Goal: Information Seeking & Learning: Learn about a topic

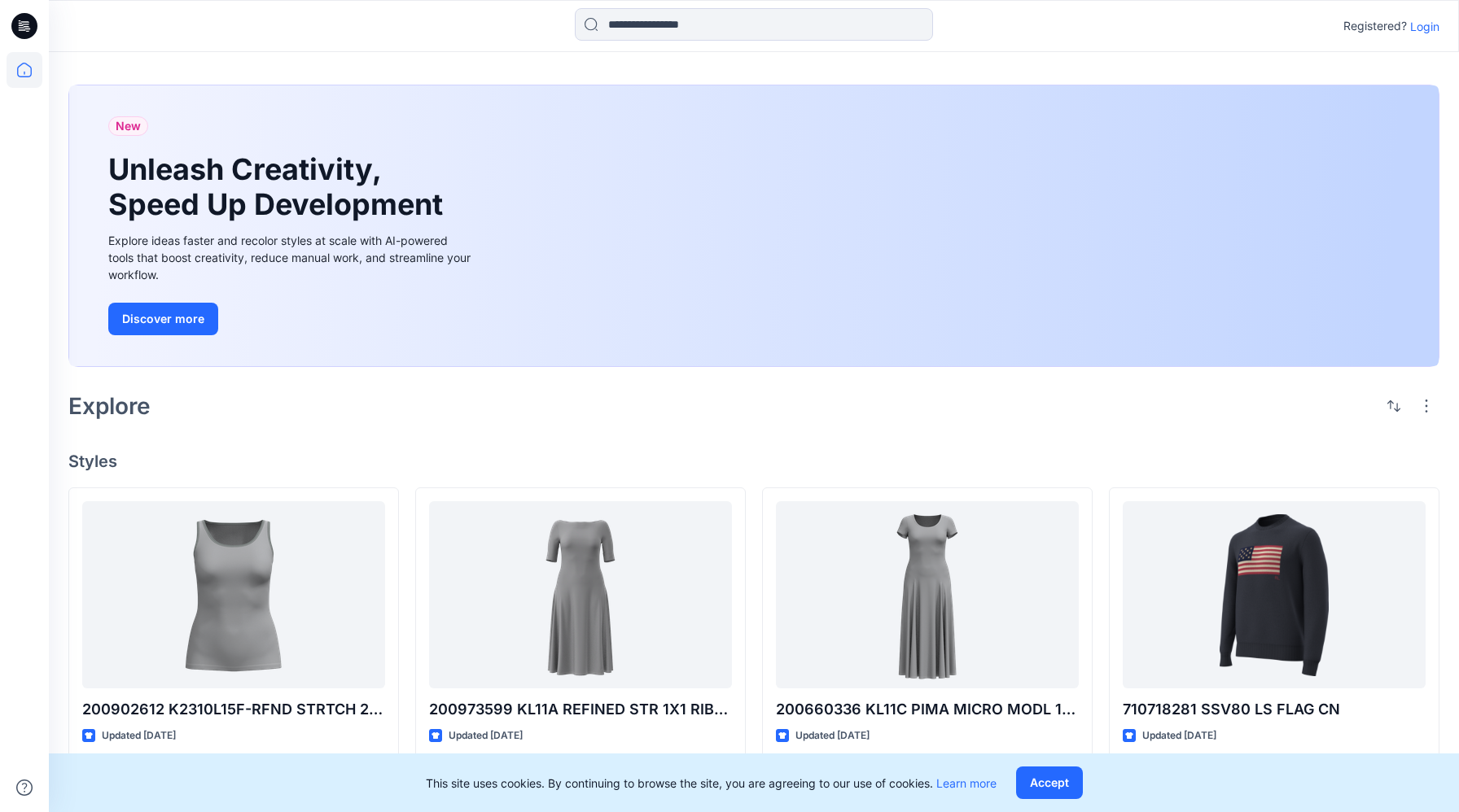
click at [787, 31] on p "Login" at bounding box center [1424, 27] width 29 height 17
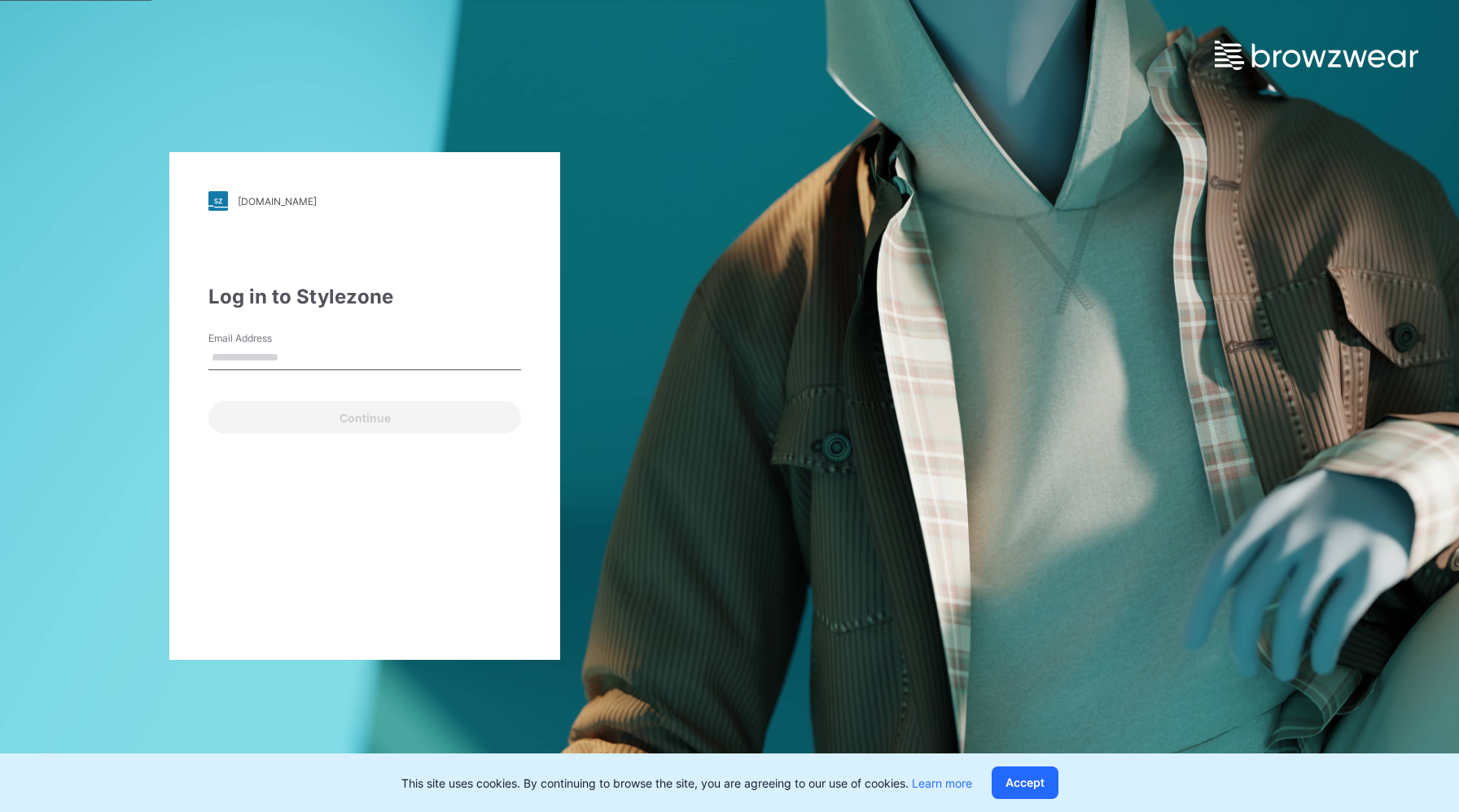
click at [326, 367] on input "Email Address" at bounding box center [365, 357] width 313 height 24
type input "**********"
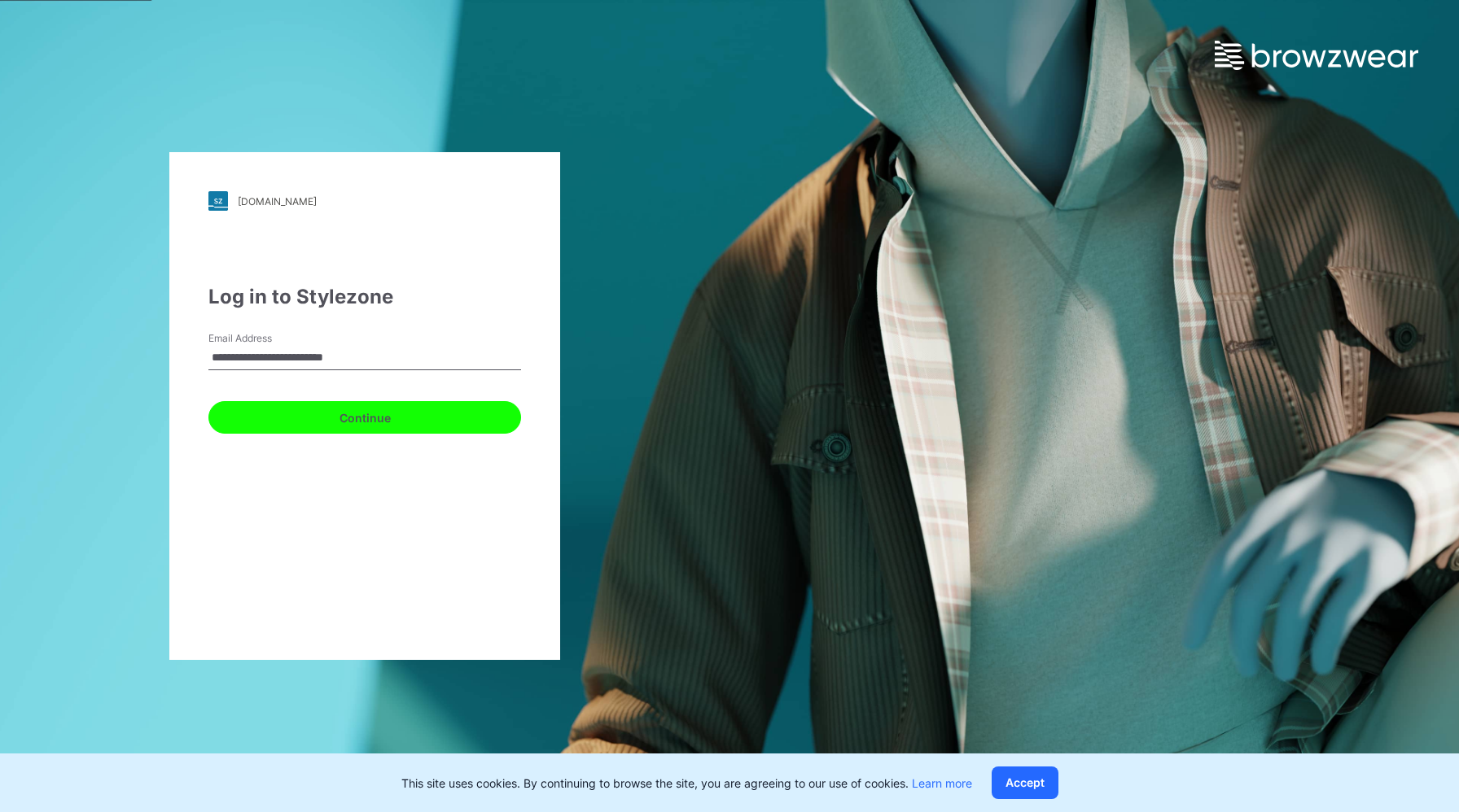
click at [359, 422] on button "Continue" at bounding box center [365, 417] width 313 height 32
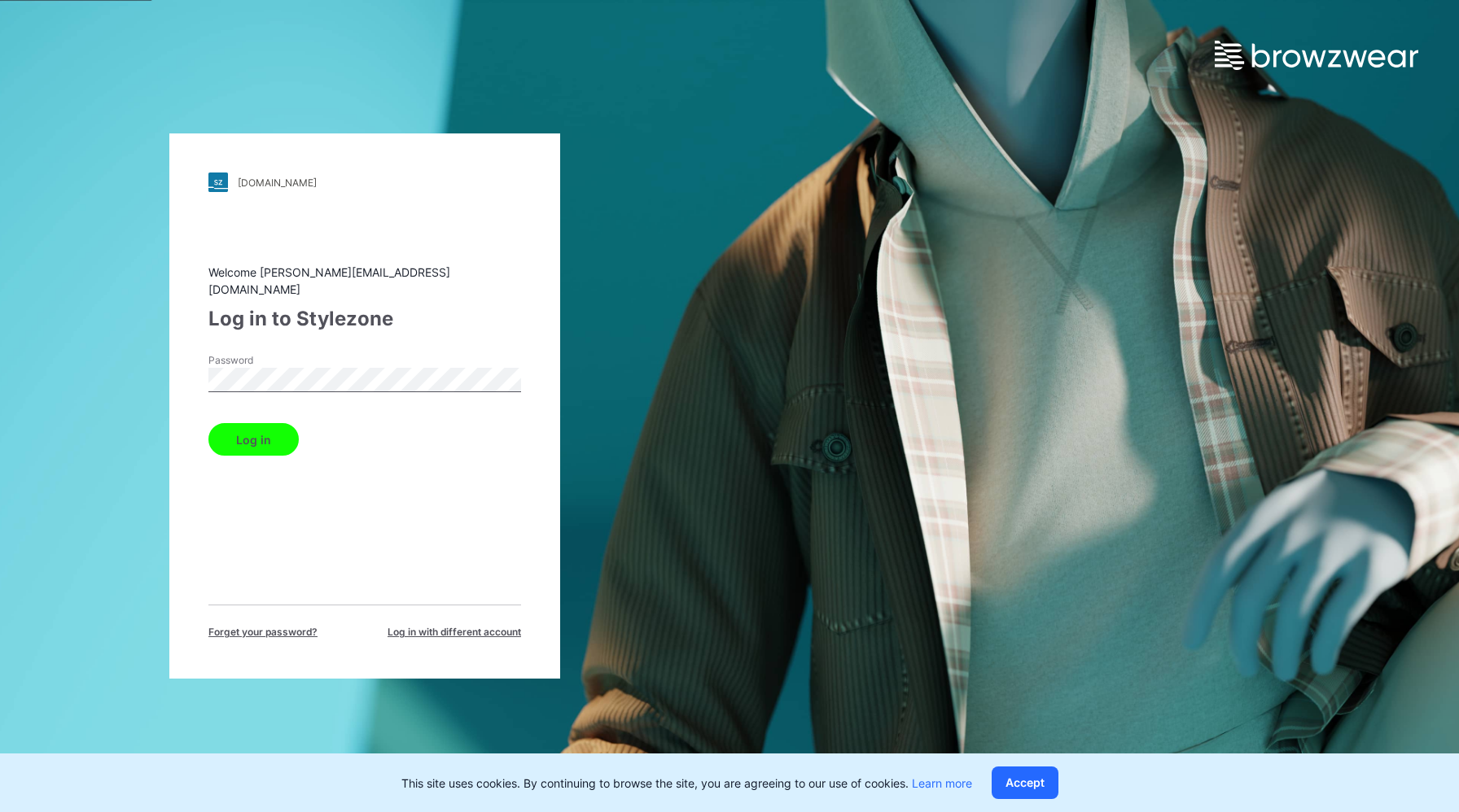
click at [237, 428] on button "Log in" at bounding box center [254, 439] width 91 height 32
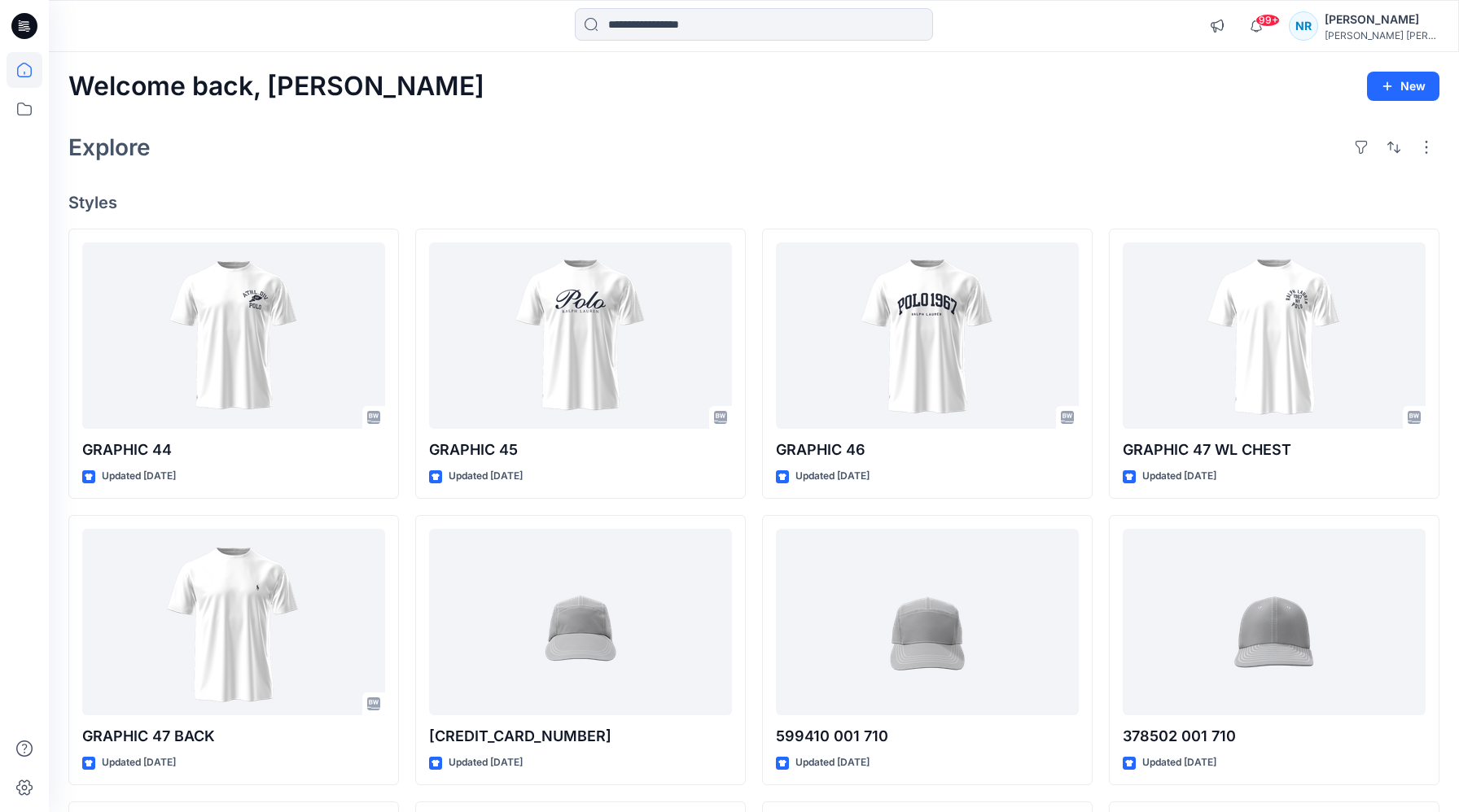
click at [685, 124] on div "Welcome back, Natasha New Explore Styles GRAPHIC 44 Updated 6 days ago GRAPHIC …" at bounding box center [754, 601] width 1410 height 1098
drag, startPoint x: 288, startPoint y: 348, endPoint x: 857, endPoint y: 1, distance: 666.5
click at [0, 0] on div "99+ Notifications [PERSON_NAME] shared 710_GRAPHIC 45_SSCN in Unknown Folder (U…" at bounding box center [729, 575] width 1459 height 1150
click at [787, 104] on div "Welcome back, Natasha New Explore Styles GRAPHIC 44 Updated 6 days ago GRAPHIC …" at bounding box center [754, 601] width 1410 height 1098
click at [629, 121] on div "Welcome back, Natasha New Explore Styles GRAPHIC 44 Updated 6 days ago GRAPHIC …" at bounding box center [754, 601] width 1410 height 1098
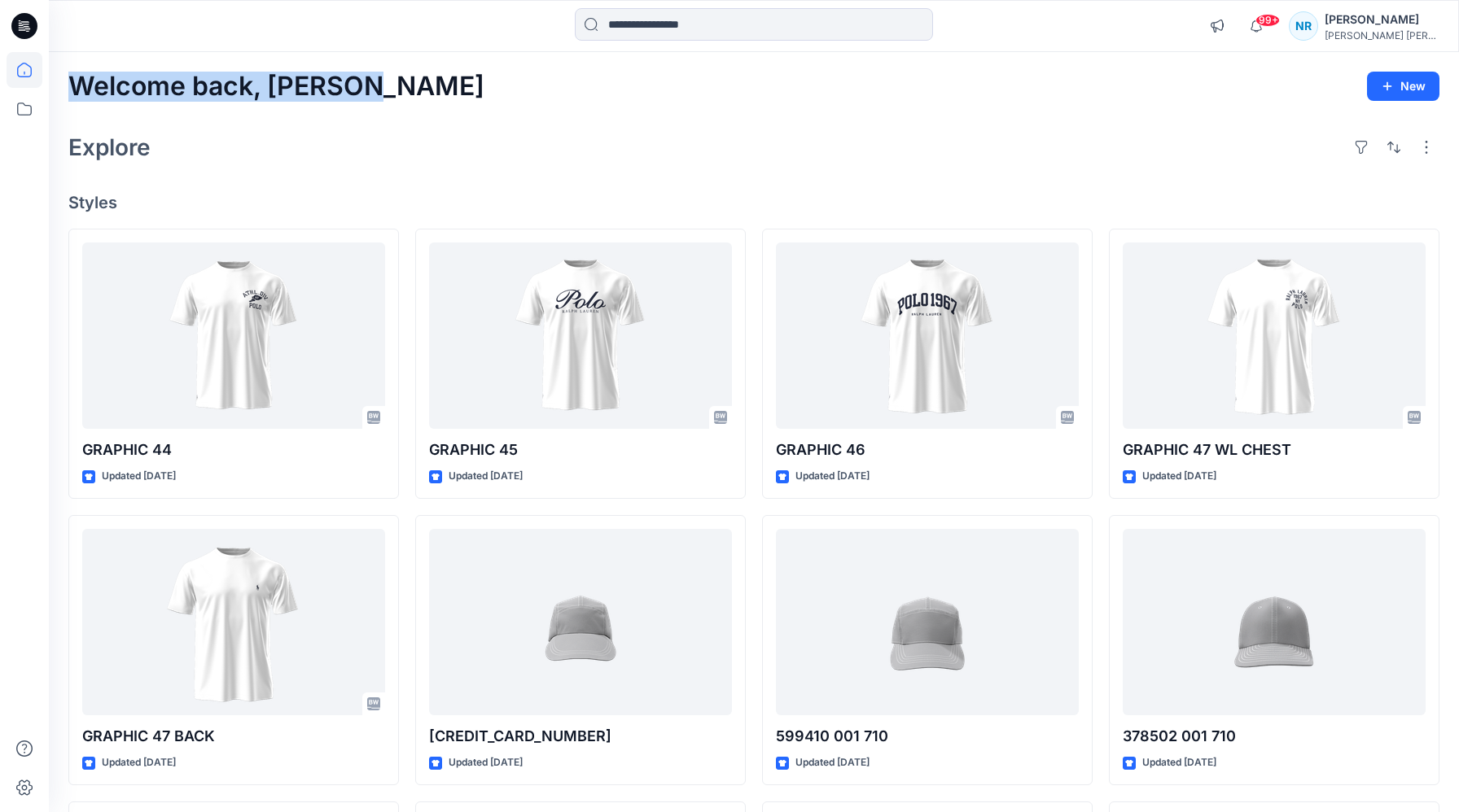
drag, startPoint x: 374, startPoint y: 87, endPoint x: 80, endPoint y: 95, distance: 294.1
click at [80, 95] on div "Welcome back, Natasha New" at bounding box center [753, 86] width 1371 height 30
click at [663, 116] on div "Welcome back, Natasha New Explore Styles GRAPHIC 44 Updated 6 days ago GRAPHIC …" at bounding box center [754, 601] width 1410 height 1098
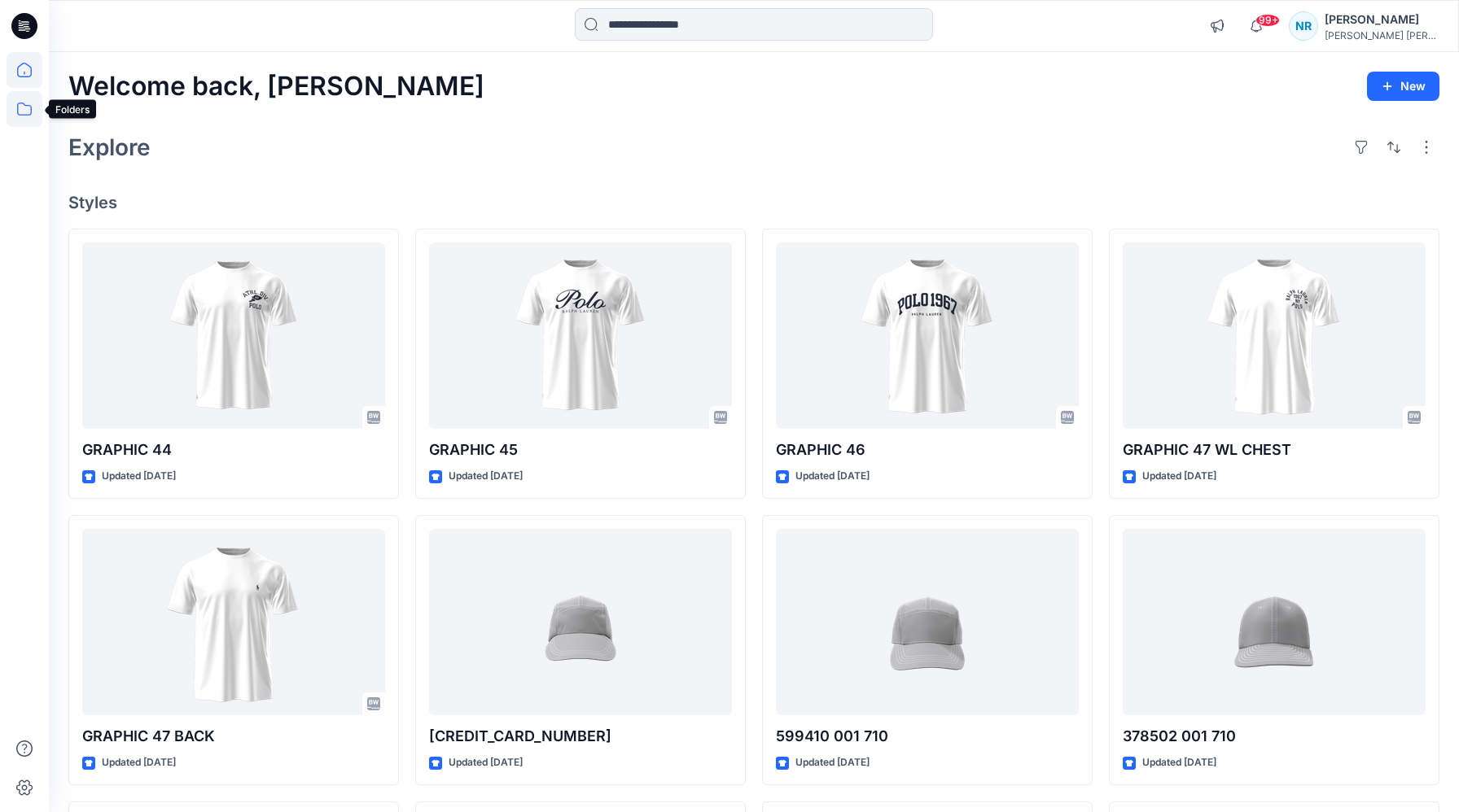
click at [27, 104] on icon at bounding box center [24, 109] width 36 height 36
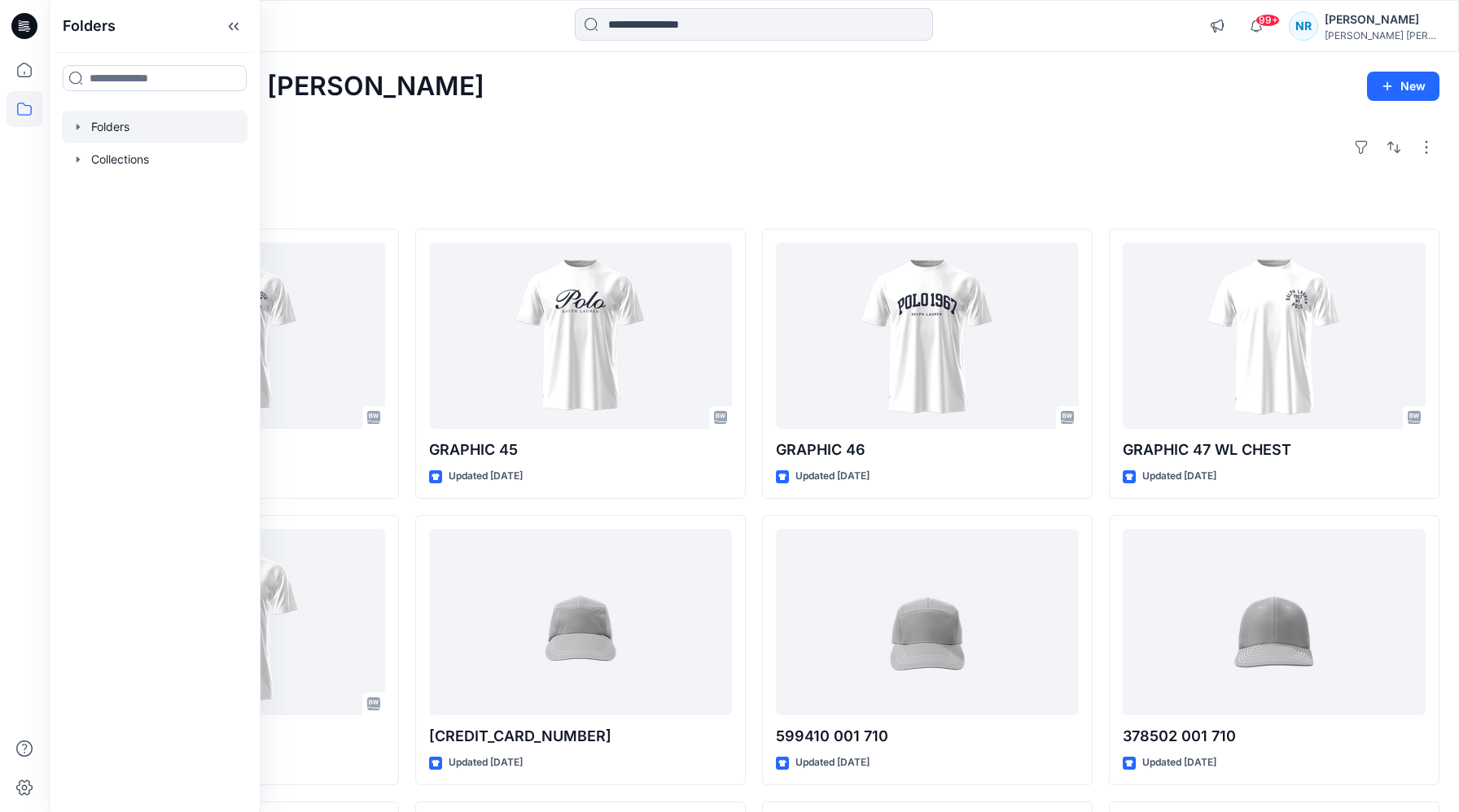
click at [76, 135] on div at bounding box center [154, 126] width 185 height 32
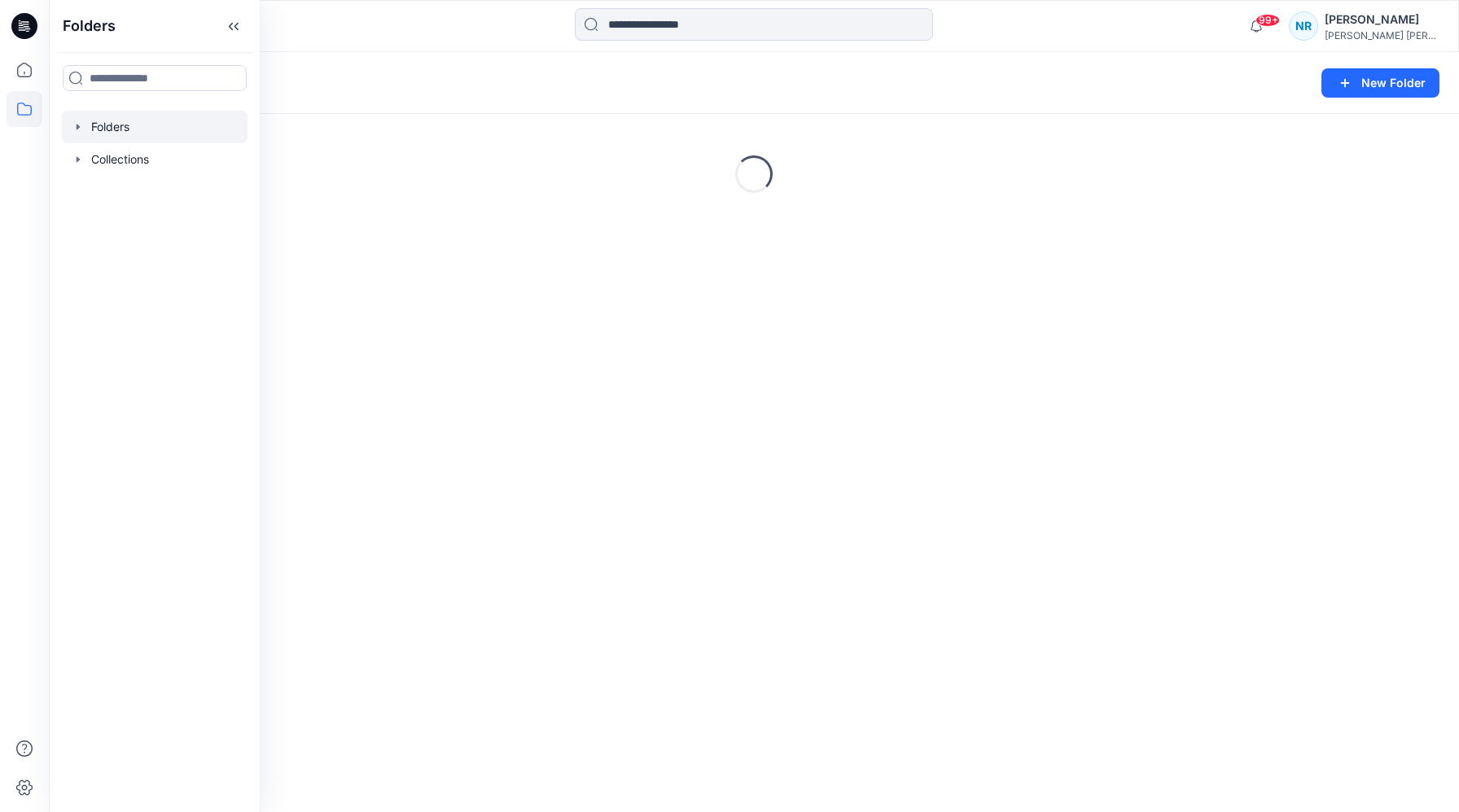
click at [81, 127] on icon "button" at bounding box center [78, 127] width 13 height 13
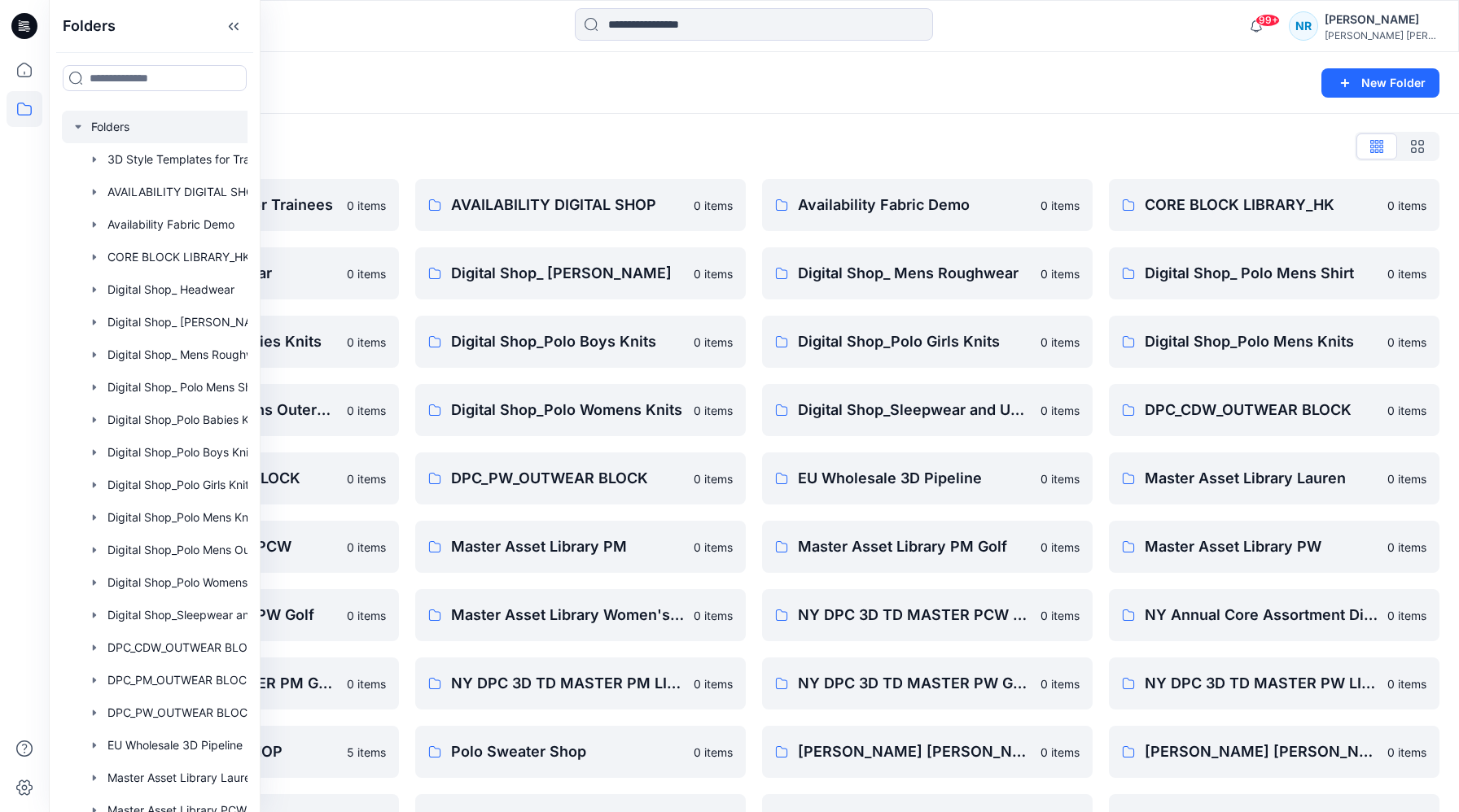
click at [259, 42] on div "Folders Folders 3D Style Templates for Trainees AVAILABILITY DIGITAL SHOP Avail…" at bounding box center [155, 406] width 212 height 812
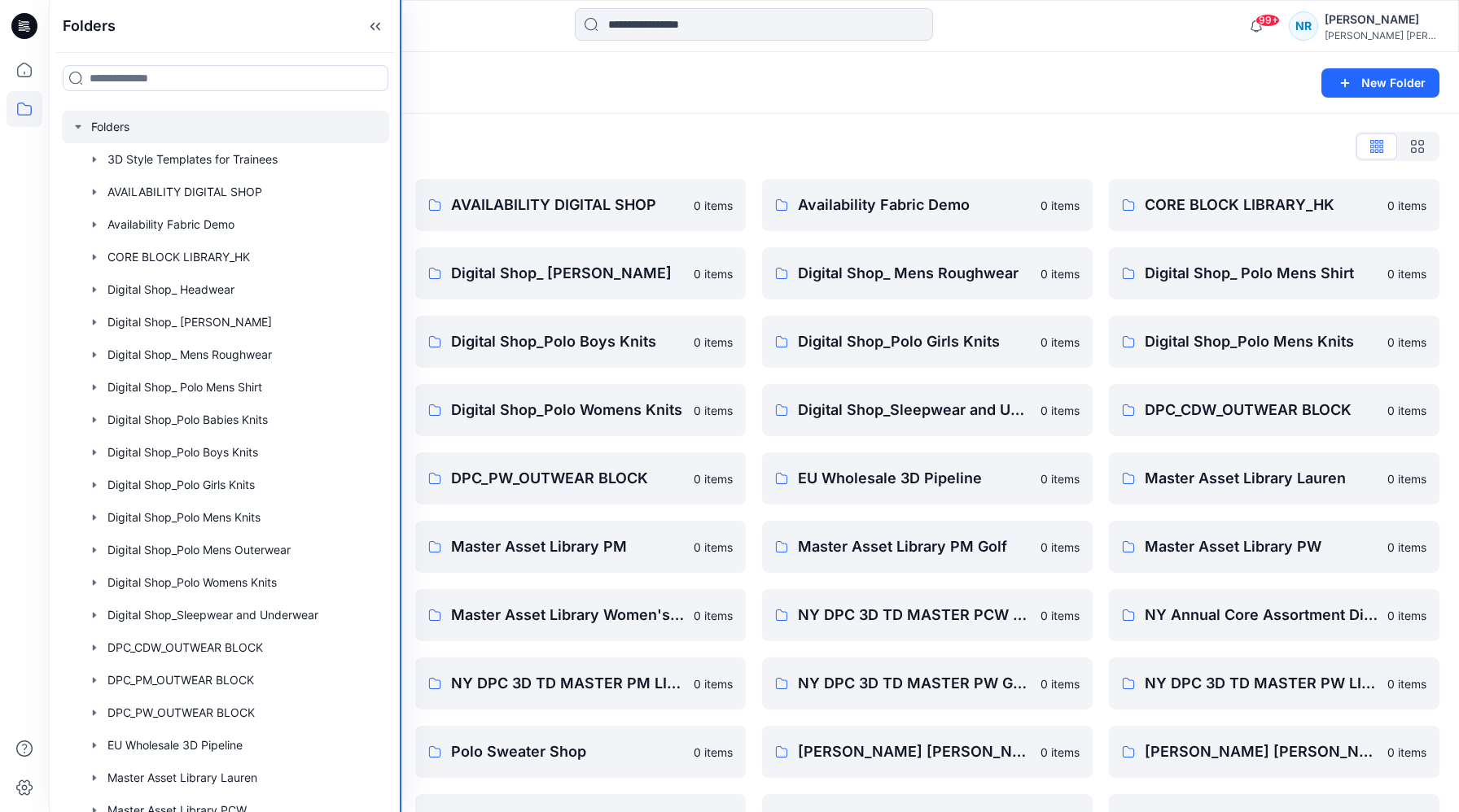
drag, startPoint x: 258, startPoint y: 42, endPoint x: 410, endPoint y: 40, distance: 152.0
click at [410, 40] on div "Folders Folders 3D Style Templates for Trainees AVAILABILITY DIGITAL SHOP Avail…" at bounding box center [729, 501] width 1459 height 1003
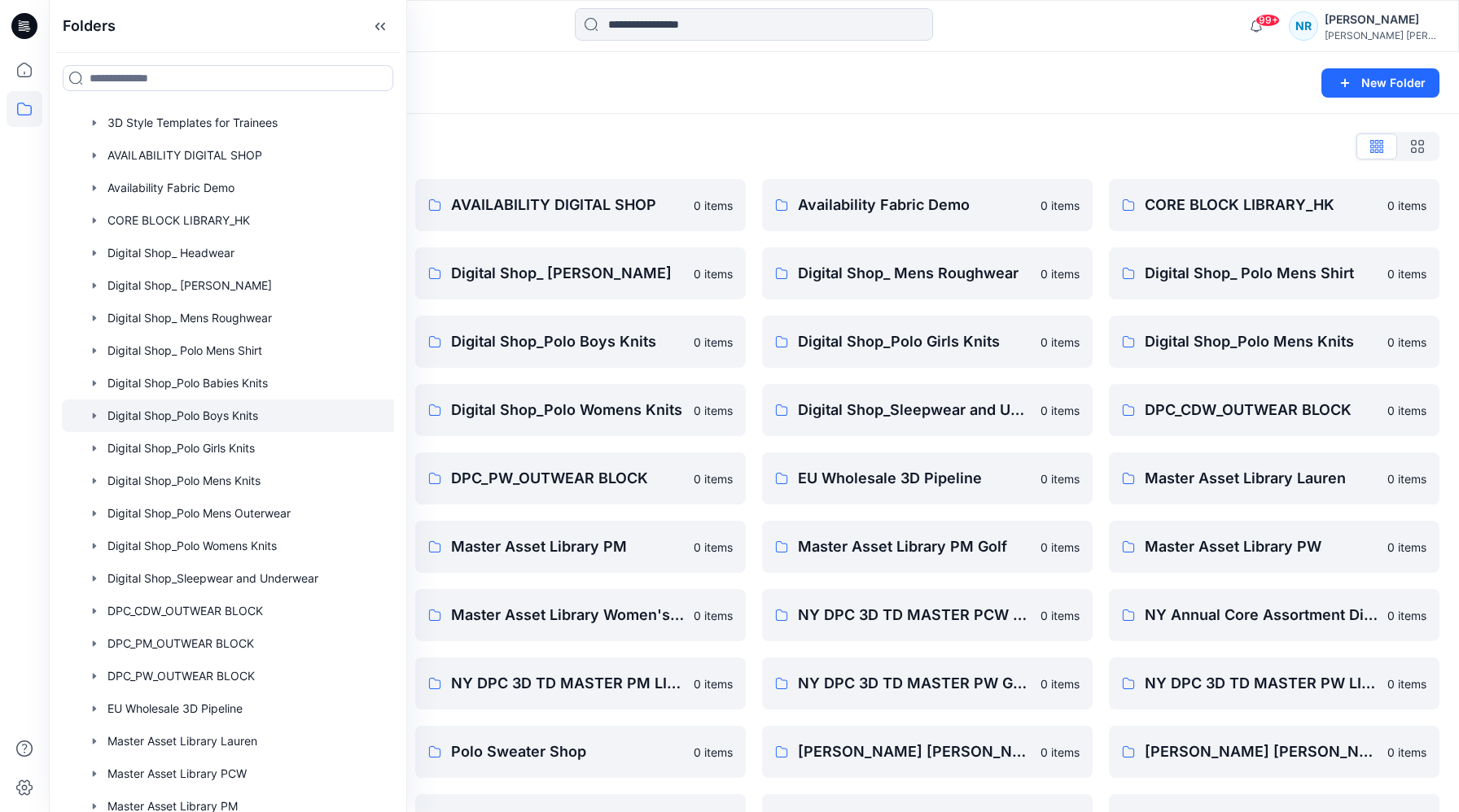
scroll to position [49, 0]
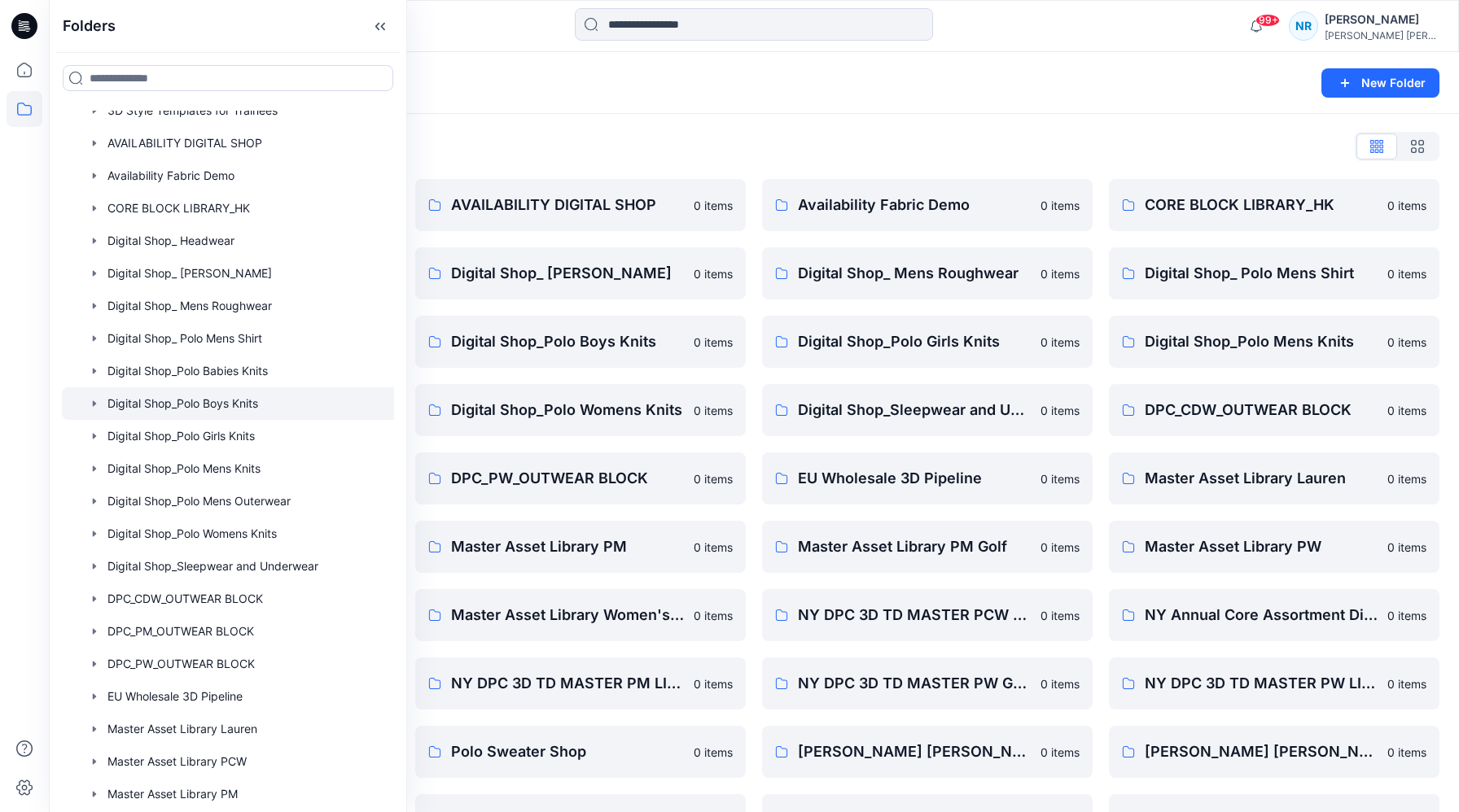
click at [167, 401] on div at bounding box center [236, 403] width 350 height 32
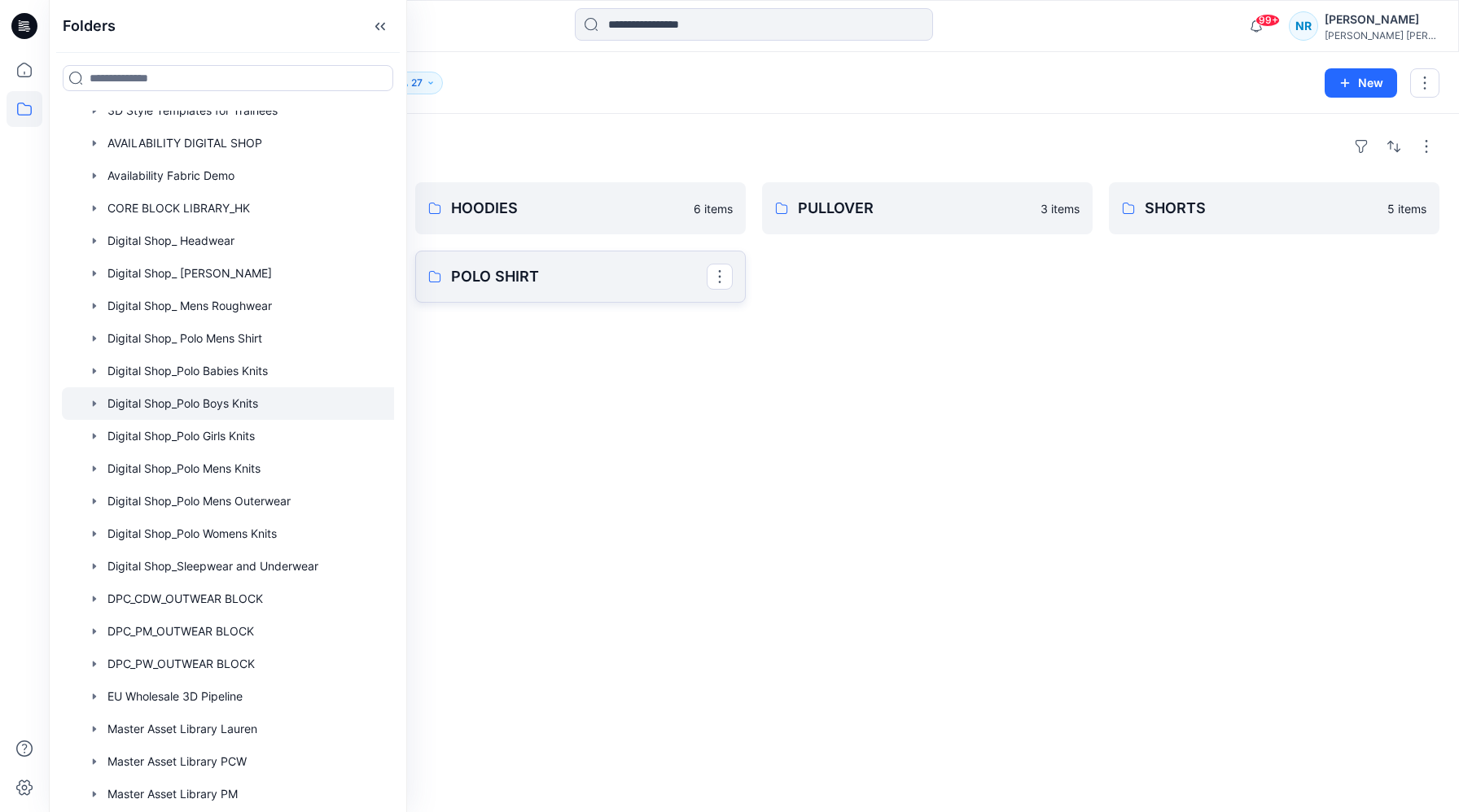
click at [533, 290] on link "POLO SHIRT" at bounding box center [580, 277] width 331 height 52
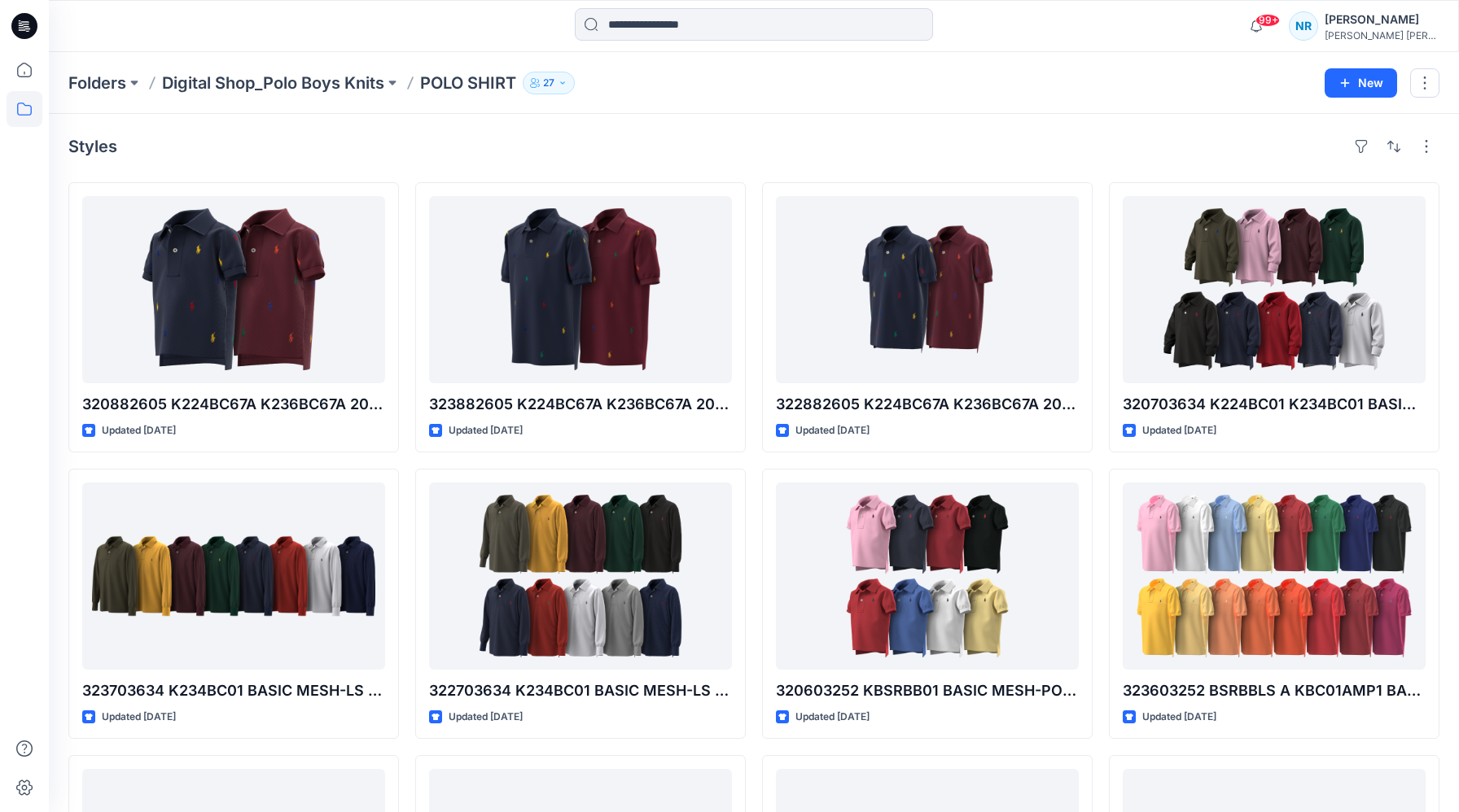
click at [787, 101] on div "Folders Digital Shop_Polo Boys Knits POLO SHIRT 27 New" at bounding box center [754, 83] width 1410 height 62
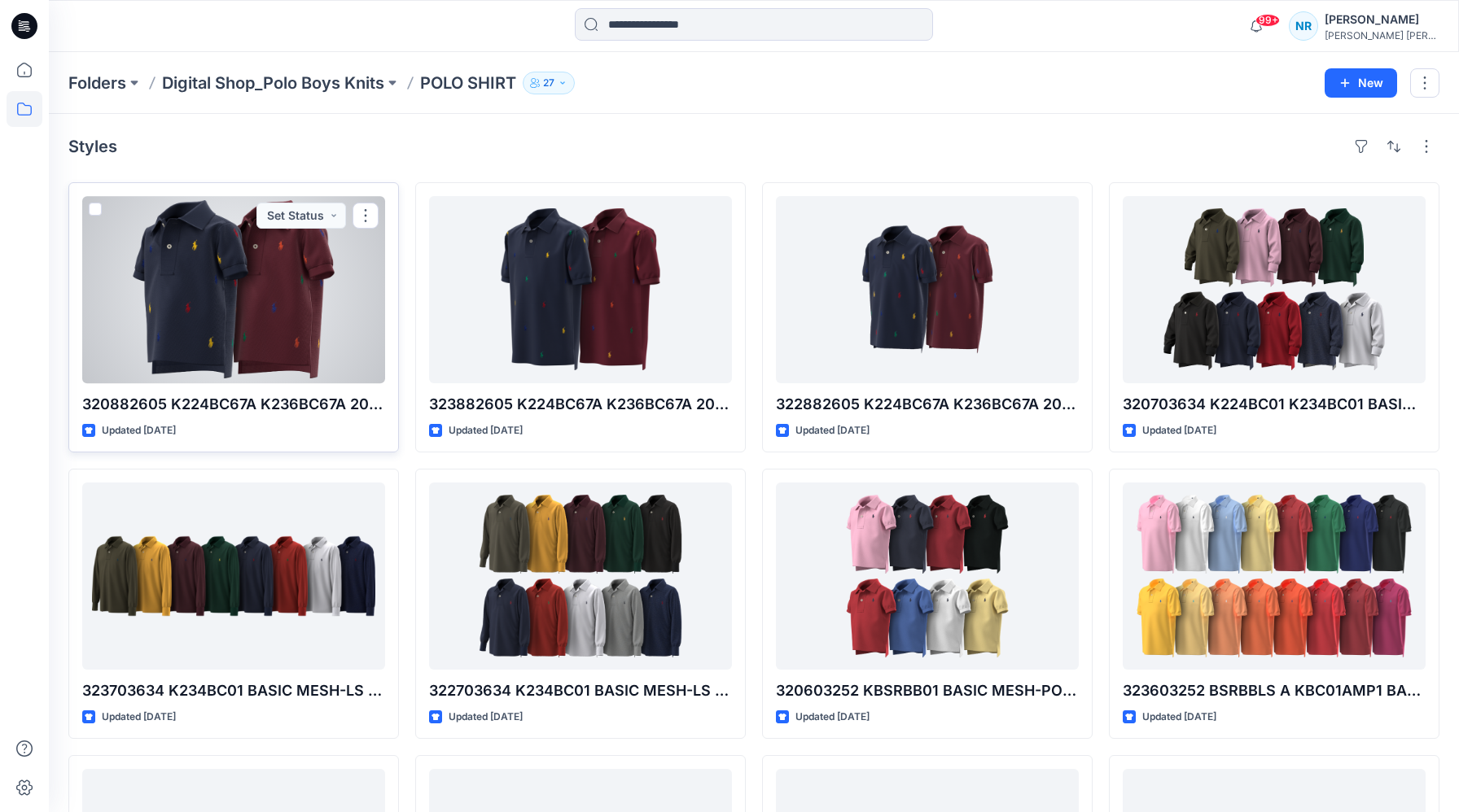
click at [273, 330] on div at bounding box center [234, 289] width 303 height 187
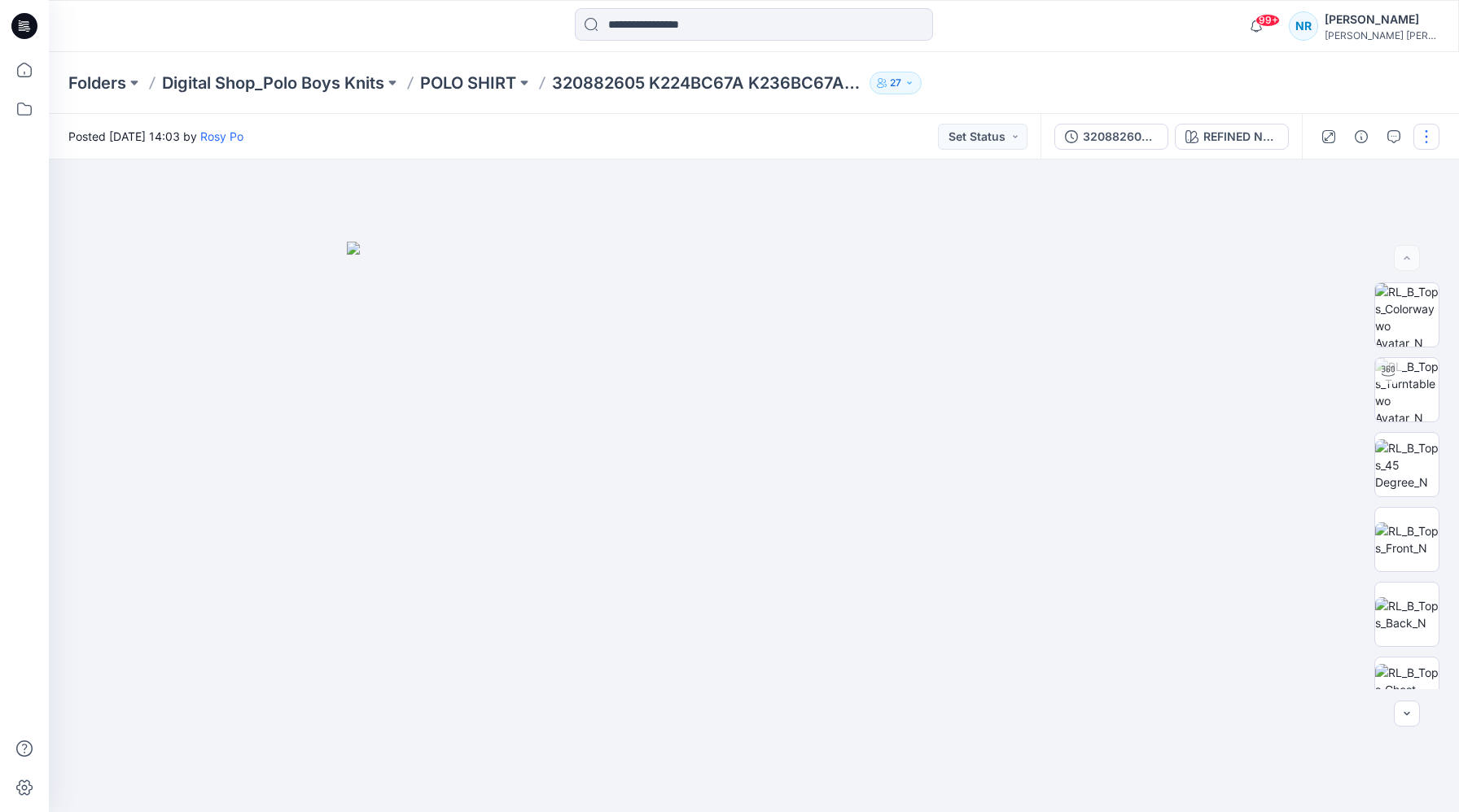
click at [787, 126] on button "button" at bounding box center [1426, 136] width 26 height 26
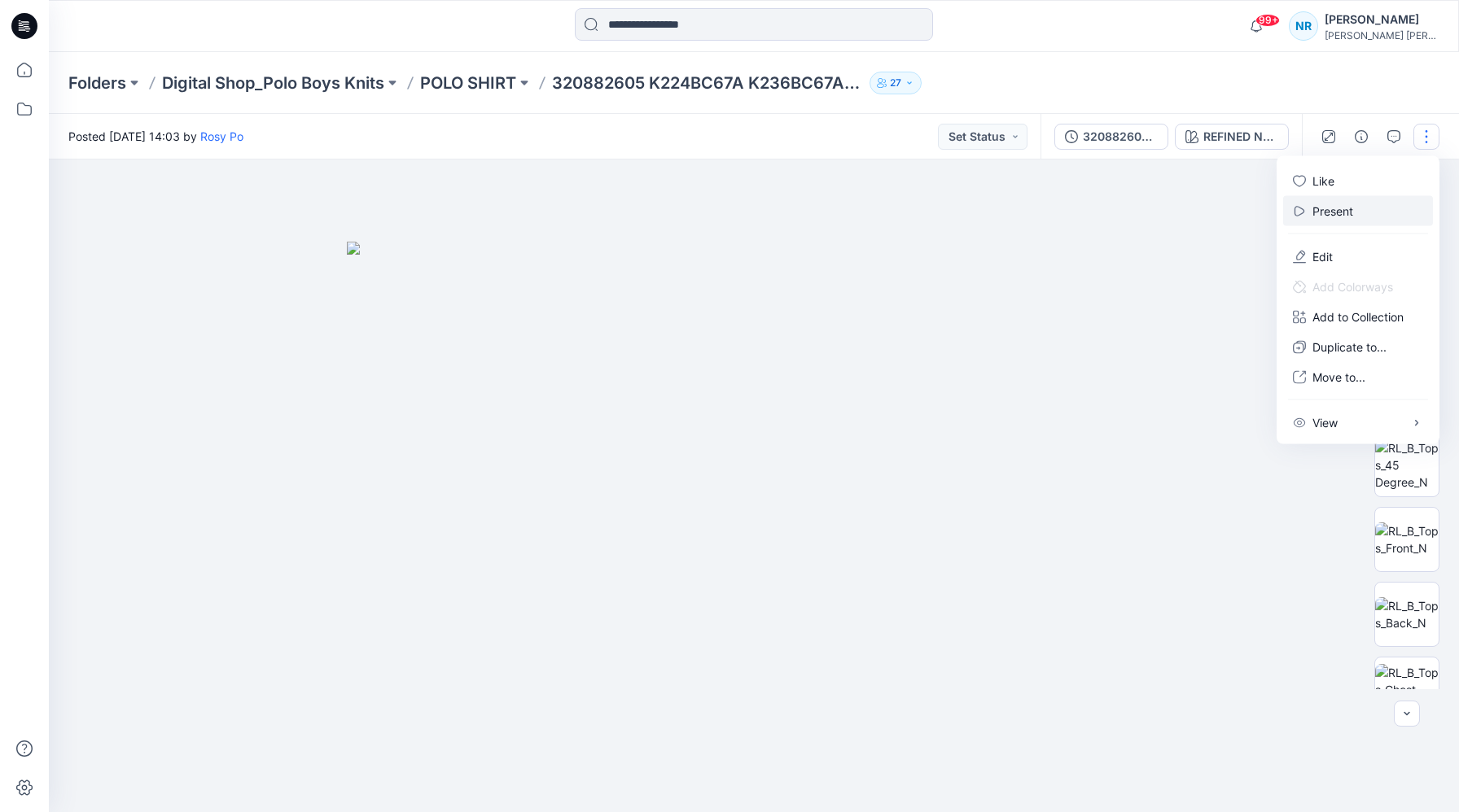
click at [787, 209] on p "Present" at bounding box center [1333, 211] width 41 height 17
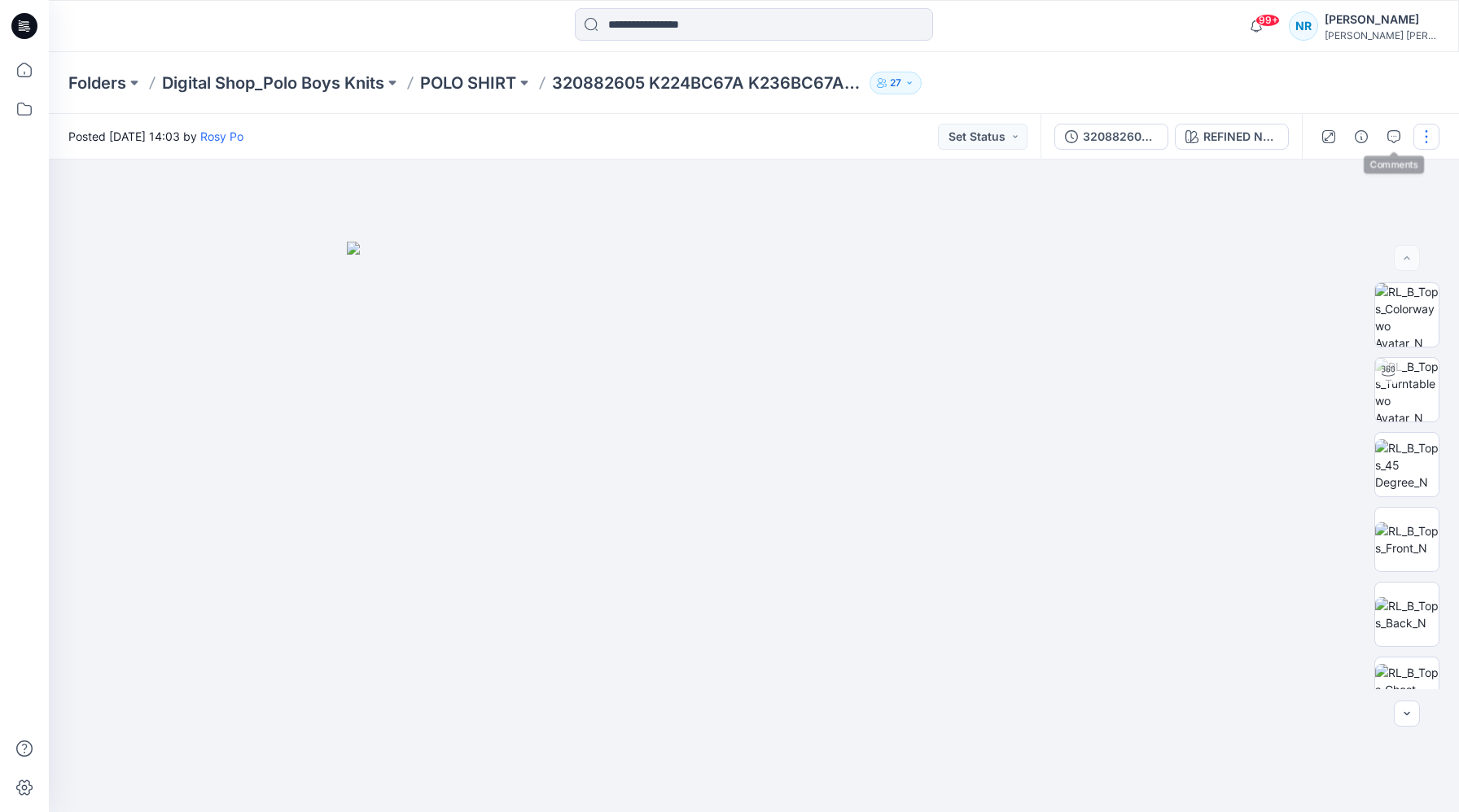
click at [787, 132] on button "button" at bounding box center [1426, 136] width 26 height 26
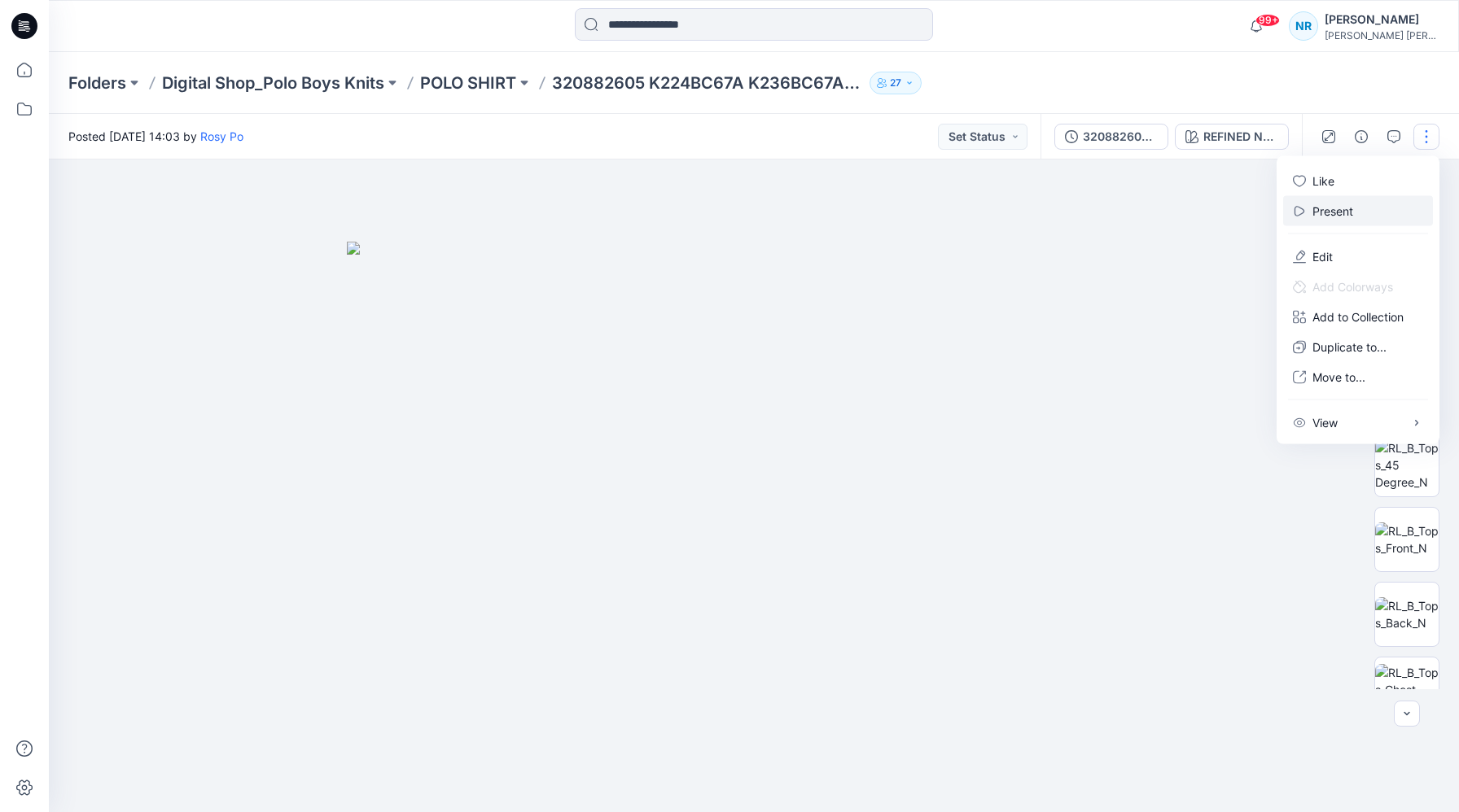
click at [787, 209] on p "Present" at bounding box center [1333, 211] width 41 height 17
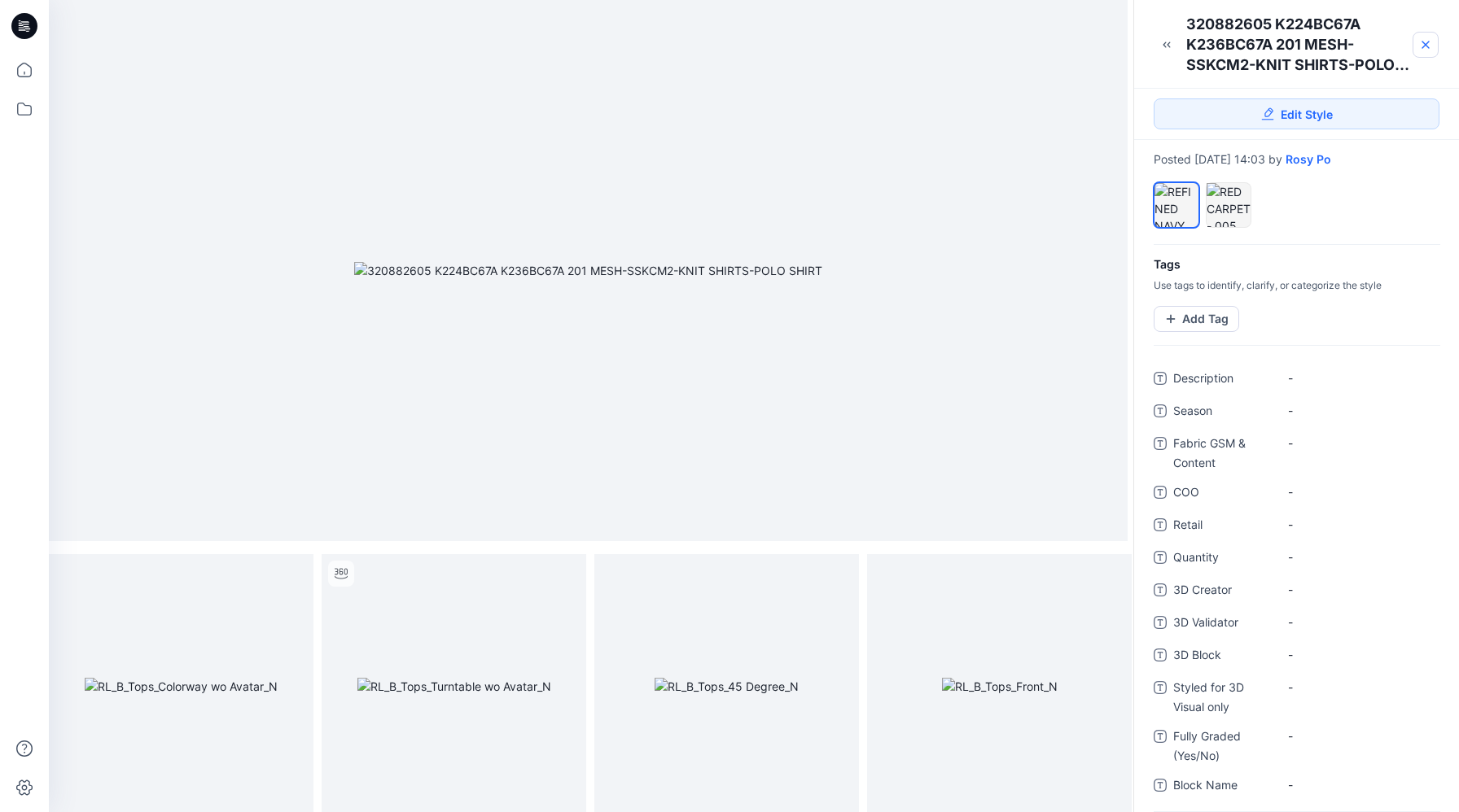
click at [787, 42] on icon at bounding box center [1426, 45] width 7 height 7
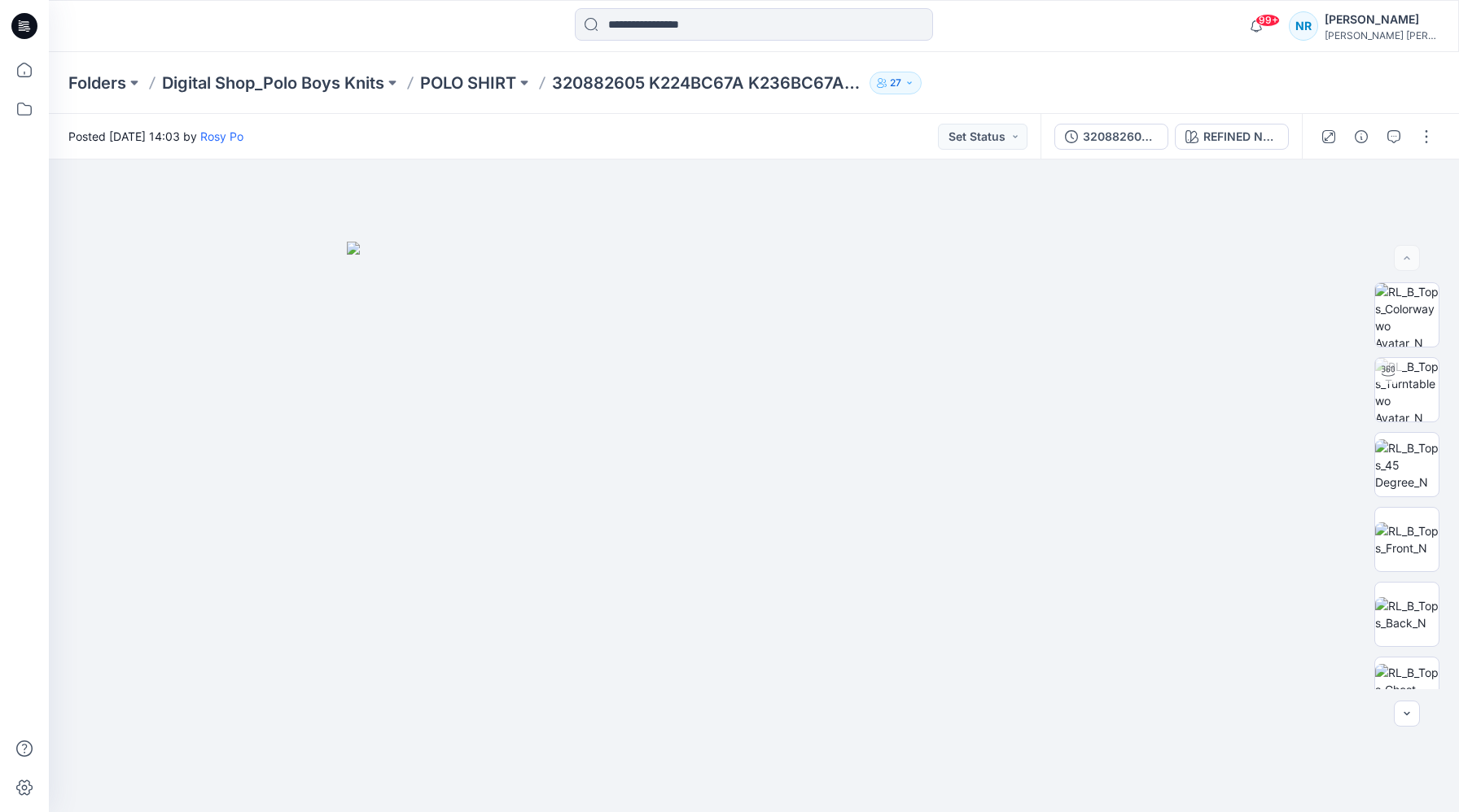
click at [787, 133] on div "Posted Wednesday, December 13, 2023 14:03 by Rosy Po Set Status" at bounding box center [545, 136] width 992 height 45
click at [432, 124] on div "Posted Wednesday, December 13, 2023 14:03 by Rosy Po Set Status" at bounding box center [545, 136] width 992 height 45
click at [476, 142] on div "Posted Wednesday, December 13, 2023 14:03 by Rosy Po Set Status" at bounding box center [545, 136] width 992 height 45
click at [653, 145] on div "Posted Wednesday, December 13, 2023 14:03 by Rosy Po Set Status" at bounding box center [545, 136] width 992 height 45
click at [22, 20] on icon at bounding box center [24, 26] width 26 height 26
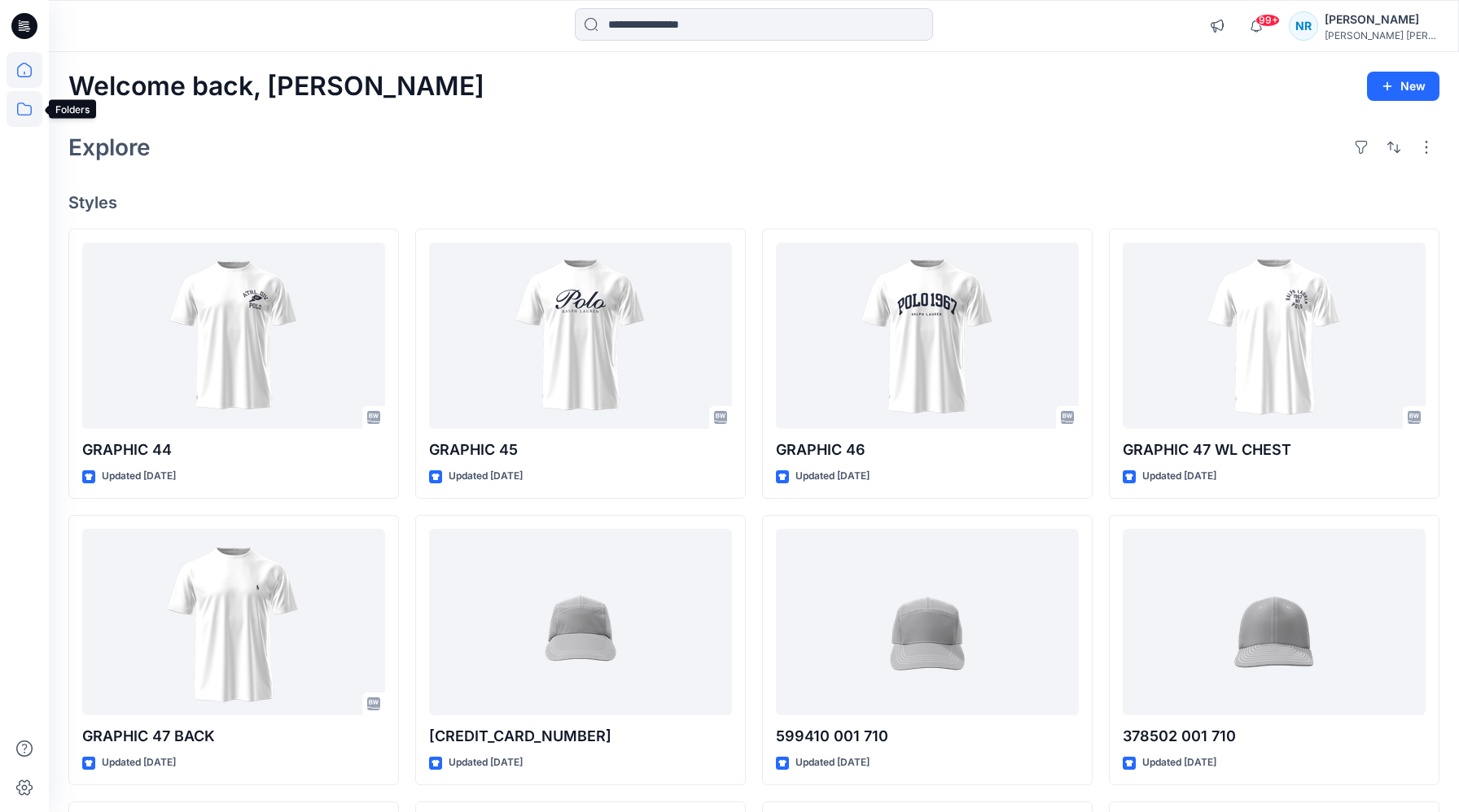
click at [20, 116] on icon at bounding box center [24, 109] width 36 height 36
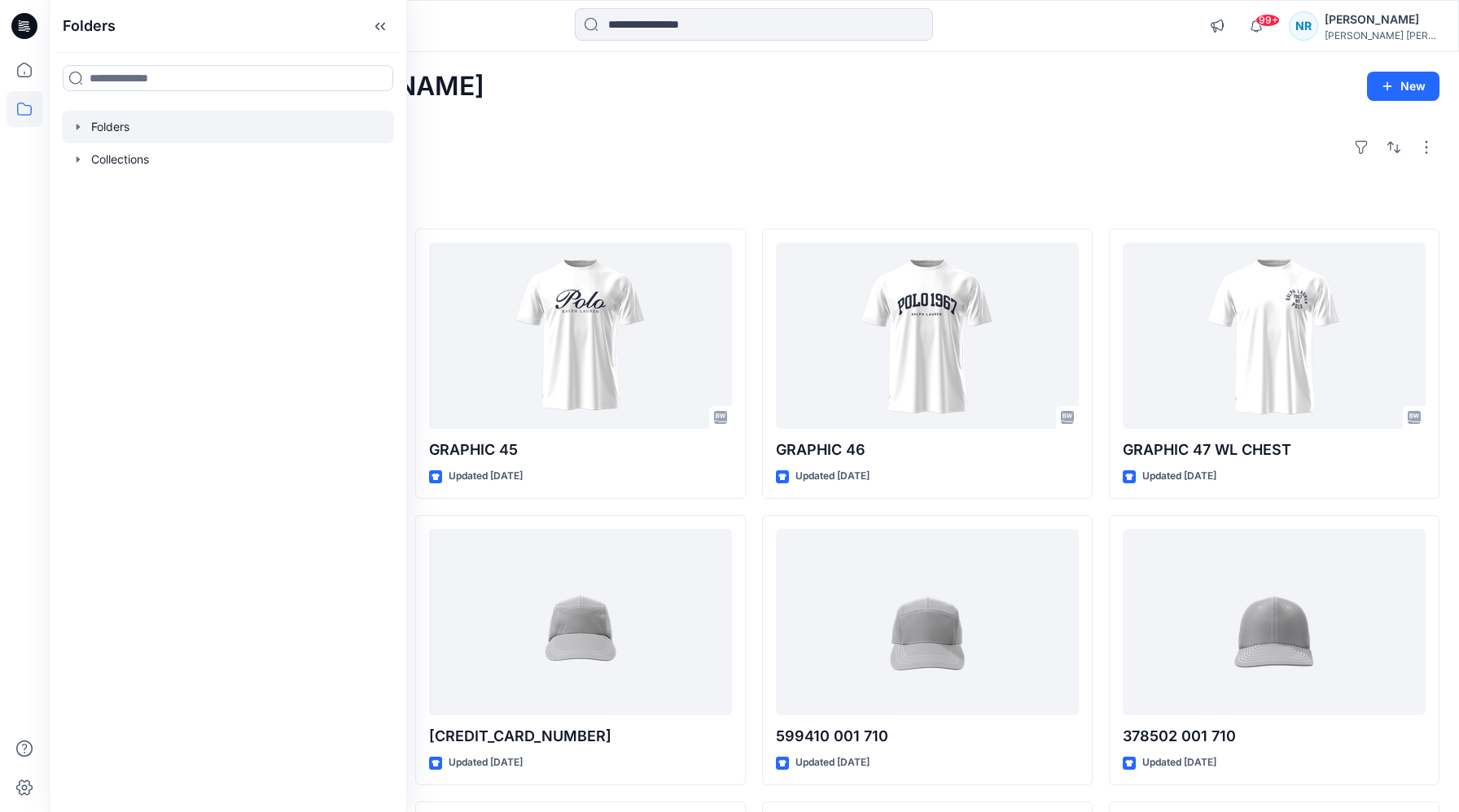
click at [78, 132] on icon "button" at bounding box center [78, 127] width 13 height 13
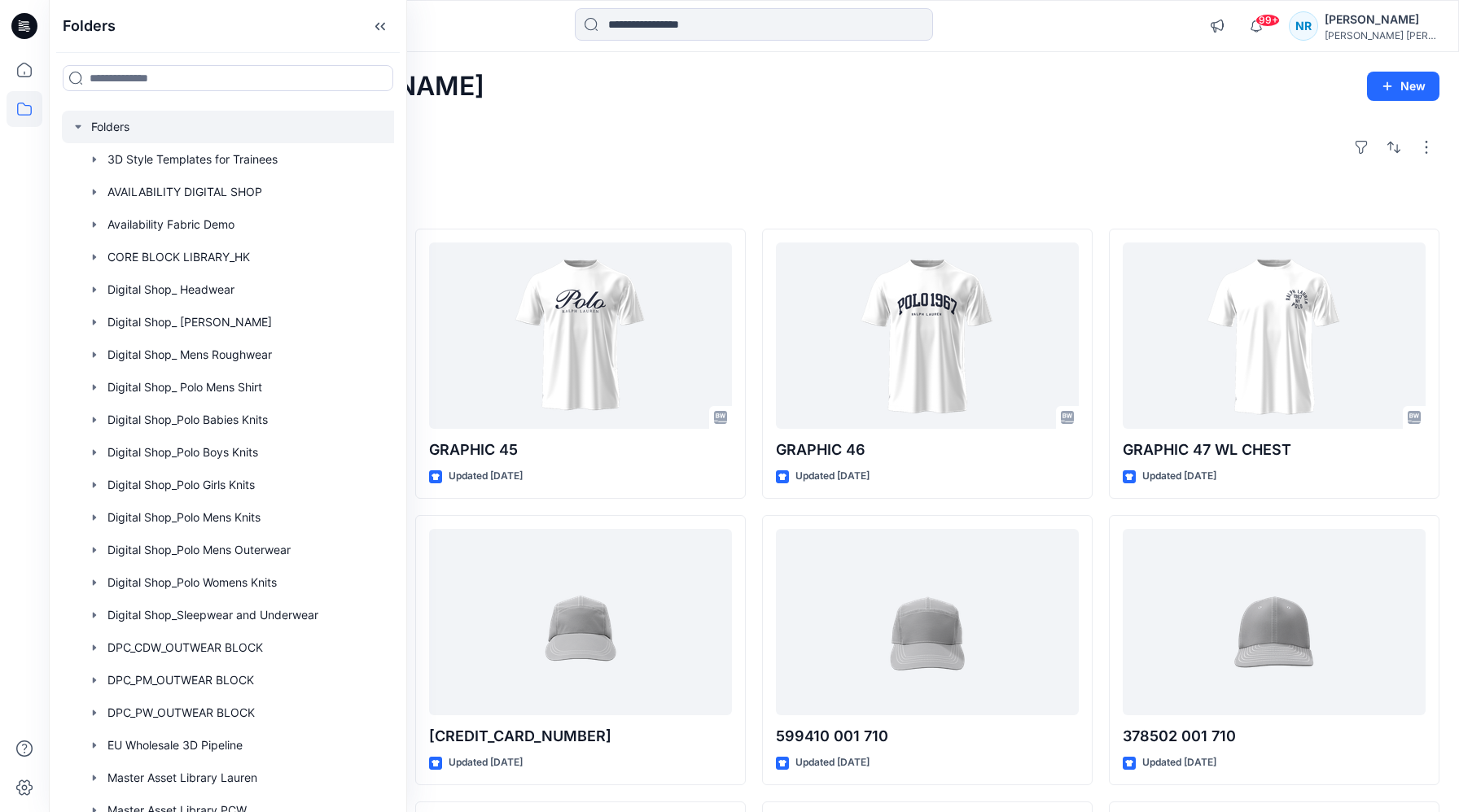
click at [81, 131] on icon "button" at bounding box center [78, 127] width 13 height 13
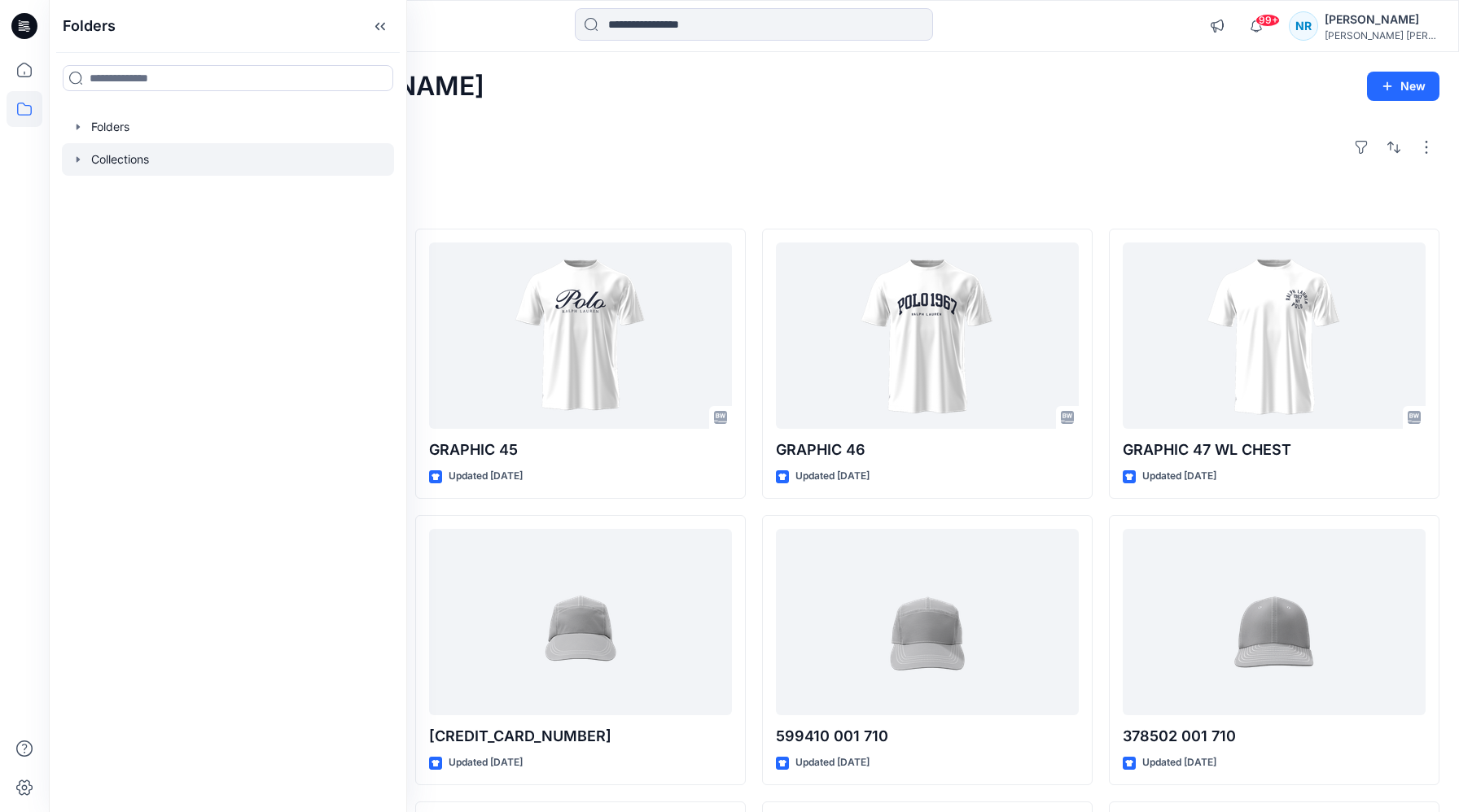
click at [81, 163] on icon "button" at bounding box center [78, 160] width 13 height 13
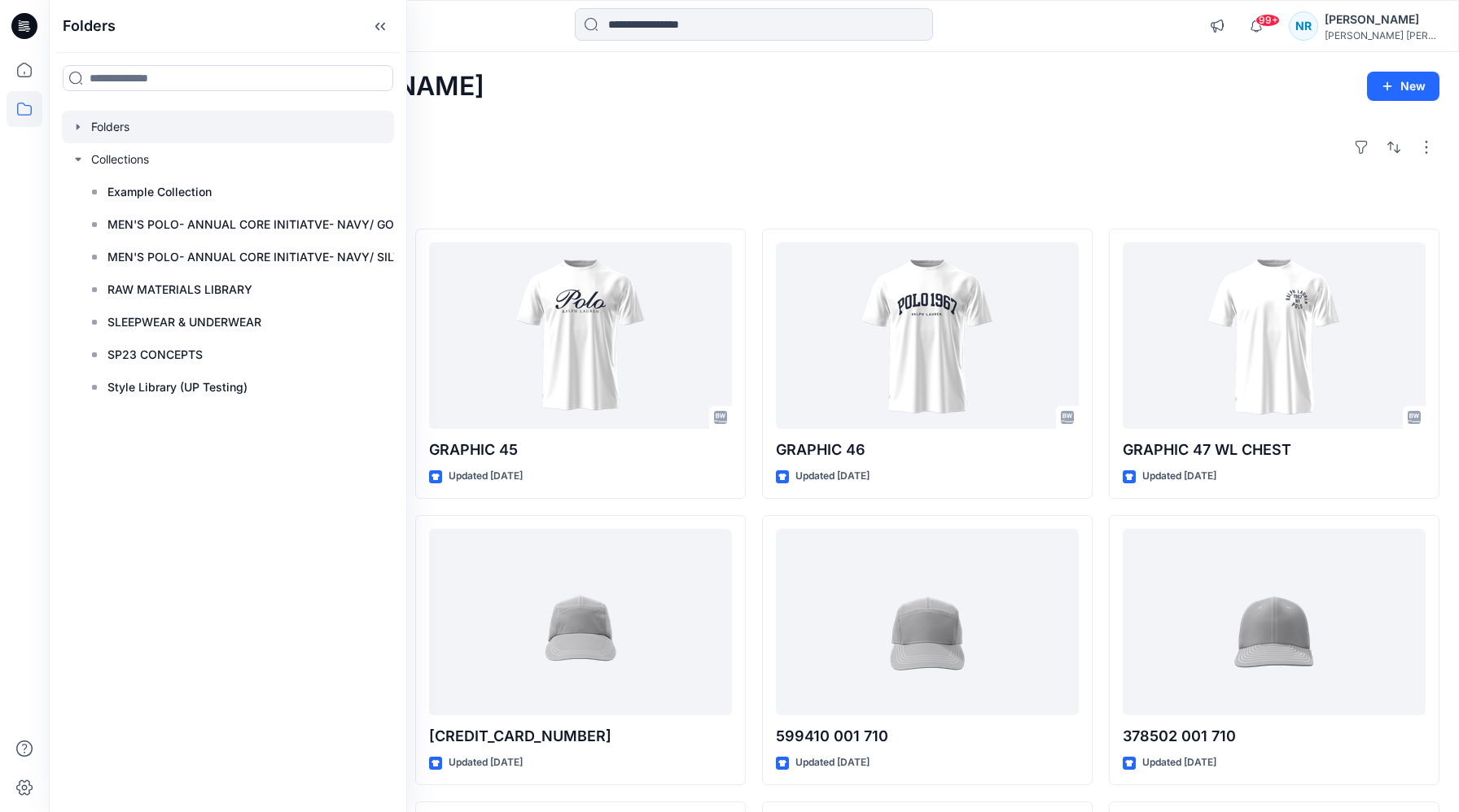
click at [81, 121] on icon "button" at bounding box center [78, 127] width 13 height 13
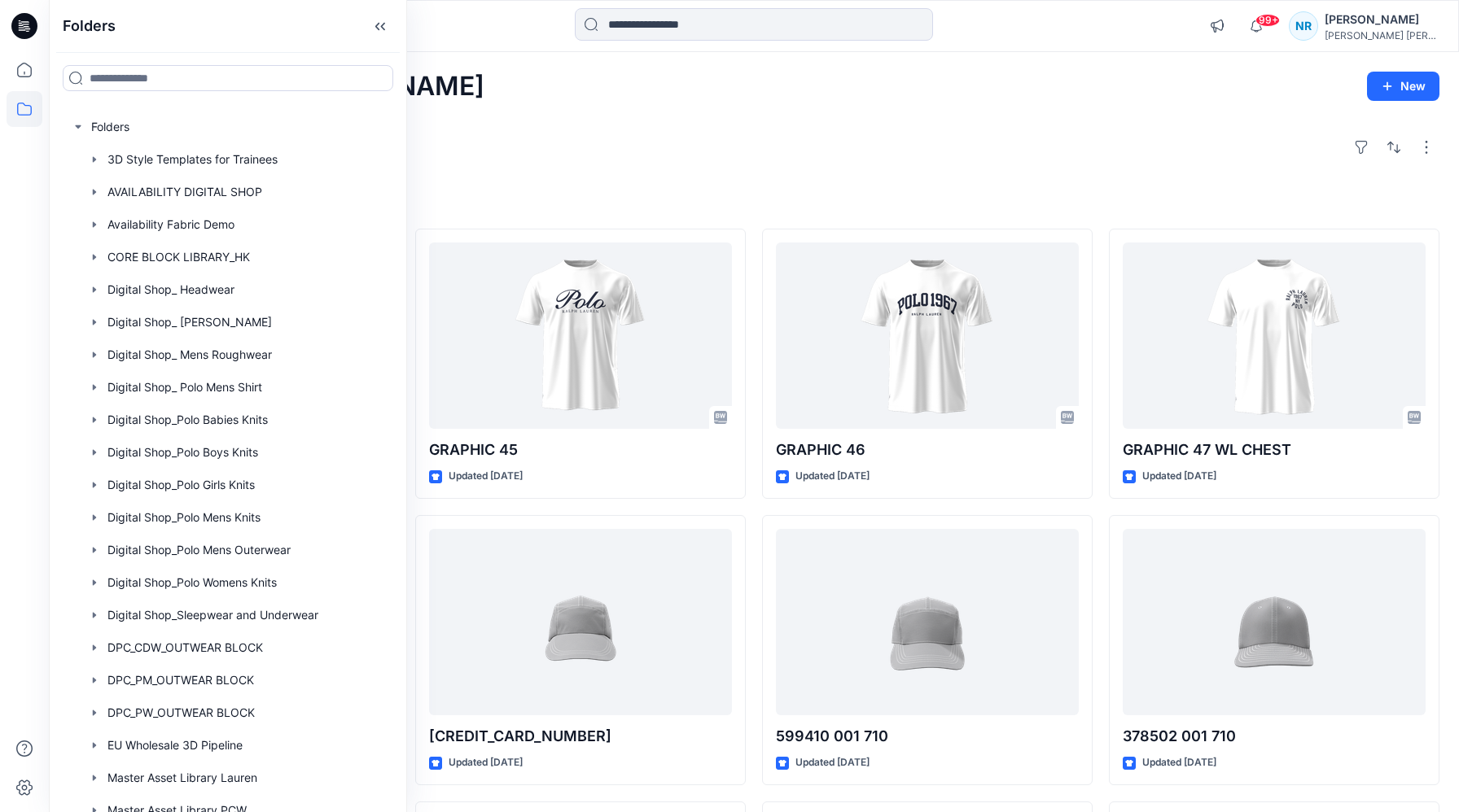
click at [611, 165] on div "Explore" at bounding box center [753, 147] width 1371 height 39
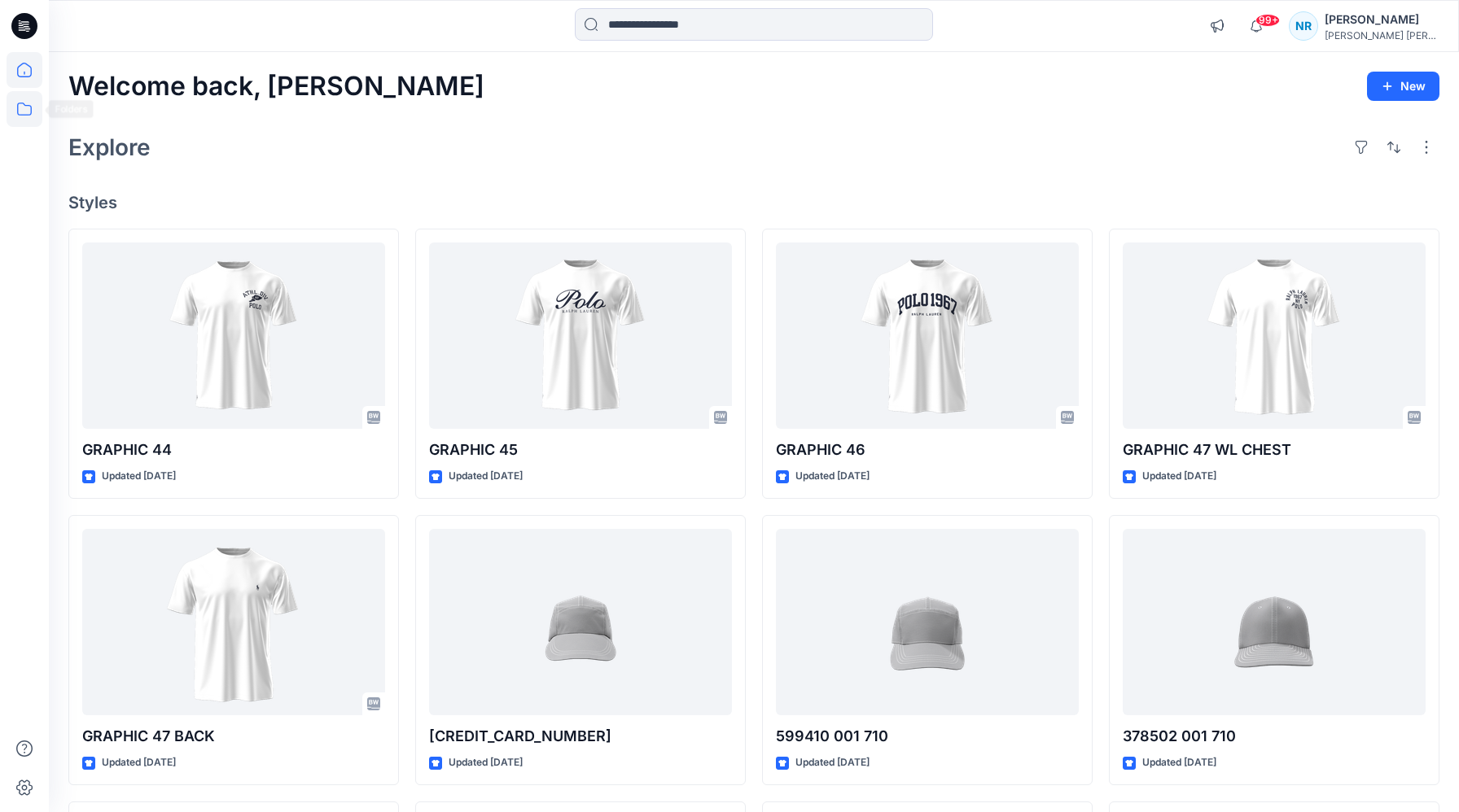
click at [26, 111] on icon at bounding box center [24, 109] width 36 height 36
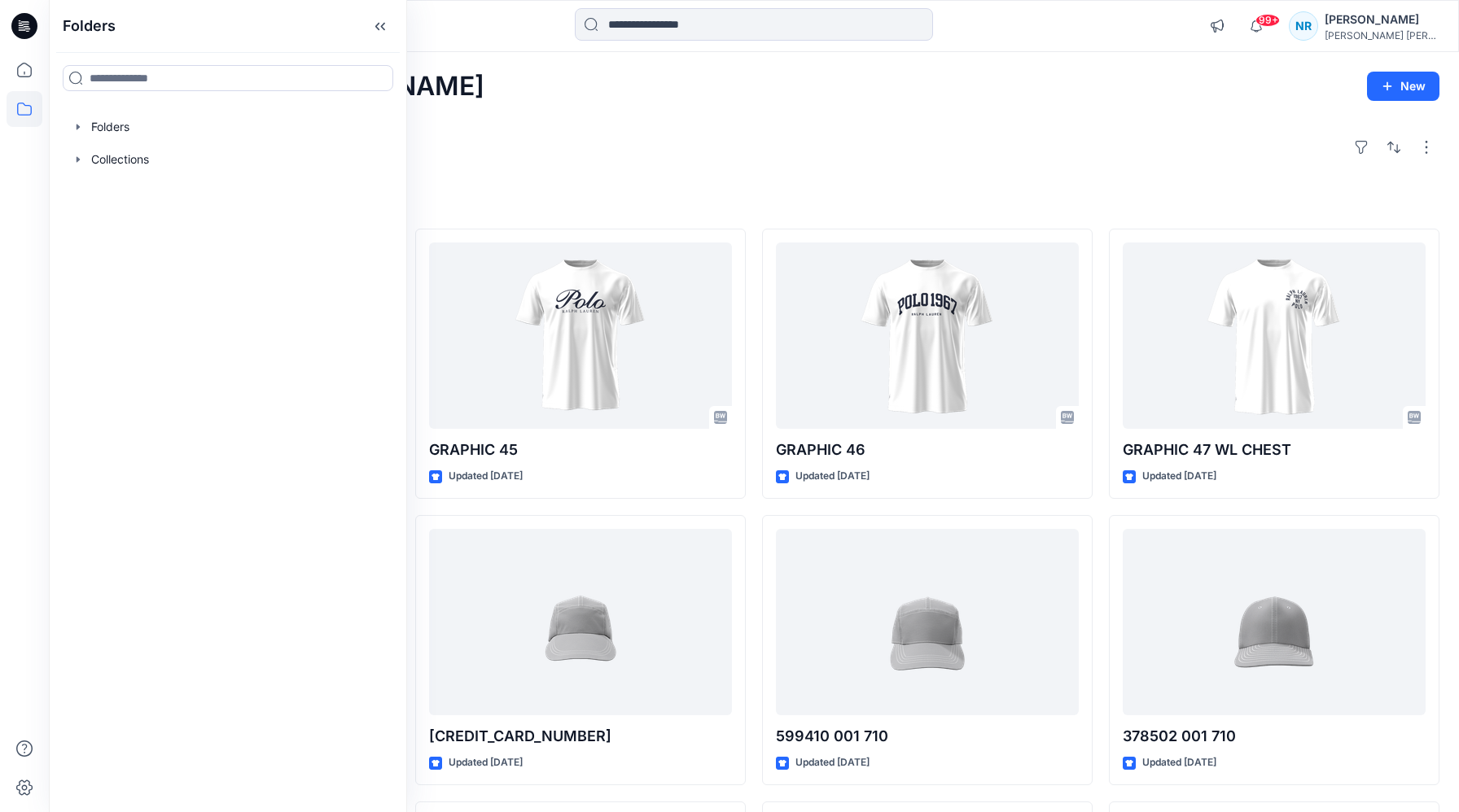
click at [579, 126] on div "Welcome back, Natasha New Explore Styles GRAPHIC 44 Updated 6 days ago GRAPHIC …" at bounding box center [754, 601] width 1410 height 1098
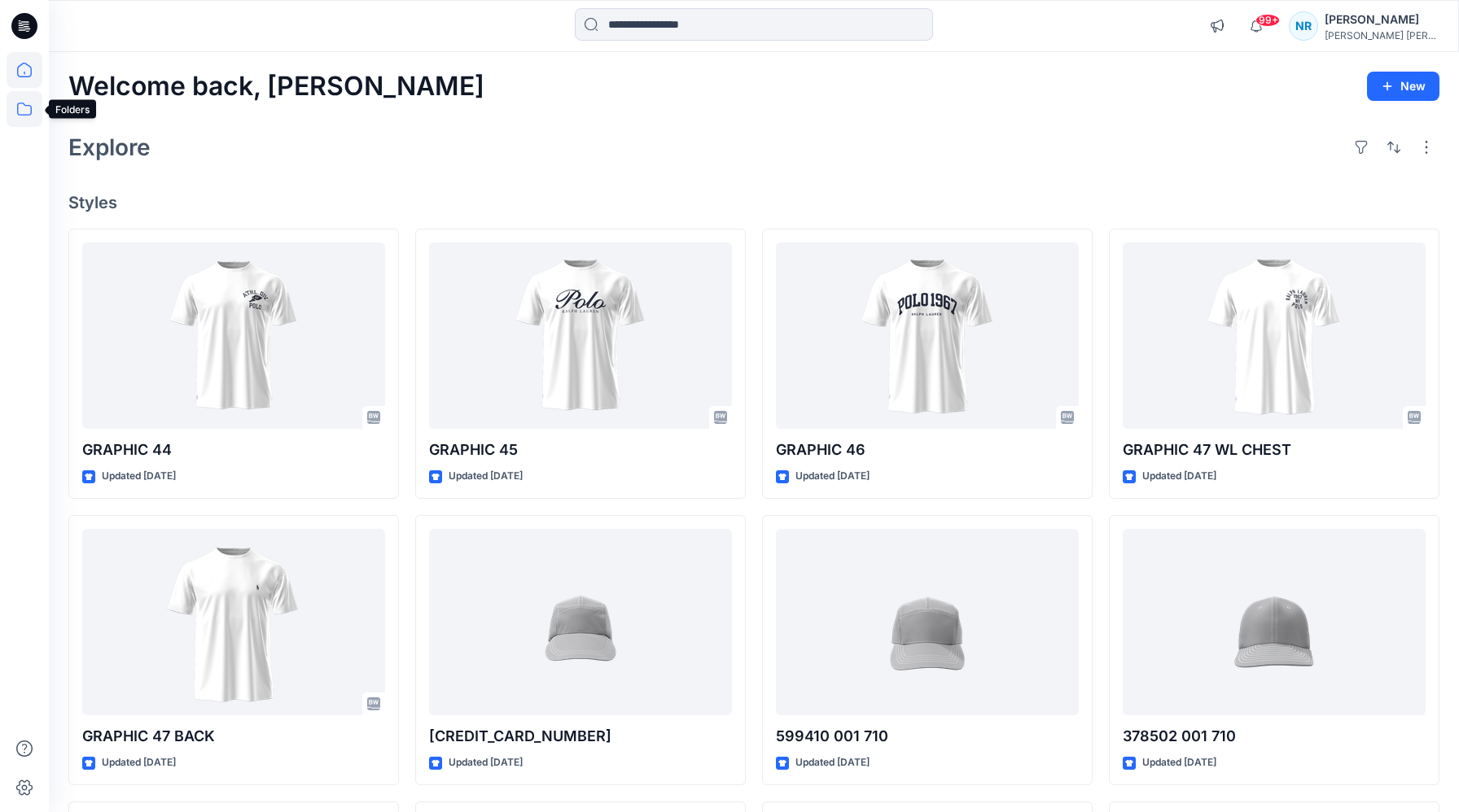
click at [20, 115] on icon at bounding box center [24, 109] width 36 height 36
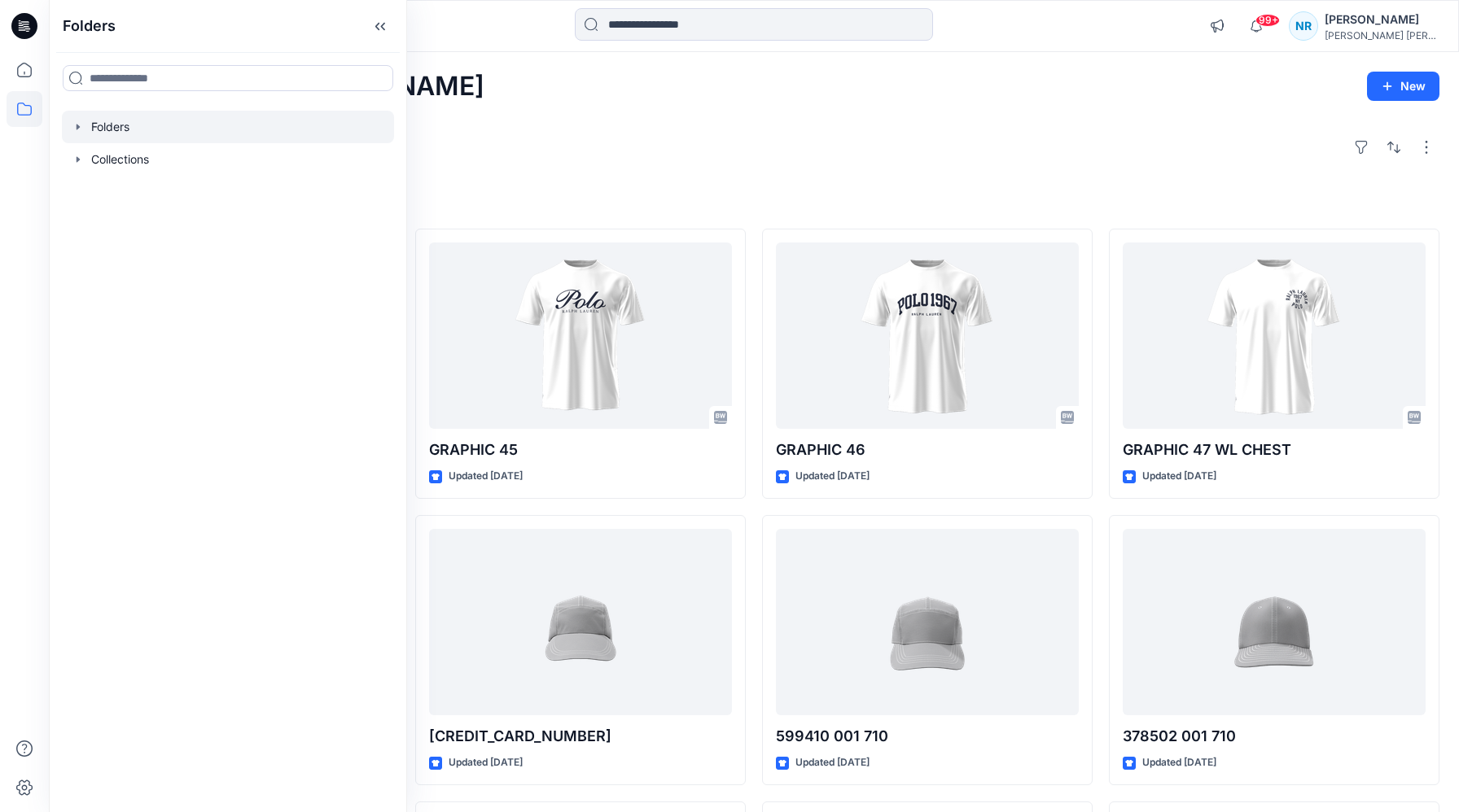
click at [129, 134] on div at bounding box center [228, 126] width 333 height 32
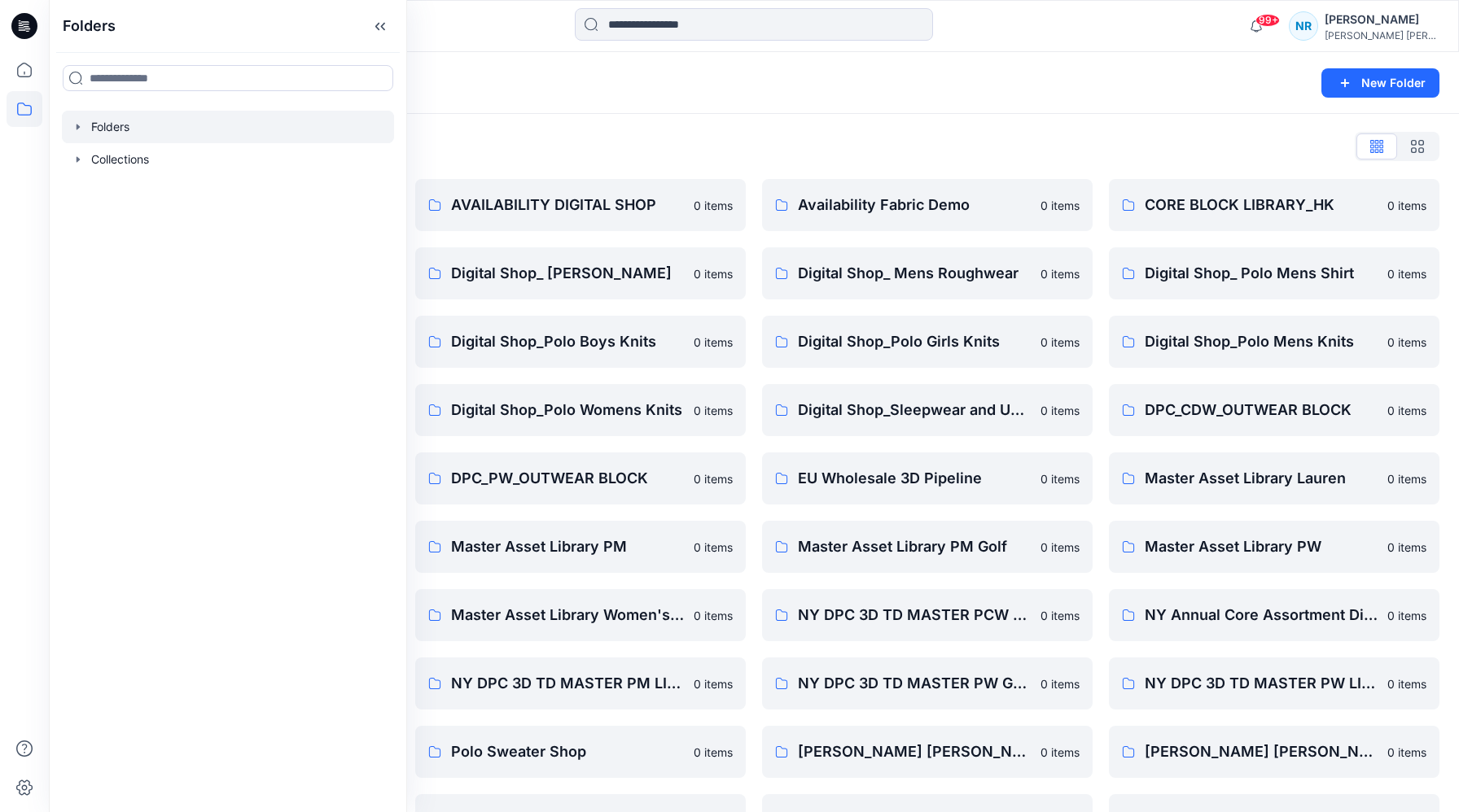
click at [78, 132] on icon "button" at bounding box center [78, 127] width 13 height 13
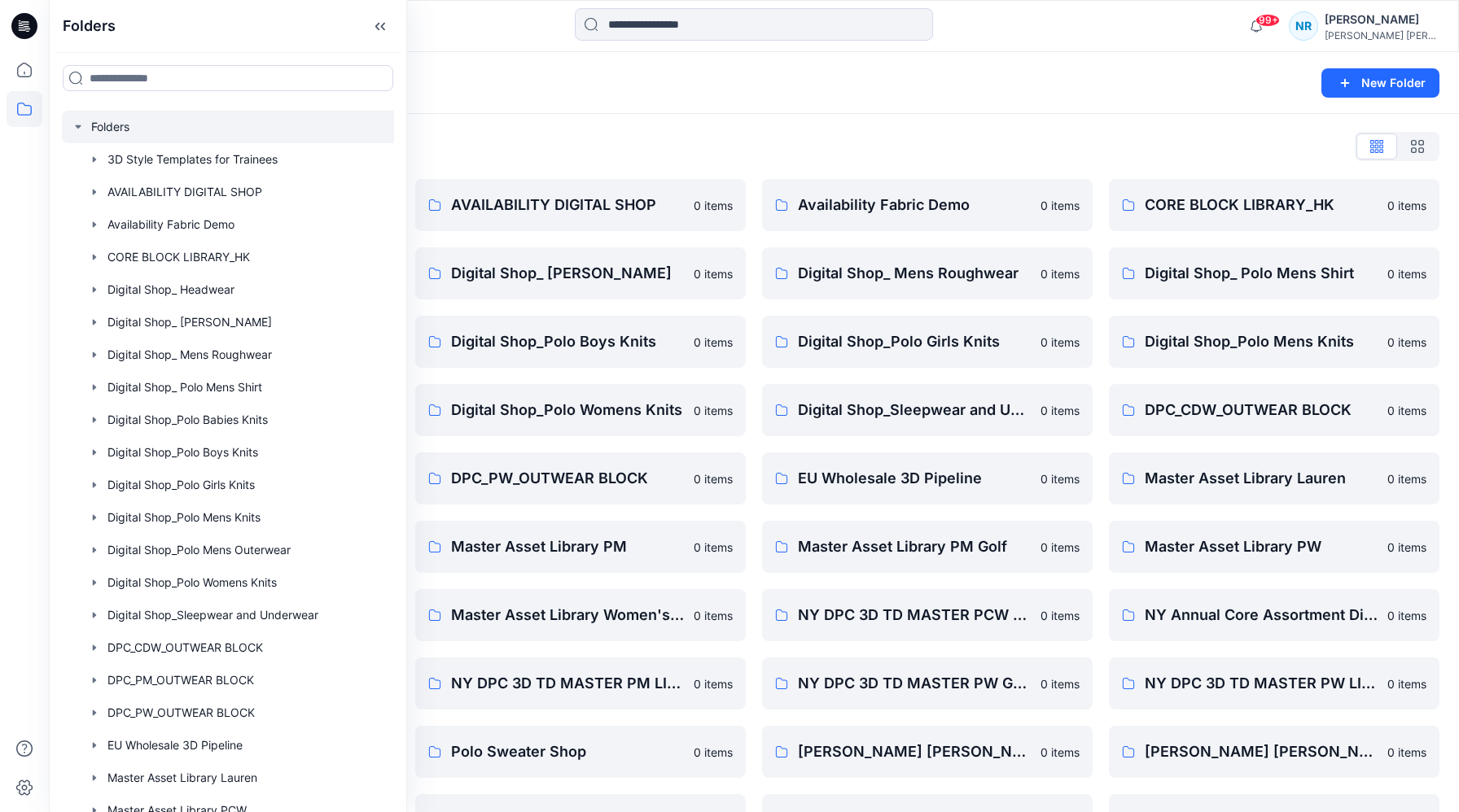
click at [80, 125] on icon "button" at bounding box center [77, 127] width 6 height 3
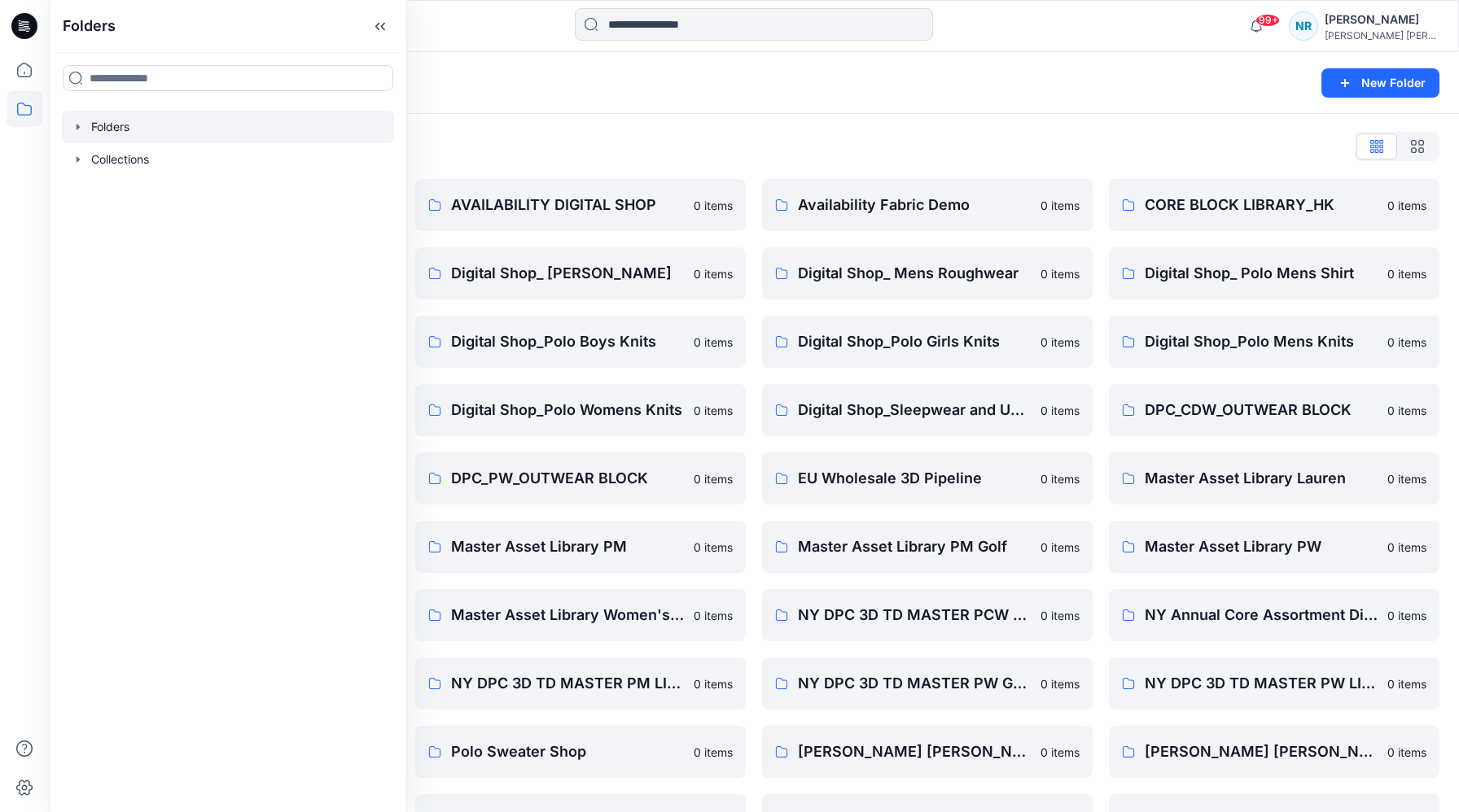
click at [80, 125] on icon "button" at bounding box center [78, 127] width 13 height 13
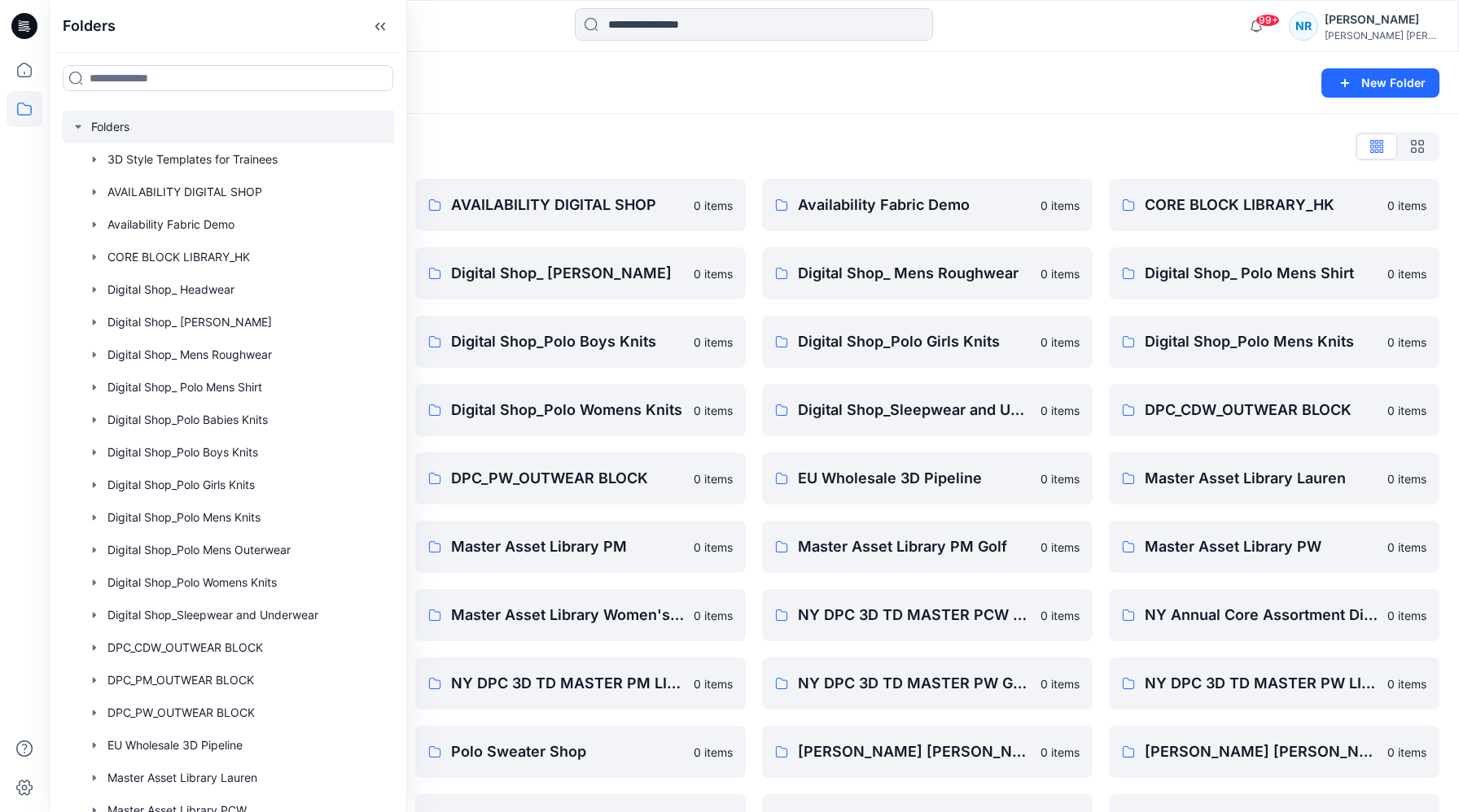
click at [498, 84] on div "Folders" at bounding box center [690, 82] width 1244 height 22
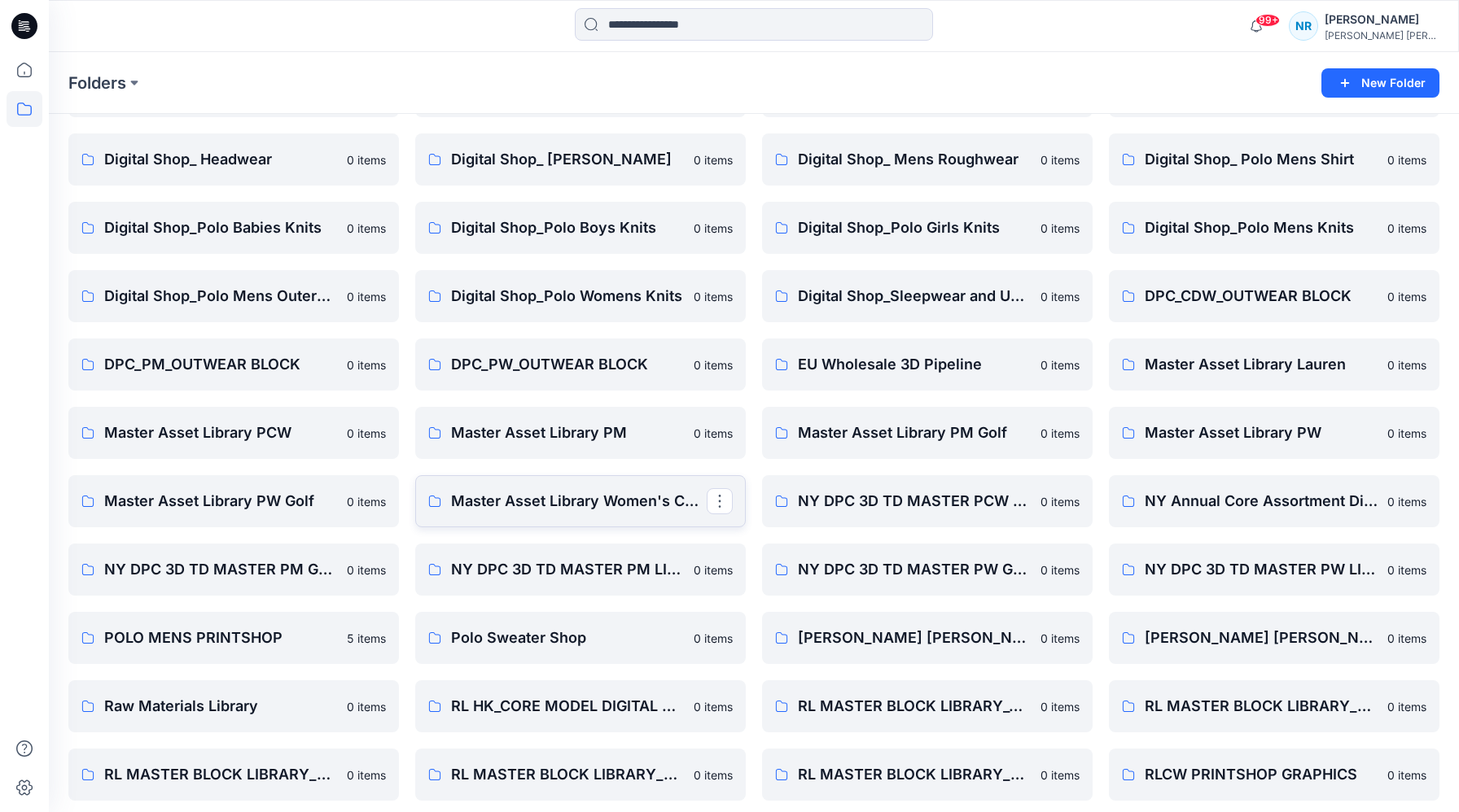
scroll to position [190, 0]
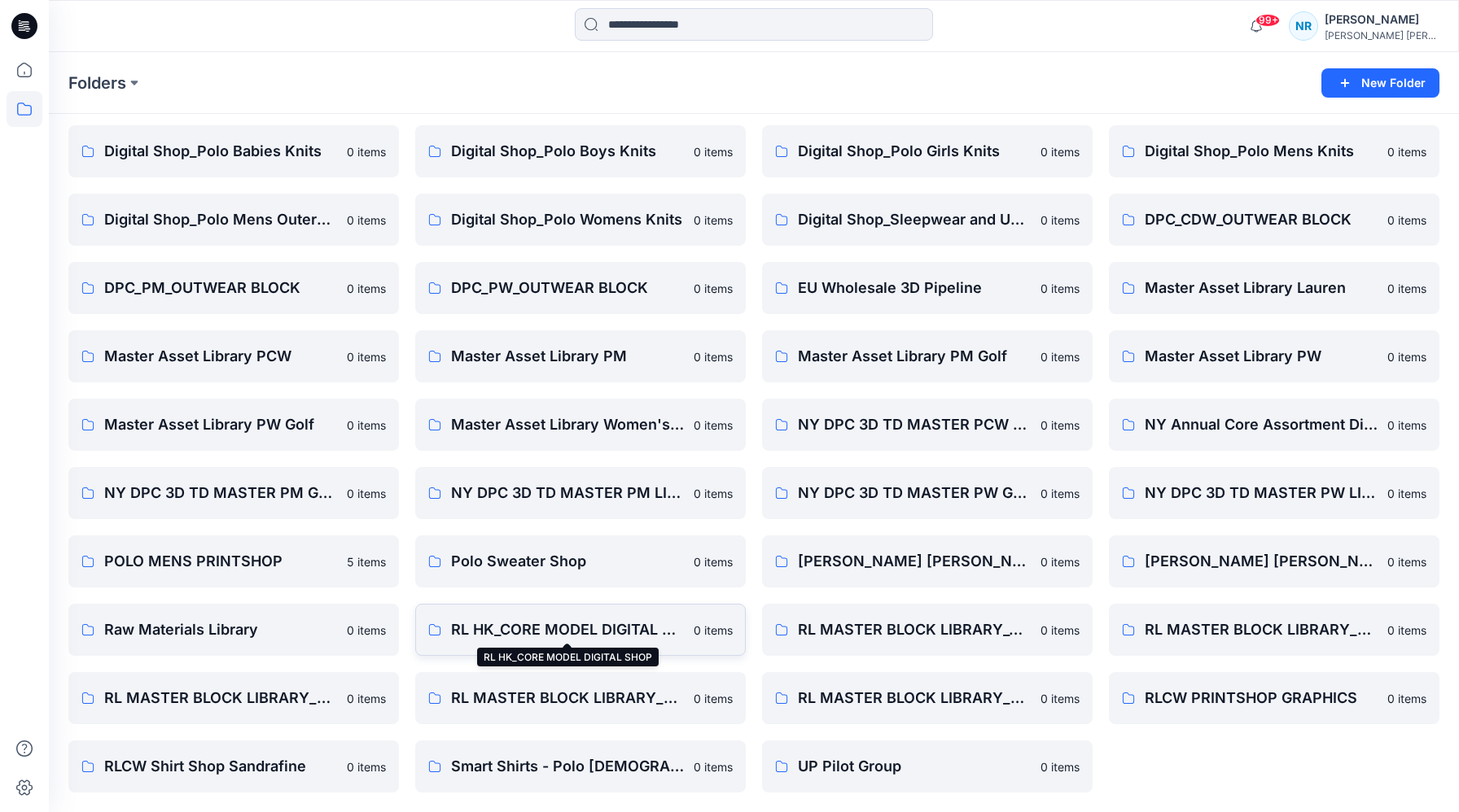
click at [510, 636] on p "RL HK_CORE MODEL DIGITAL SHOP" at bounding box center [568, 629] width 233 height 22
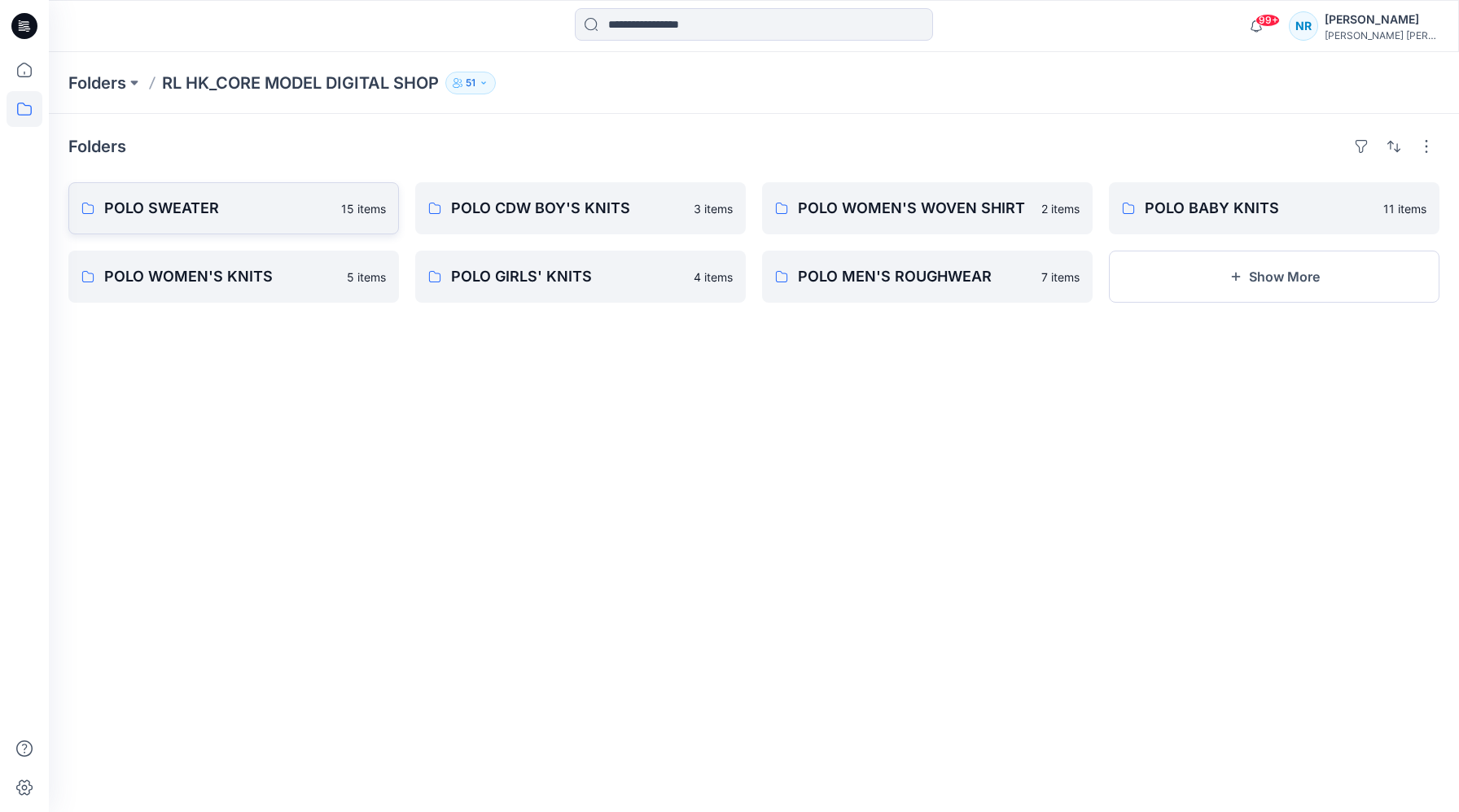
click at [160, 202] on p "POLO SWEATER" at bounding box center [217, 208] width 227 height 22
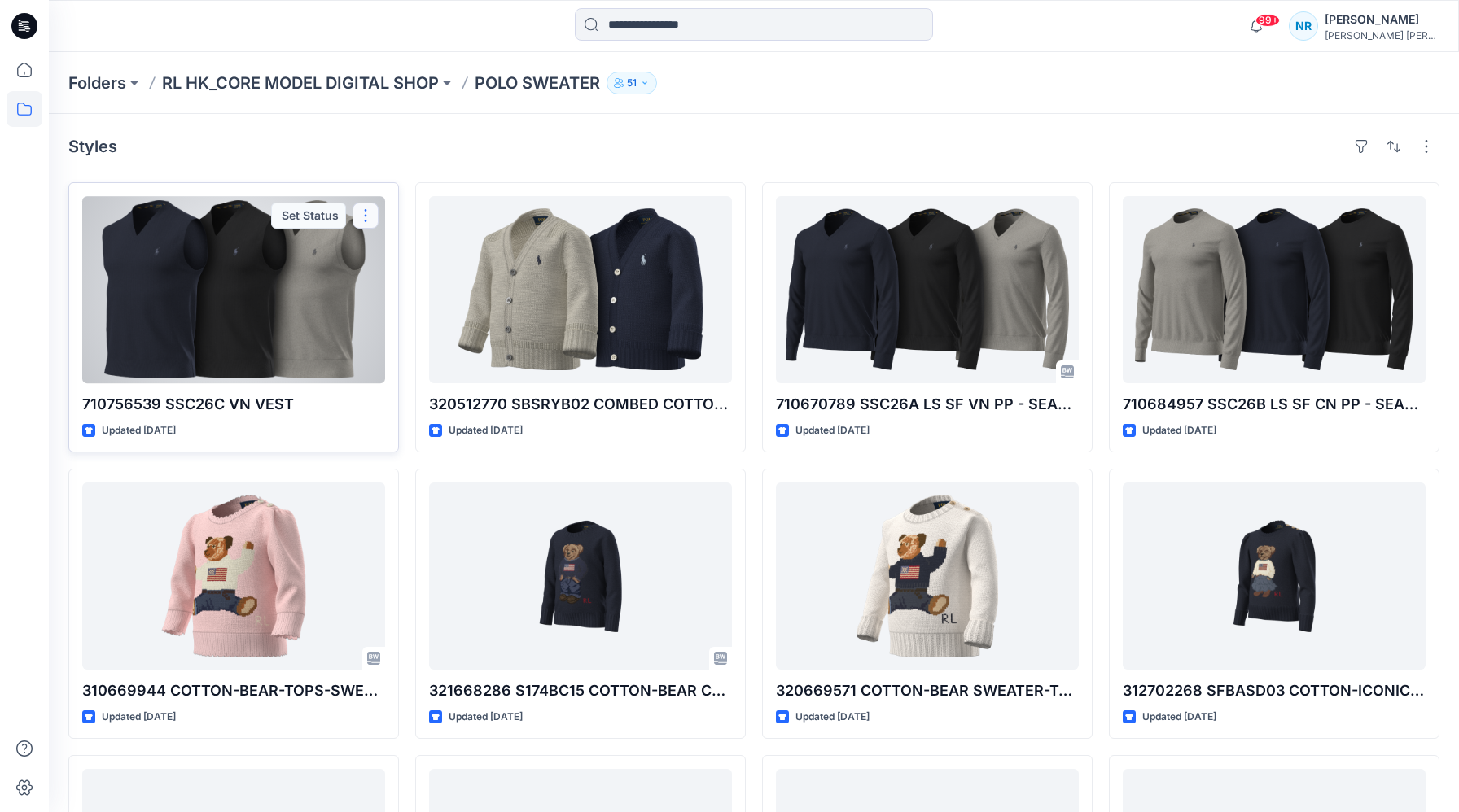
click at [370, 219] on button "button" at bounding box center [365, 215] width 26 height 26
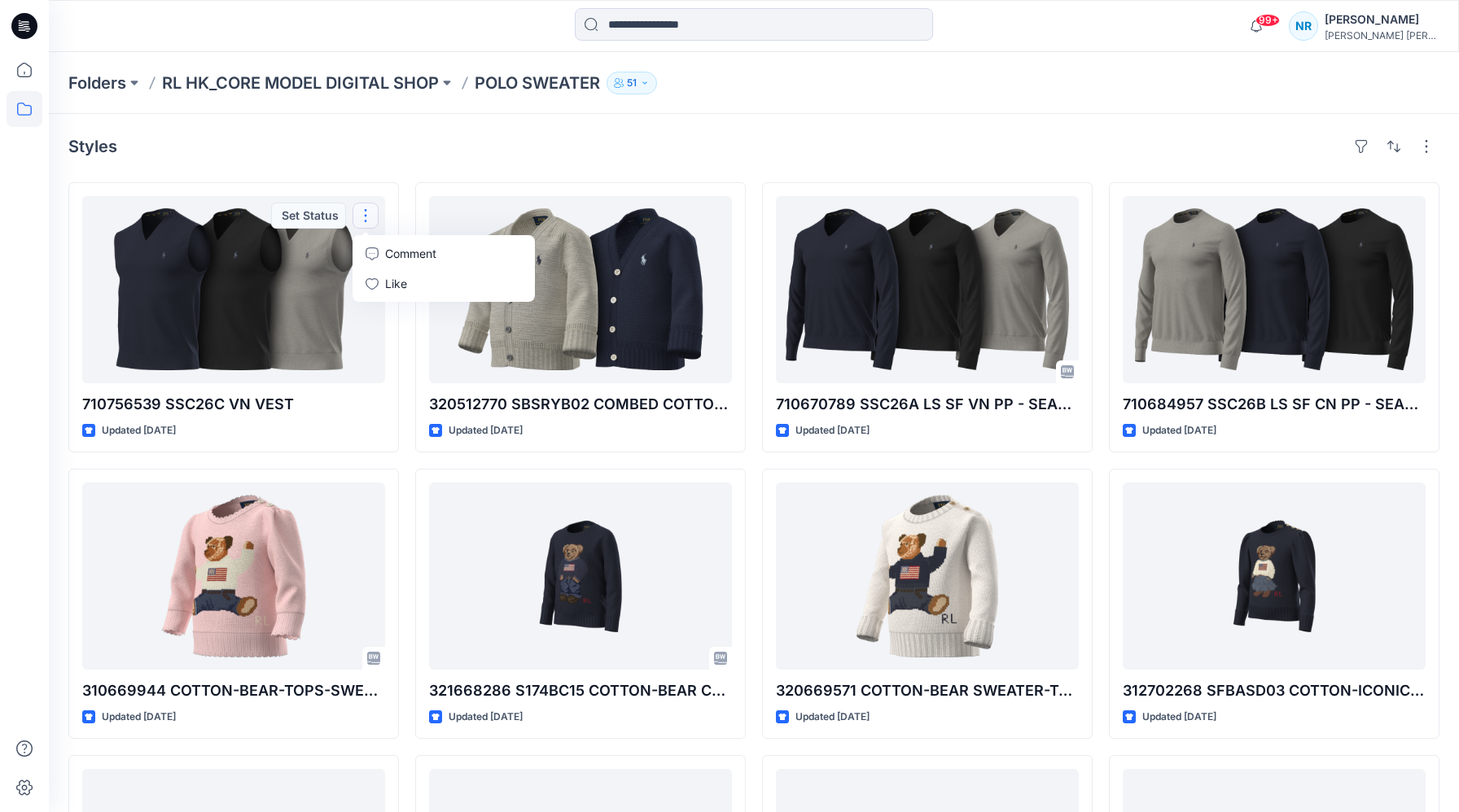
click at [422, 143] on div "Styles" at bounding box center [753, 146] width 1371 height 26
click at [397, 135] on div "Styles" at bounding box center [753, 146] width 1371 height 26
click at [402, 131] on div "Styles 710756539 SSC26C VN VEST Updated 2 years ago 310669944 COTTON-BEAR-TOPS-…" at bounding box center [754, 609] width 1410 height 991
click at [415, 149] on div "Styles" at bounding box center [753, 146] width 1371 height 26
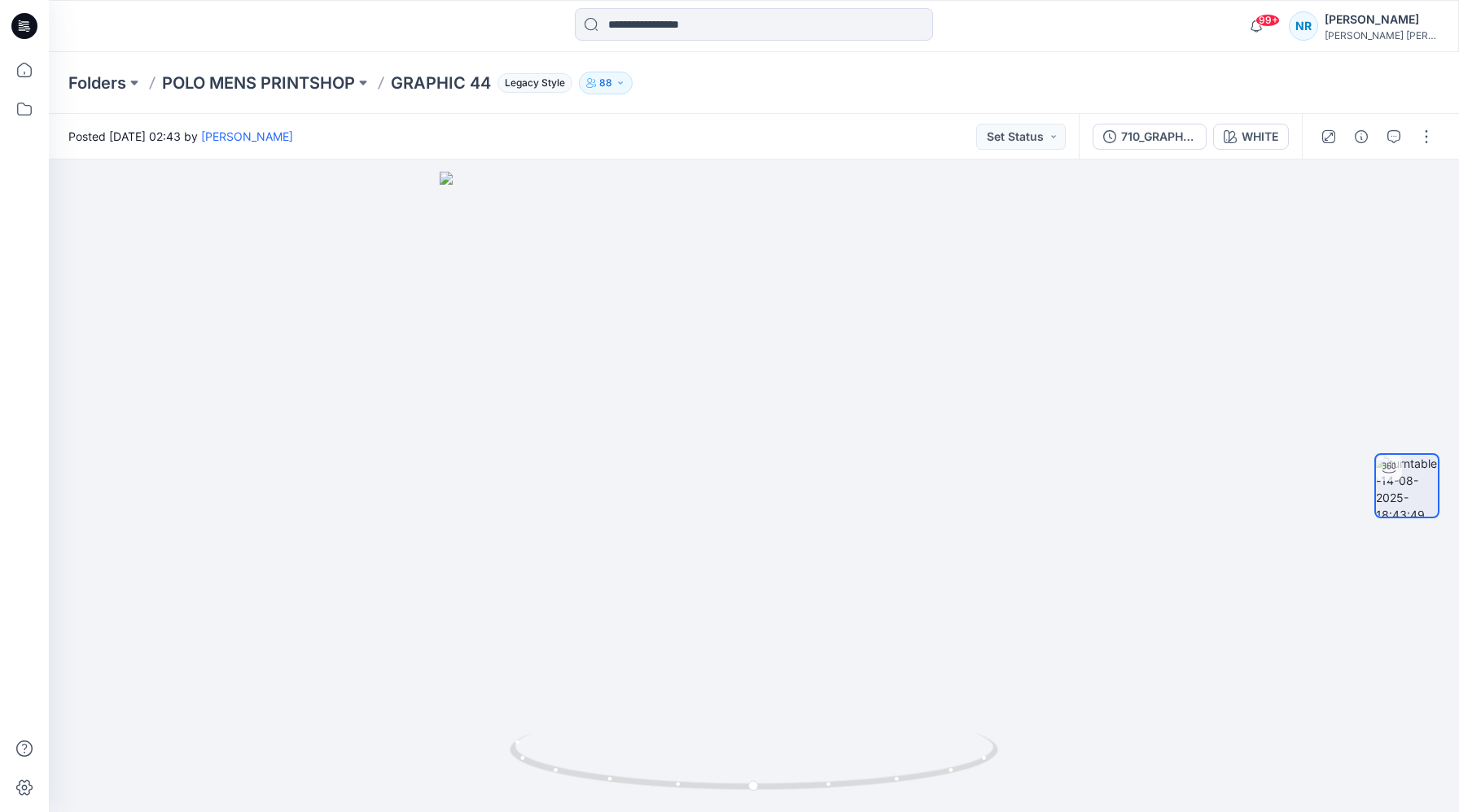
click at [856, 113] on div "Folders POLO MENS PRINTSHOP GRAPHIC 44 Legacy Style 88" at bounding box center [754, 83] width 1410 height 62
click at [171, 46] on div "99+ Notifications [PERSON_NAME] shared 710_GRAPHIC 45_SSCN in Unknown Folder (U…" at bounding box center [754, 26] width 1410 height 52
click at [987, 58] on div "Folders POLO MENS PRINTSHOP GRAPHIC 44 Legacy Style 88" at bounding box center [754, 83] width 1410 height 62
click at [981, 37] on div at bounding box center [754, 26] width 705 height 36
click at [1009, 32] on div at bounding box center [754, 26] width 705 height 36
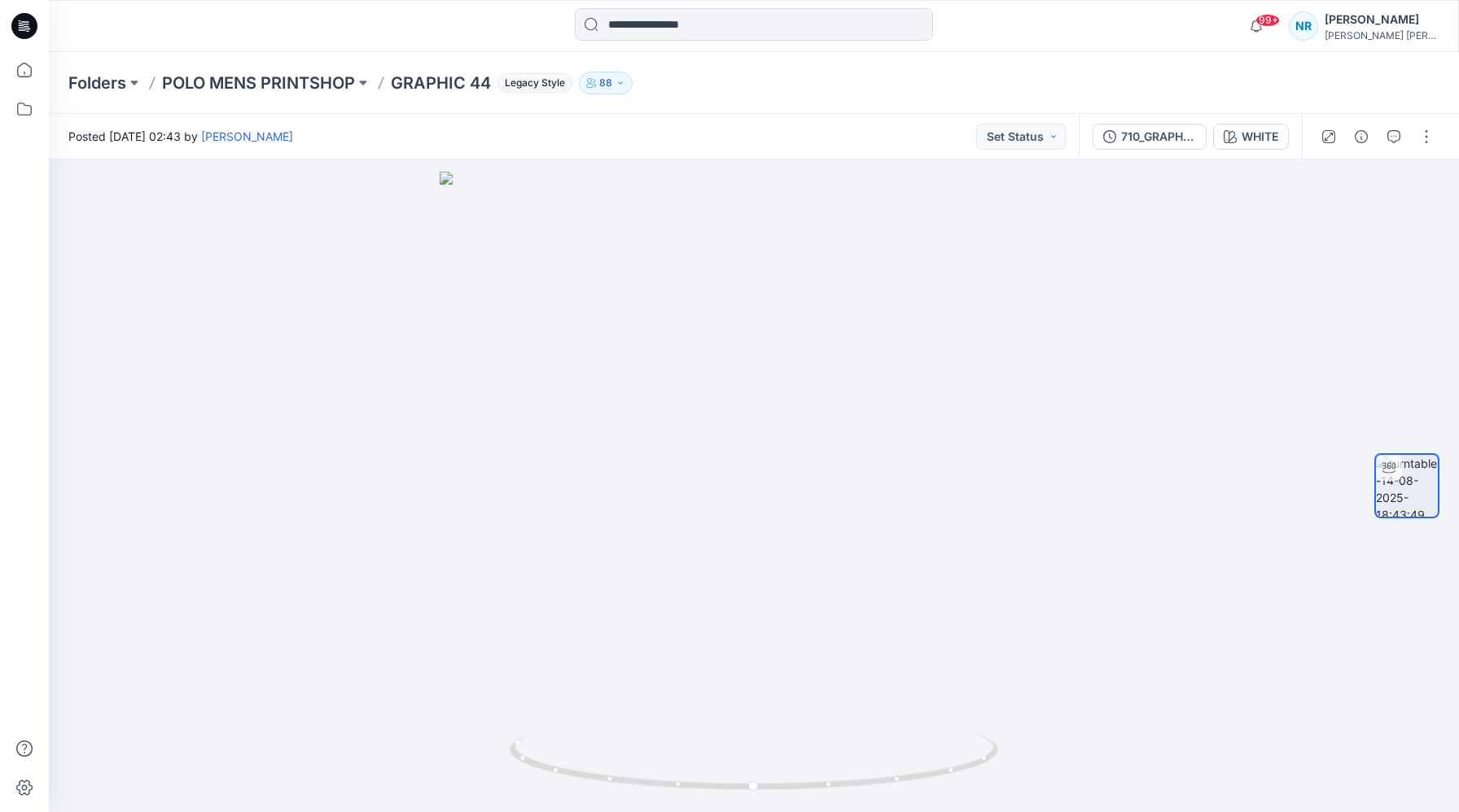
click at [1009, 32] on div at bounding box center [754, 26] width 705 height 36
click at [18, 31] on icon at bounding box center [24, 26] width 26 height 26
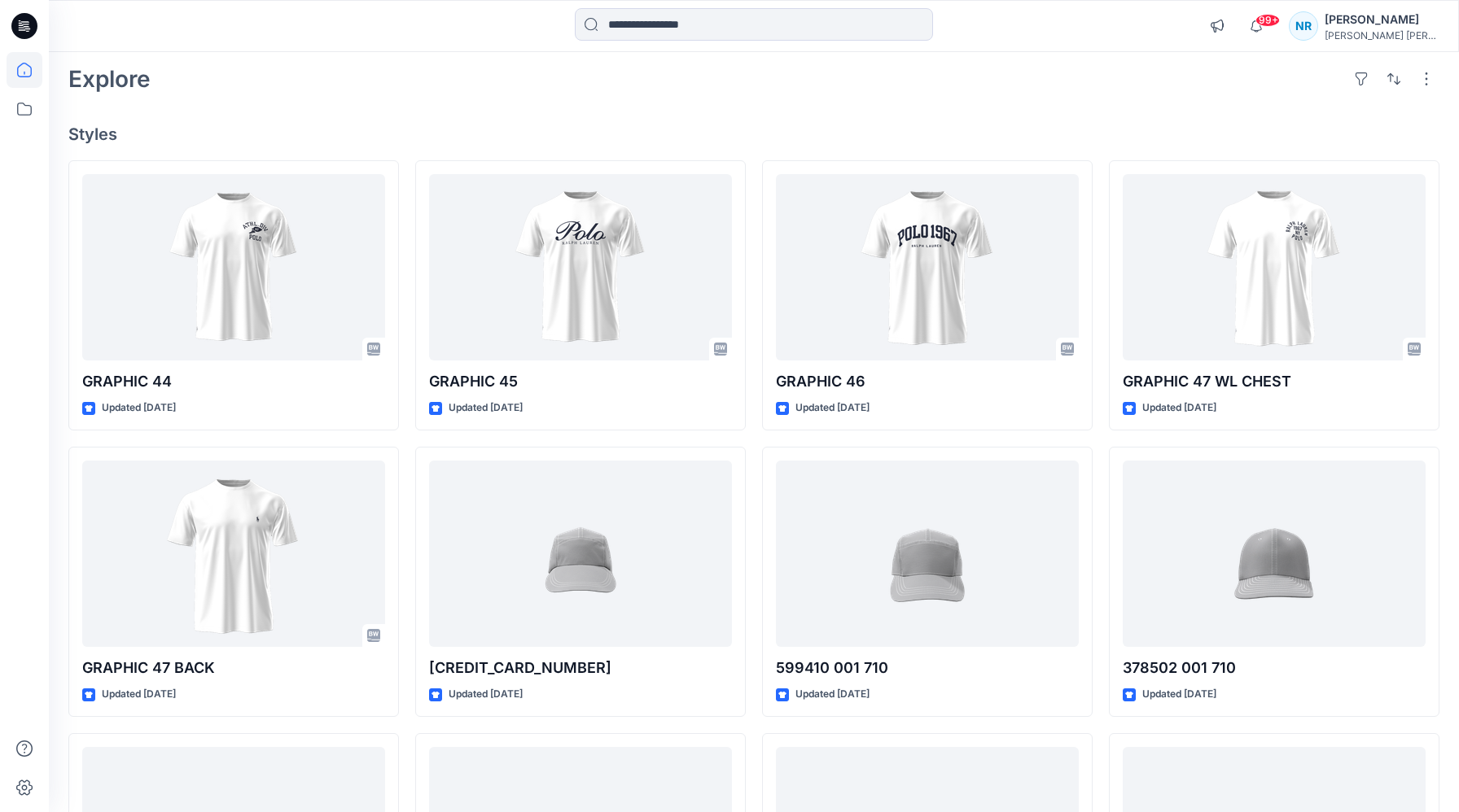
scroll to position [76, 0]
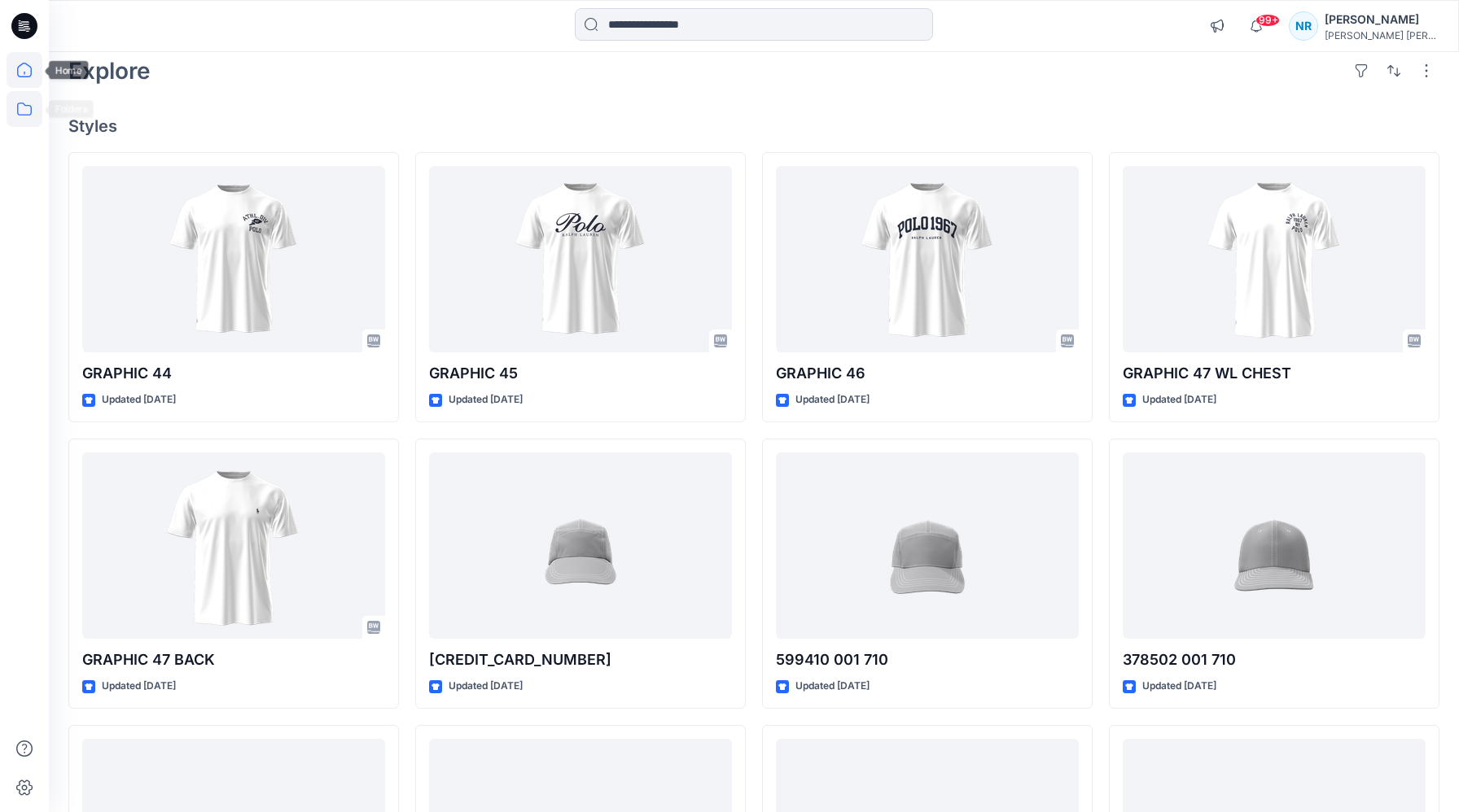
click at [20, 99] on icon at bounding box center [24, 109] width 36 height 36
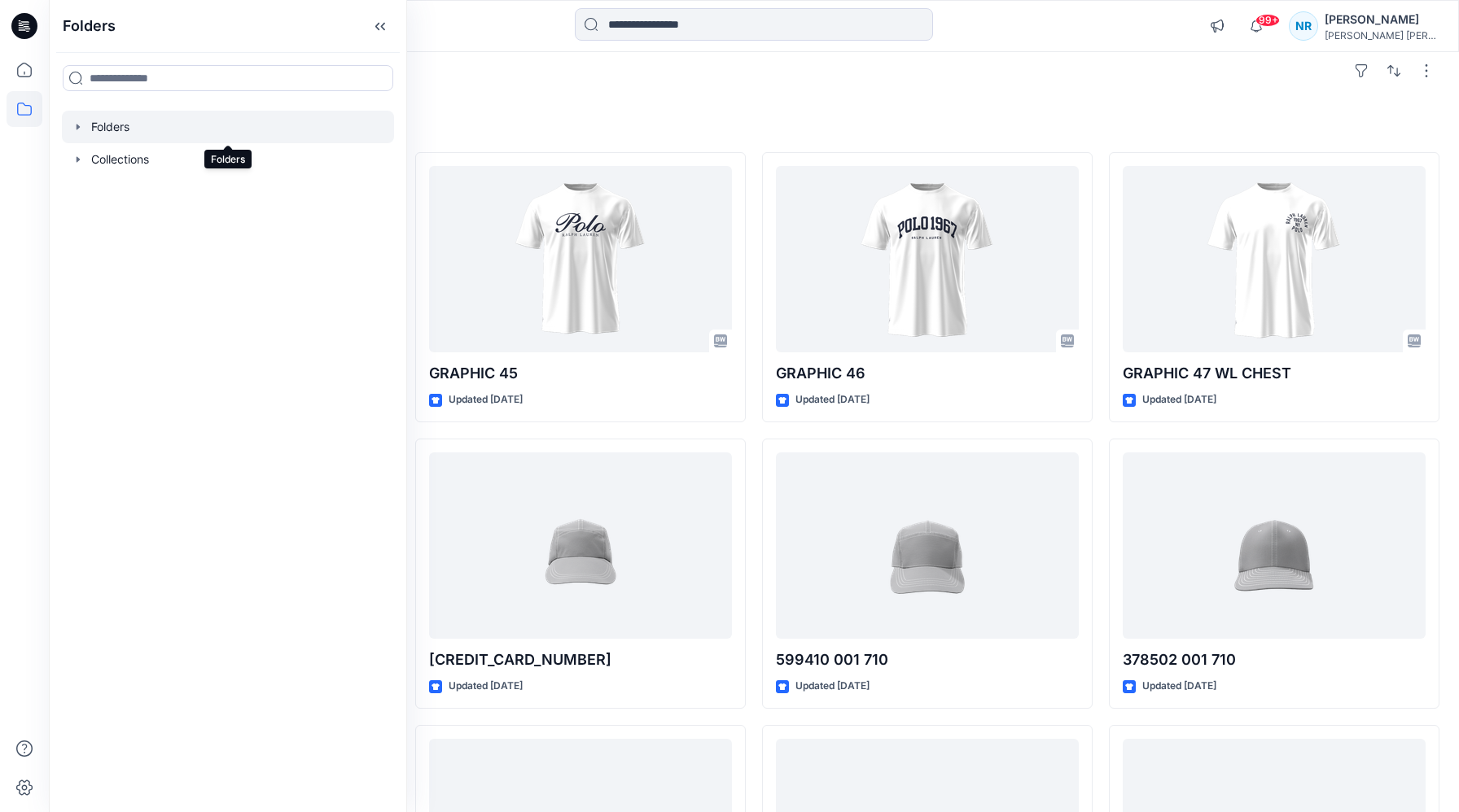
click at [128, 137] on div at bounding box center [228, 126] width 333 height 32
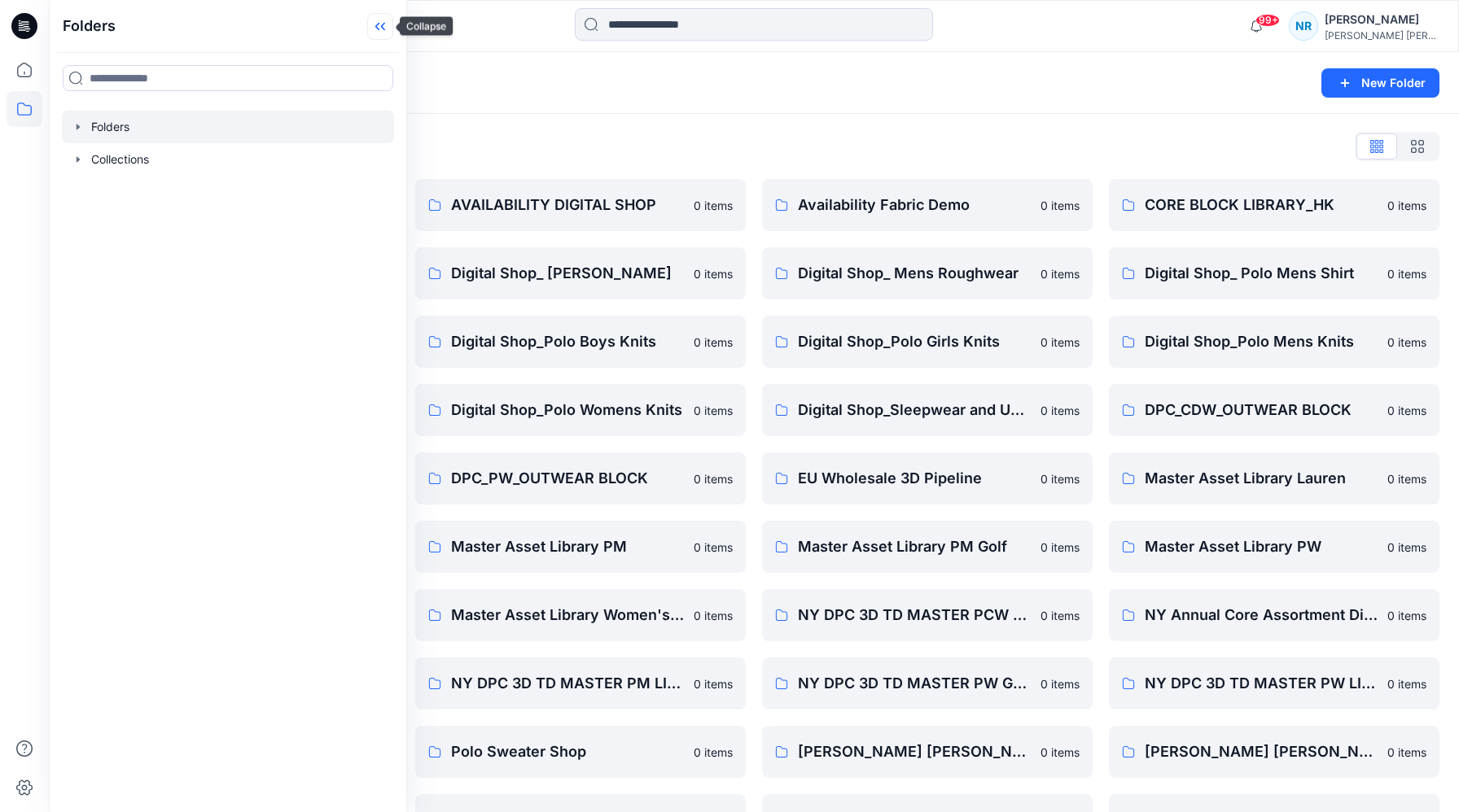
click at [379, 22] on icon at bounding box center [380, 27] width 26 height 27
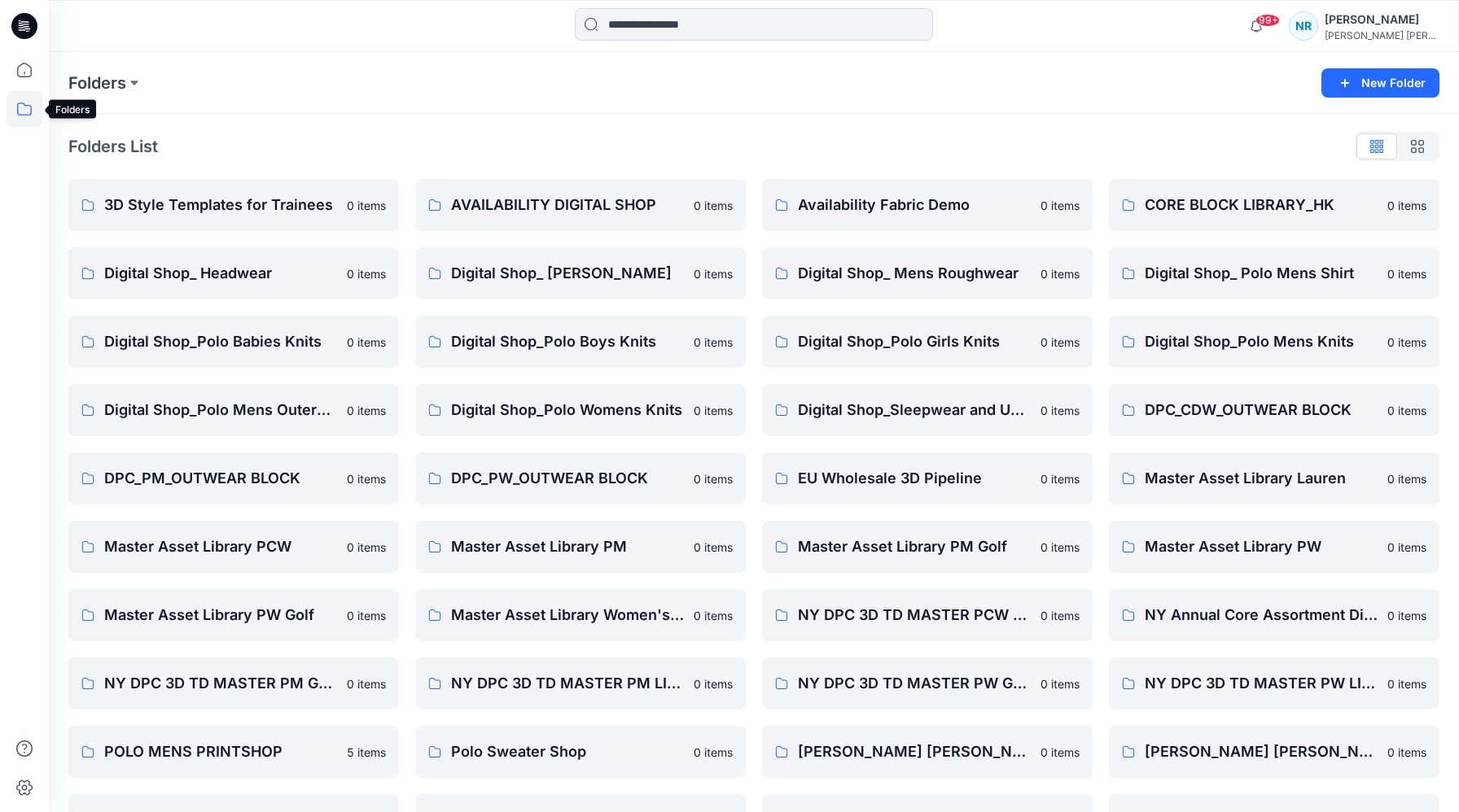
click at [21, 113] on icon at bounding box center [24, 109] width 36 height 36
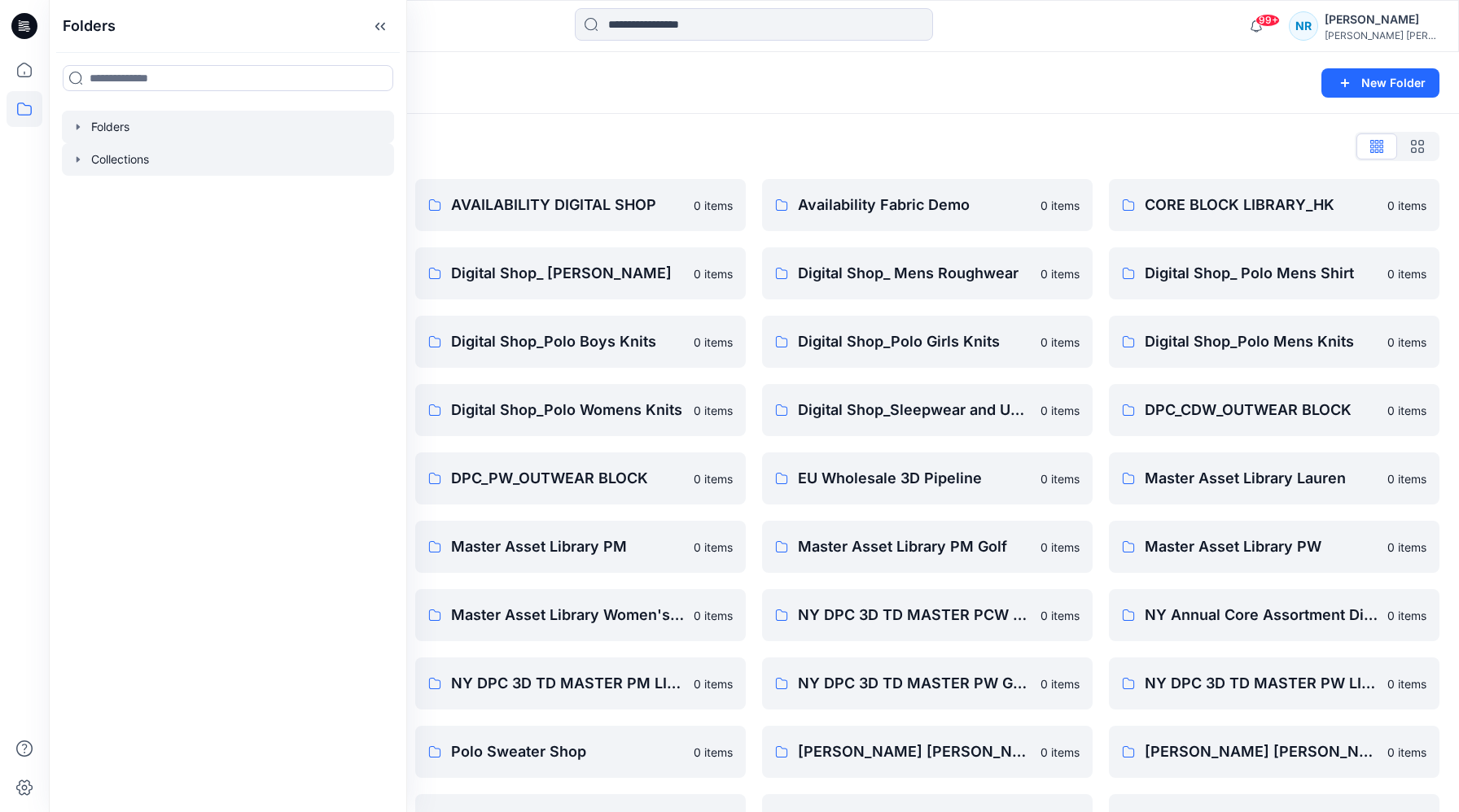
click at [81, 162] on icon "button" at bounding box center [78, 160] width 13 height 13
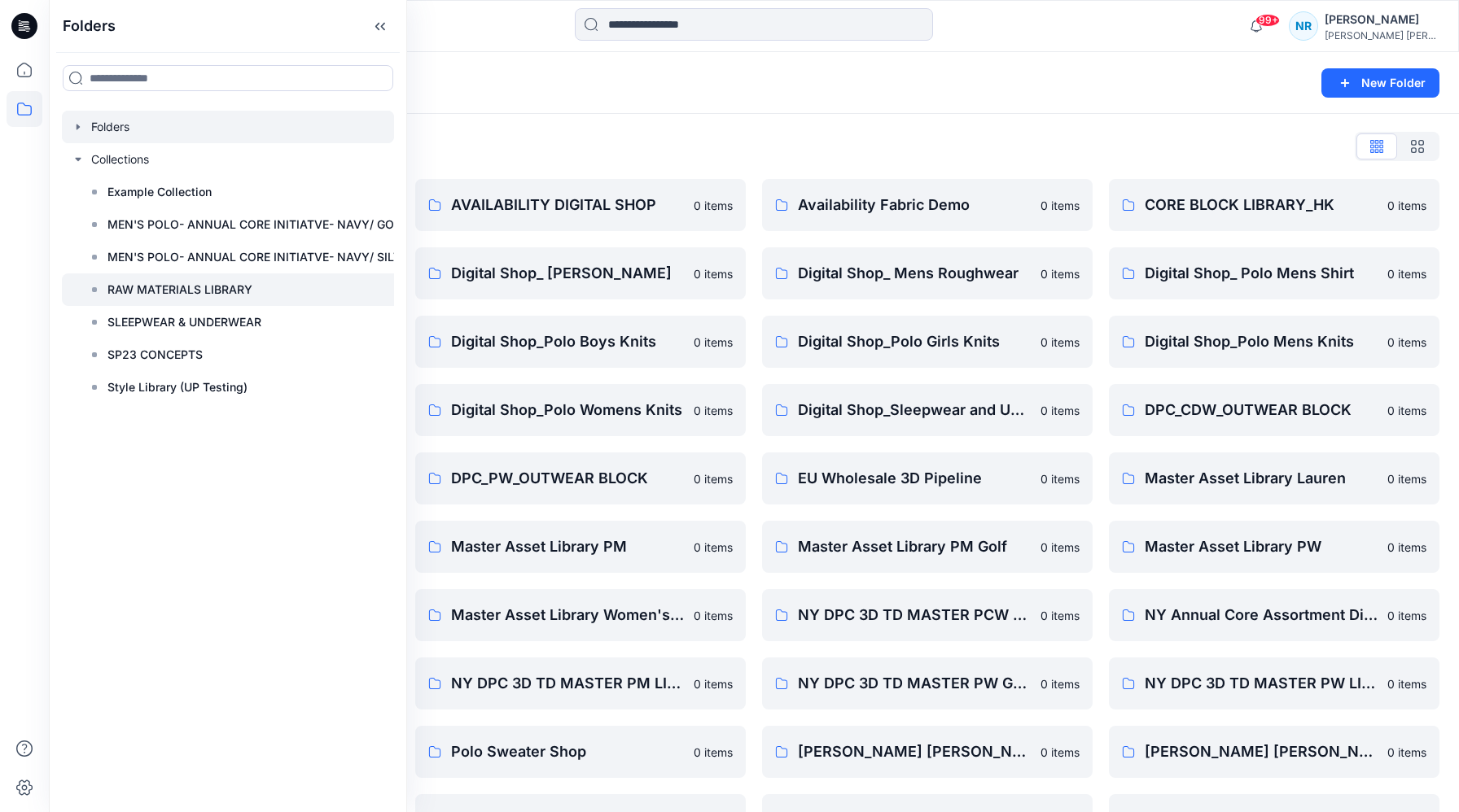
click at [163, 293] on p "RAW MATERIALS LIBRARY" at bounding box center [180, 290] width 145 height 20
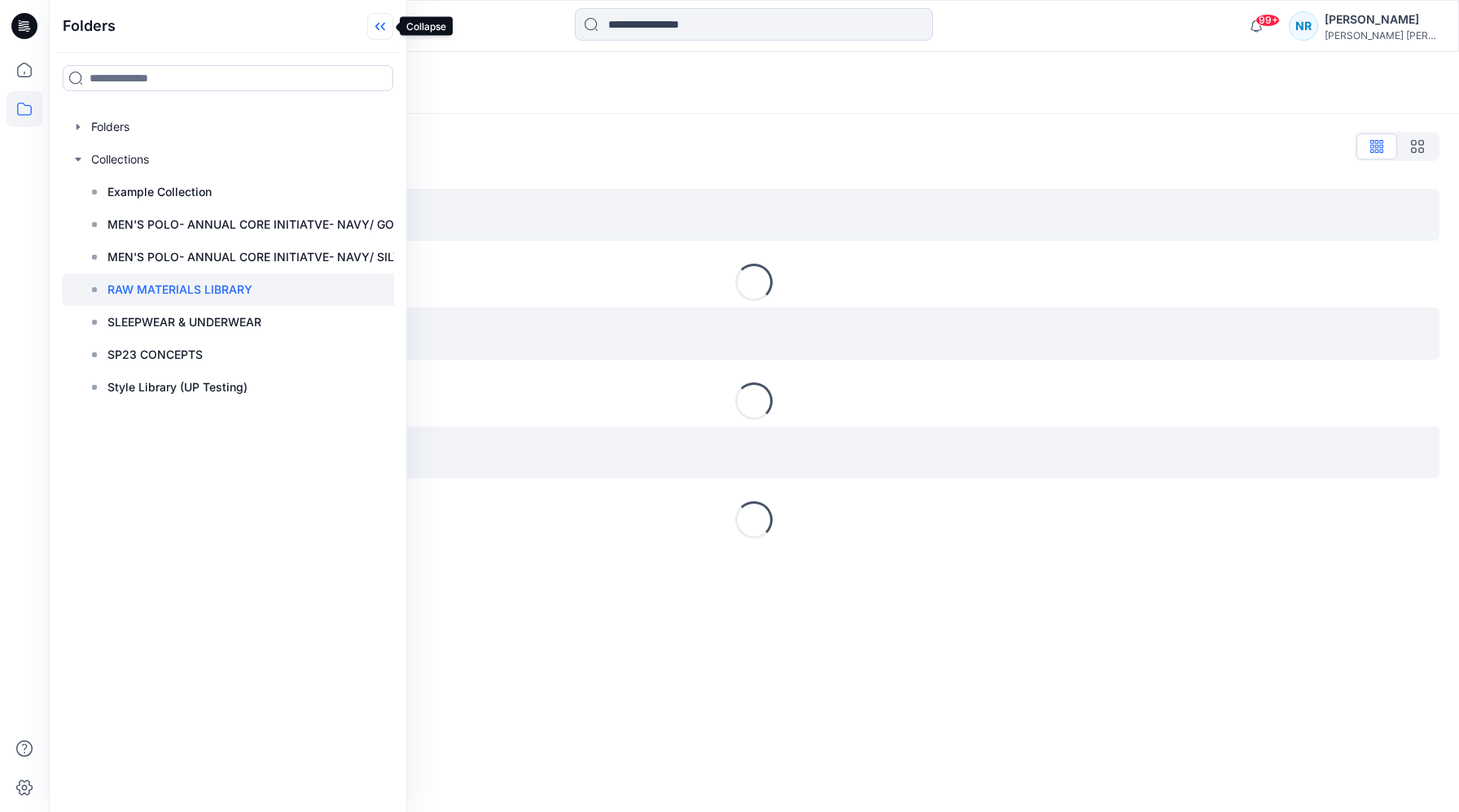
click at [382, 29] on icon at bounding box center [380, 27] width 26 height 27
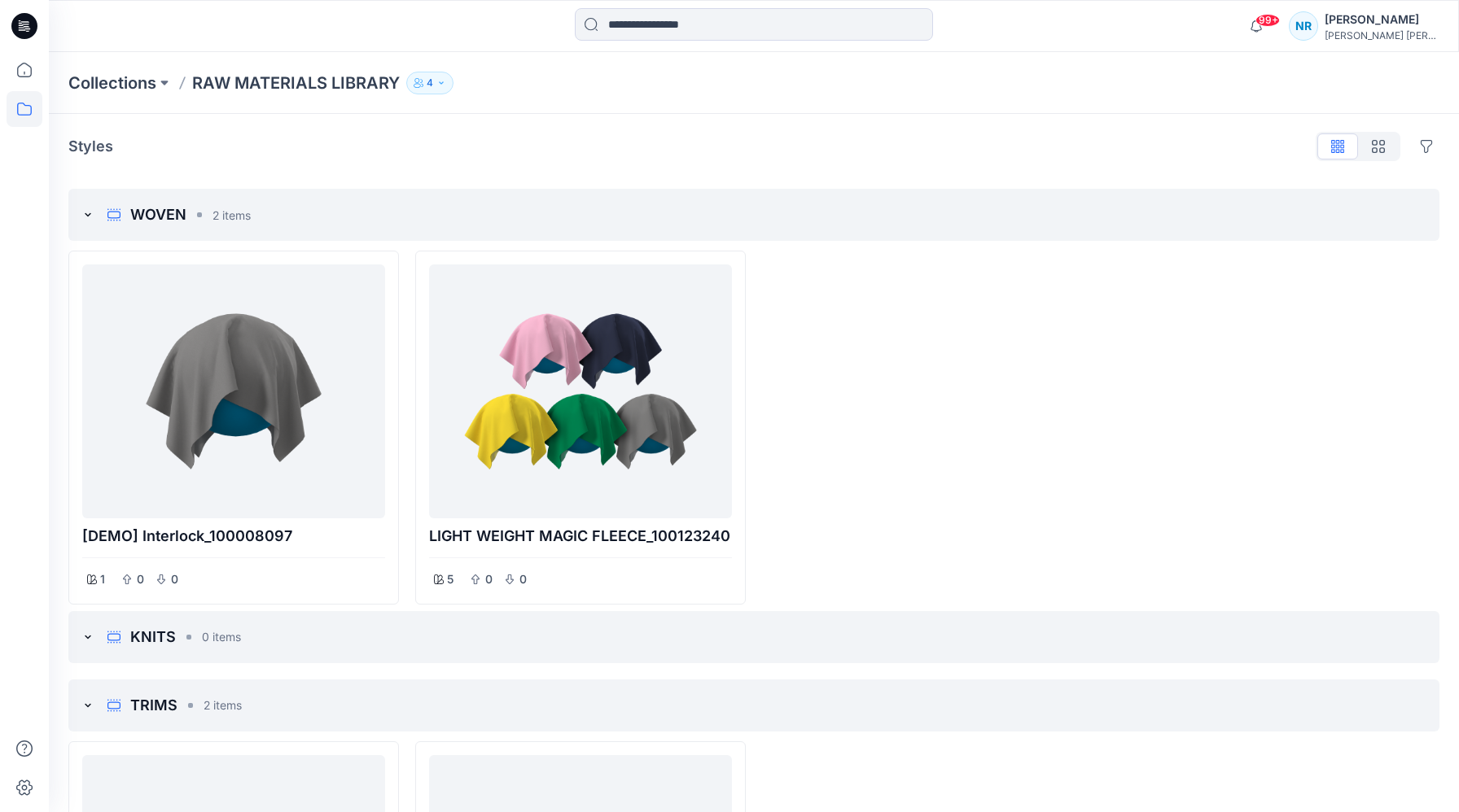
click at [270, 154] on div "Styles Hide Legacy Styles" at bounding box center [753, 146] width 1371 height 26
click at [269, 155] on div "Styles Hide Legacy Styles" at bounding box center [753, 146] width 1371 height 26
click at [259, 131] on div "Styles Hide Legacy Styles WOVEN 2 items [DEMO] Interlock_100008097 1 0 0 LIGHT …" at bounding box center [754, 618] width 1410 height 1007
click at [259, 140] on div "Styles Hide Legacy Styles" at bounding box center [753, 146] width 1371 height 26
click at [22, 100] on icon at bounding box center [24, 109] width 36 height 36
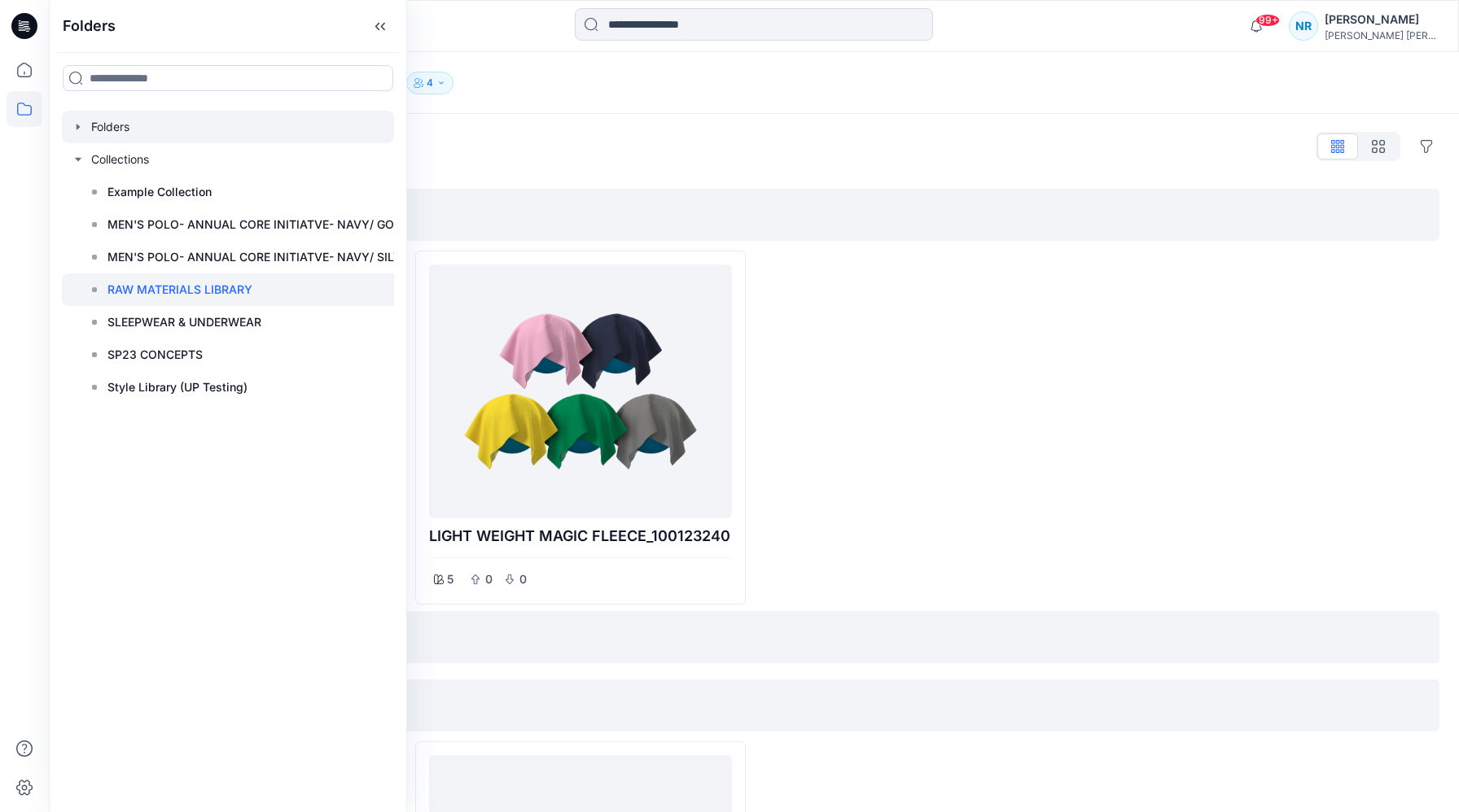
click at [81, 126] on icon "button" at bounding box center [78, 127] width 13 height 13
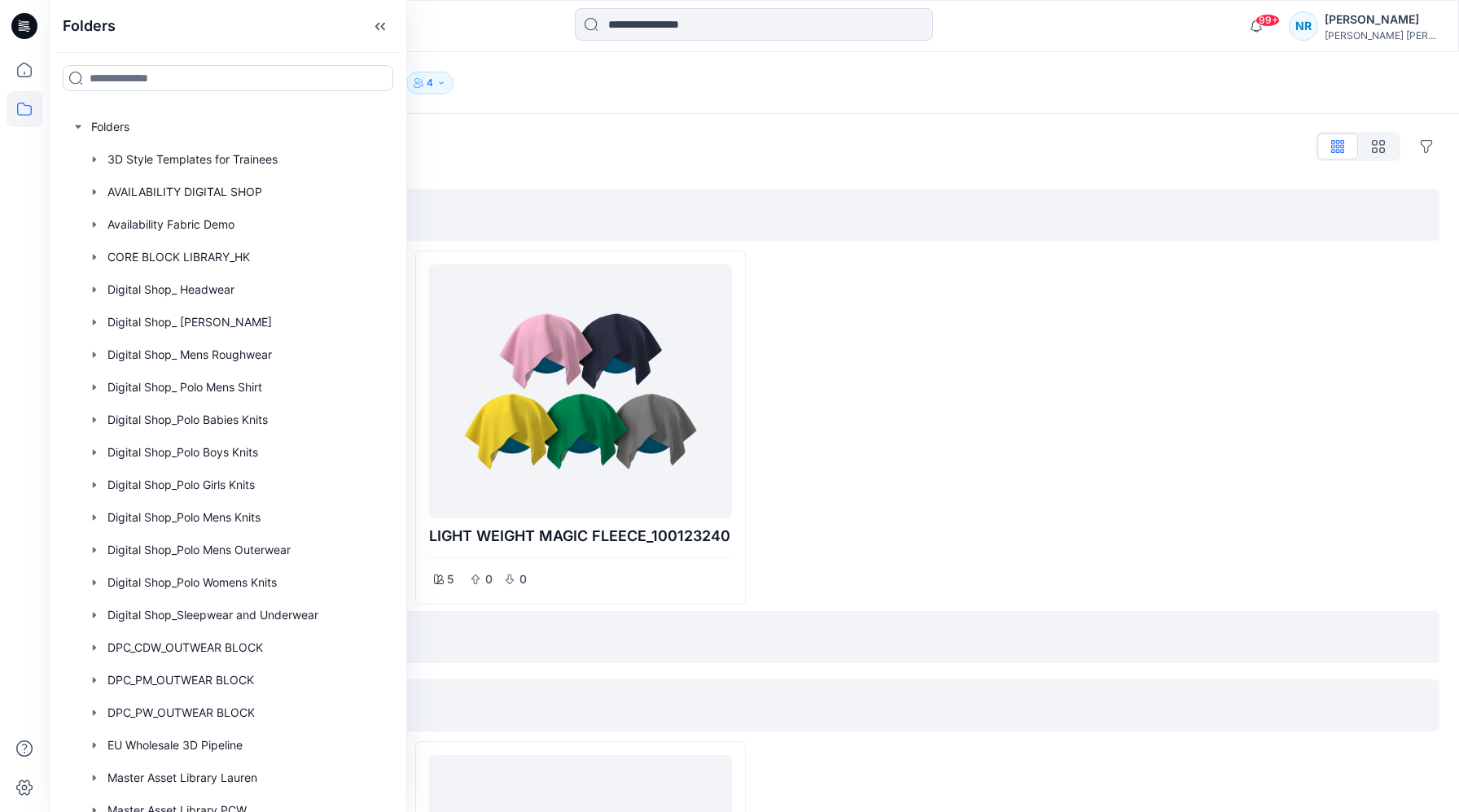
click at [27, 29] on icon at bounding box center [24, 26] width 26 height 26
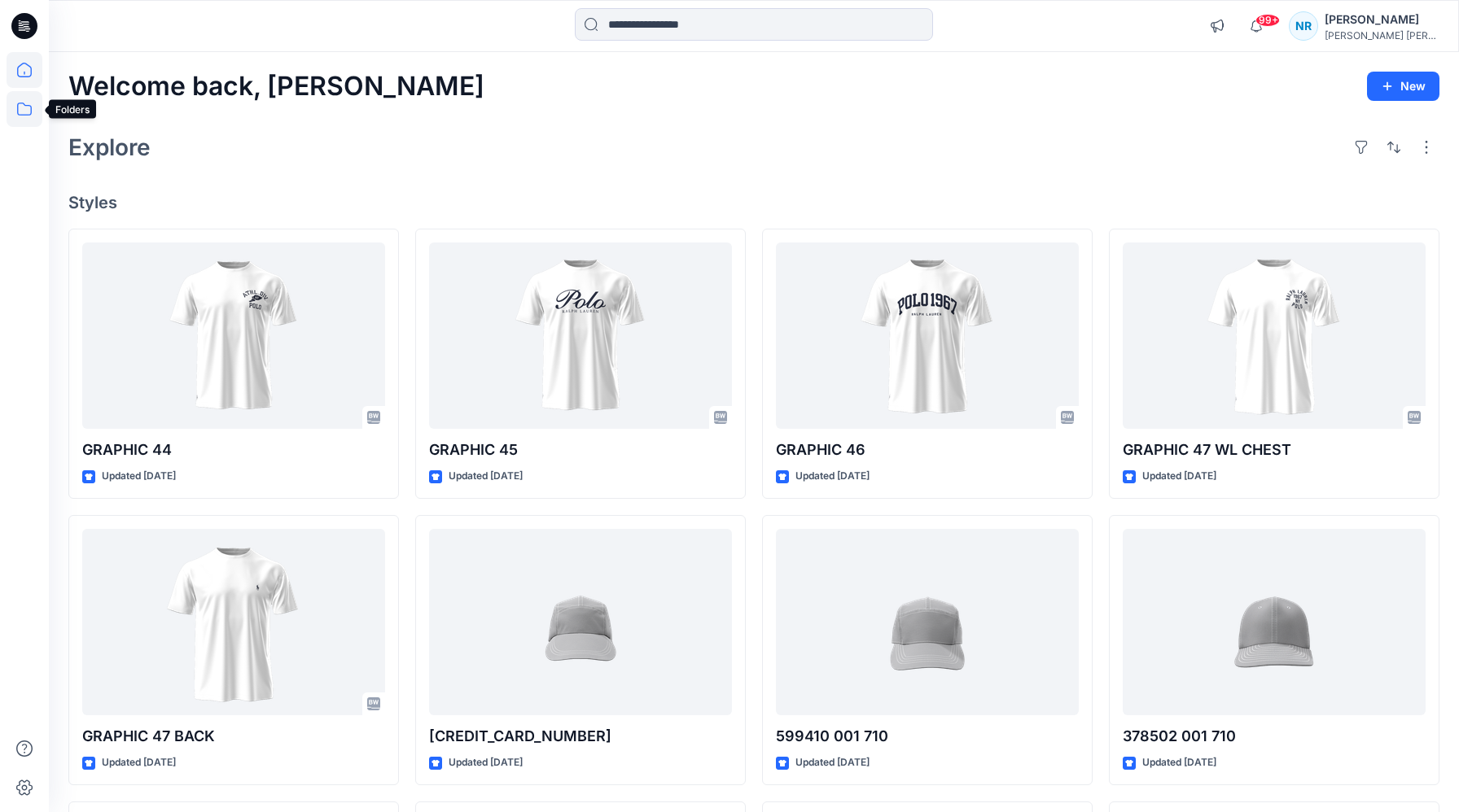
click at [22, 108] on icon at bounding box center [24, 109] width 36 height 36
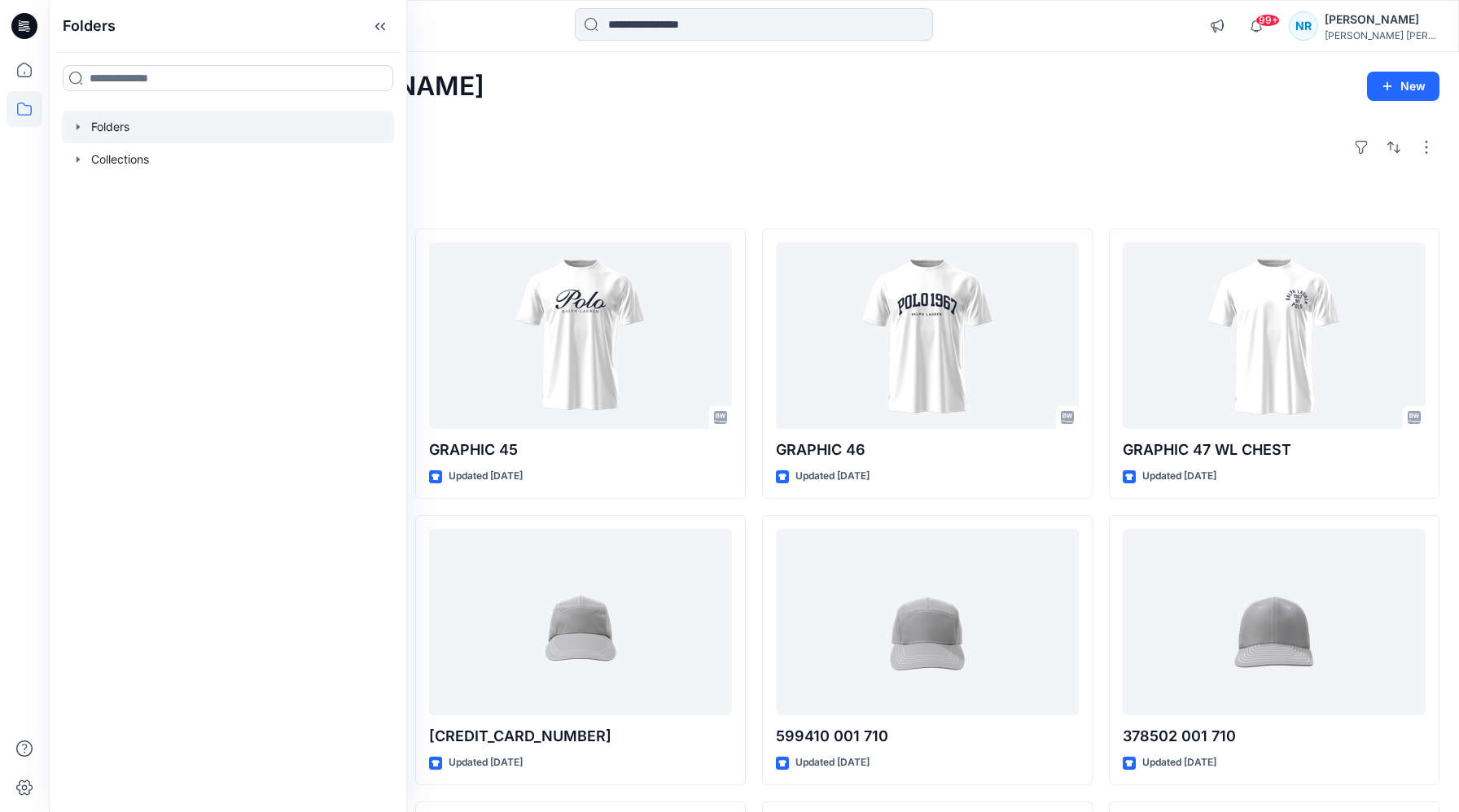
click at [99, 126] on div at bounding box center [228, 126] width 333 height 32
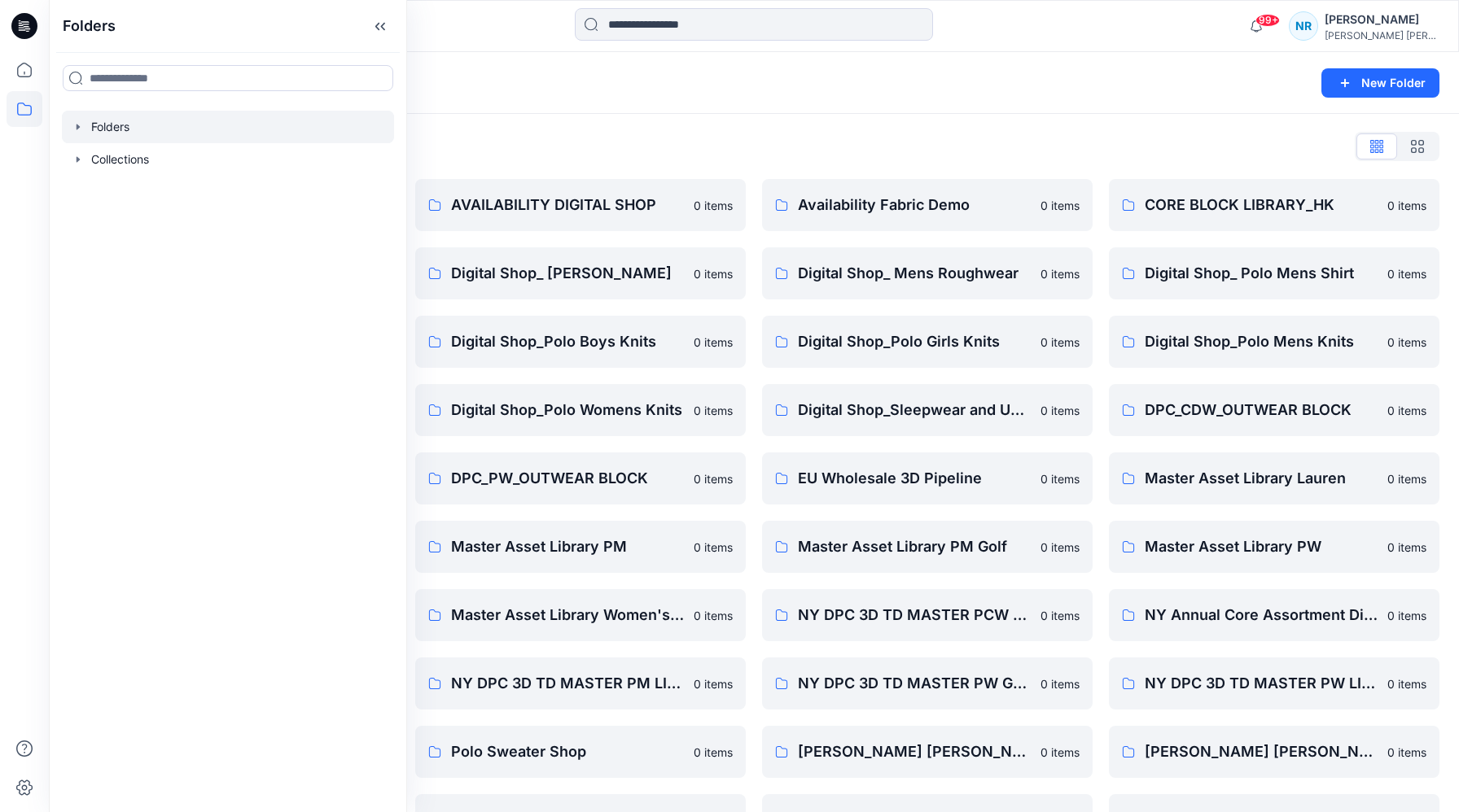
click at [501, 150] on div "Folders List" at bounding box center [753, 146] width 1371 height 26
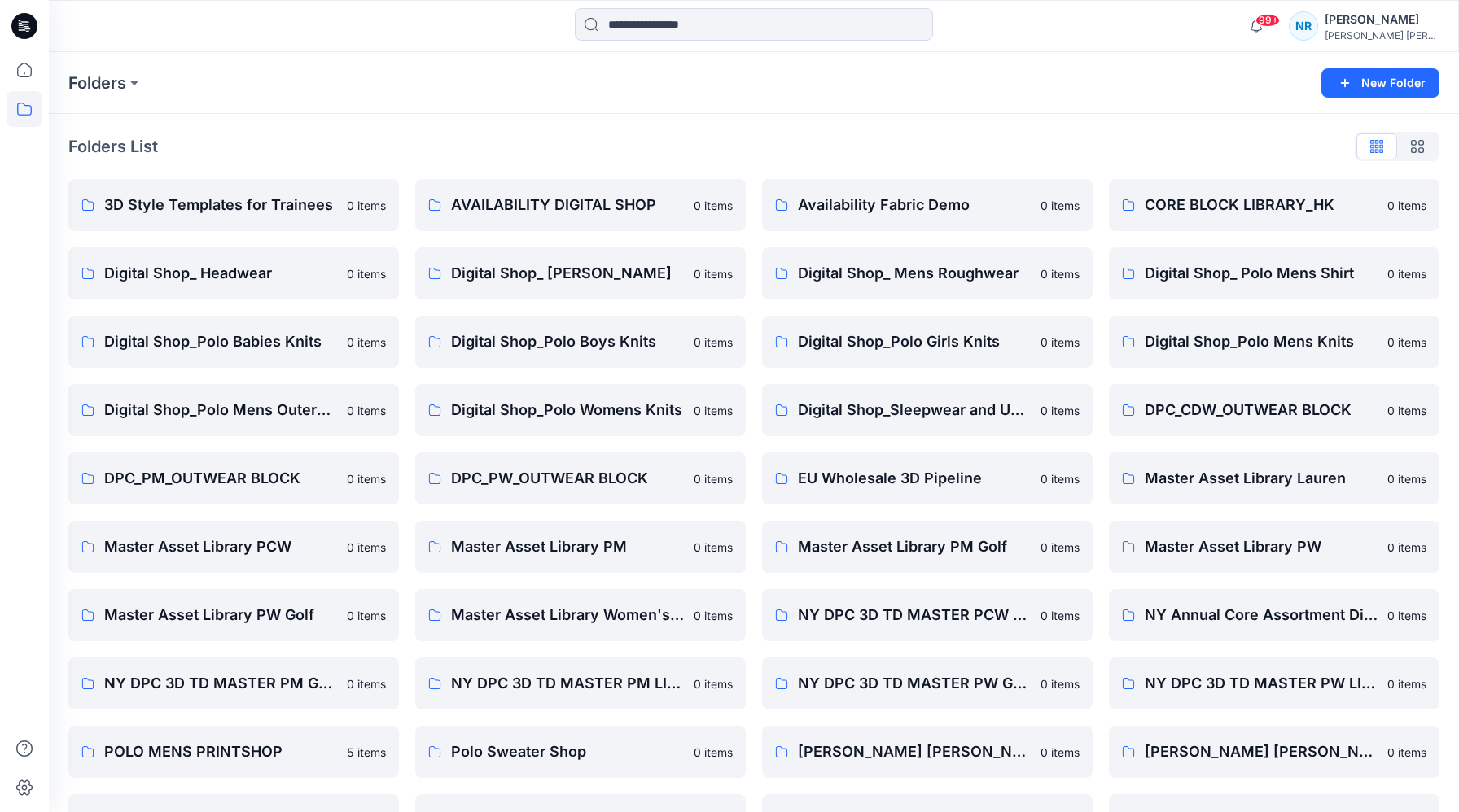
click at [27, 131] on div at bounding box center [24, 432] width 36 height 760
click at [27, 137] on div at bounding box center [24, 432] width 36 height 760
click at [22, 144] on div at bounding box center [24, 432] width 36 height 760
click at [546, 213] on p "AVAILABILITY DIGITAL SHOP" at bounding box center [568, 204] width 233 height 22
click at [683, 204] on p "AVAILABILITY DIGITAL SHOP" at bounding box center [568, 204] width 233 height 22
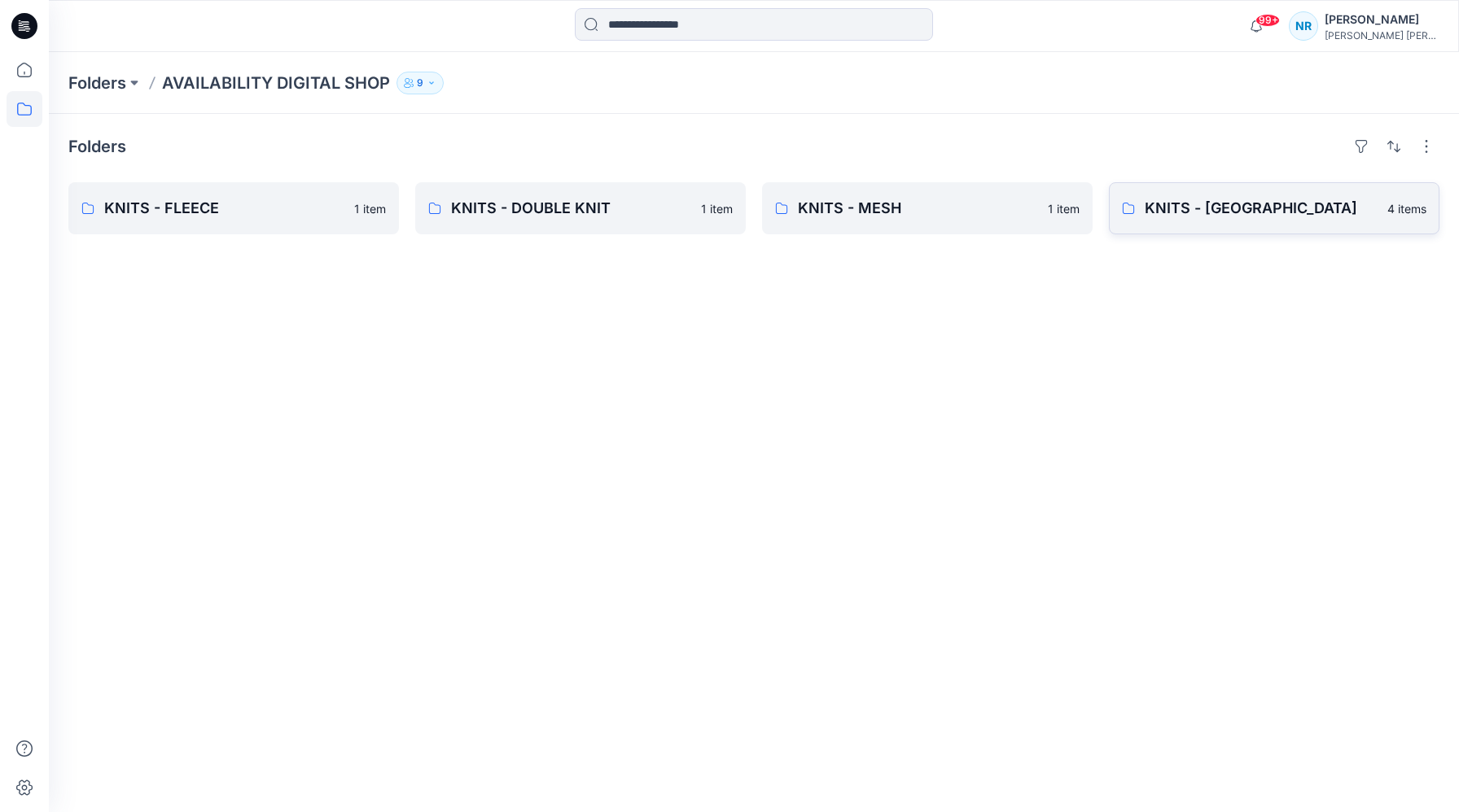
click at [1195, 219] on link "KNITS - JERSEY 4 items" at bounding box center [1274, 208] width 331 height 52
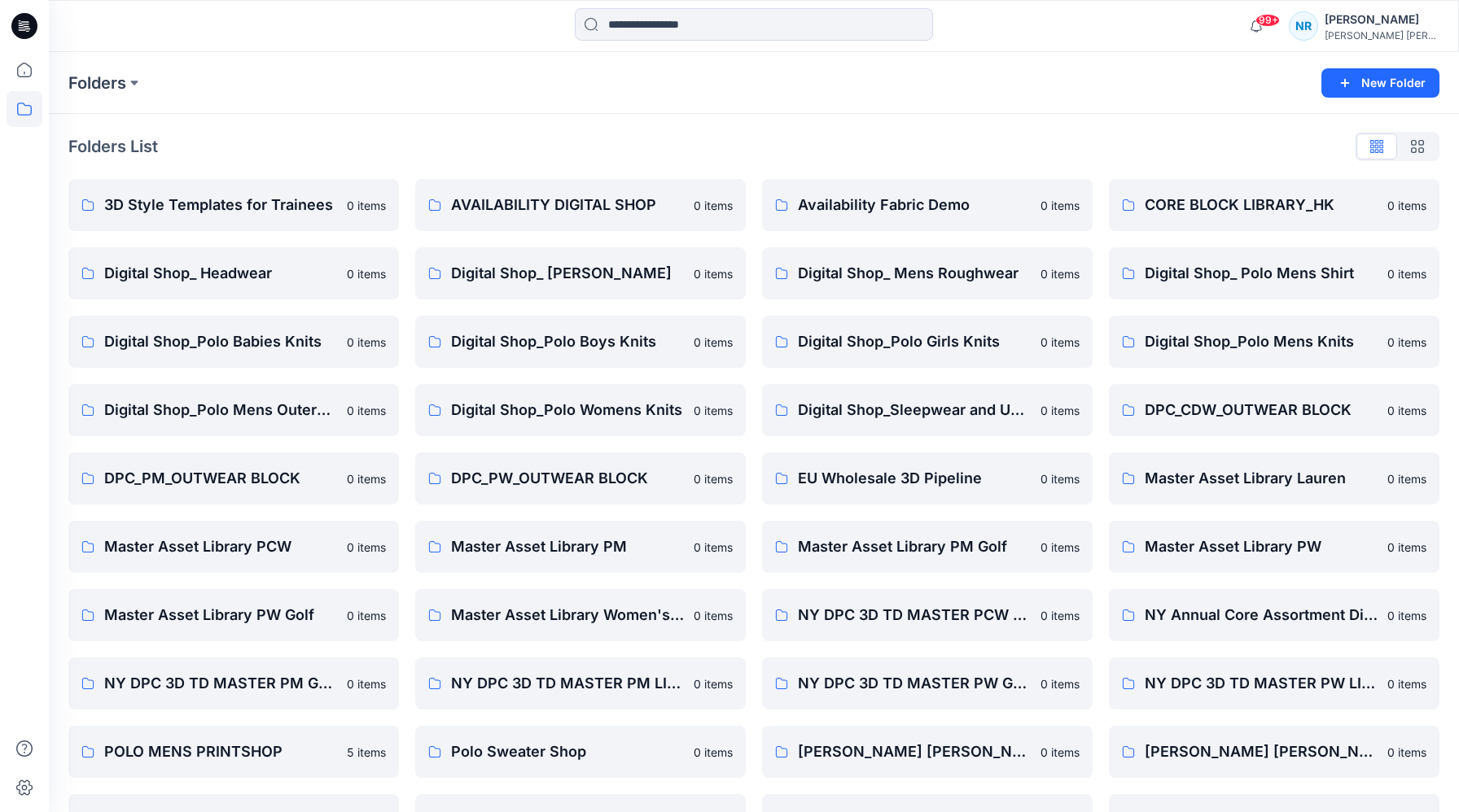
click at [138, 21] on div at bounding box center [225, 26] width 352 height 36
click at [22, 115] on icon at bounding box center [25, 109] width 15 height 13
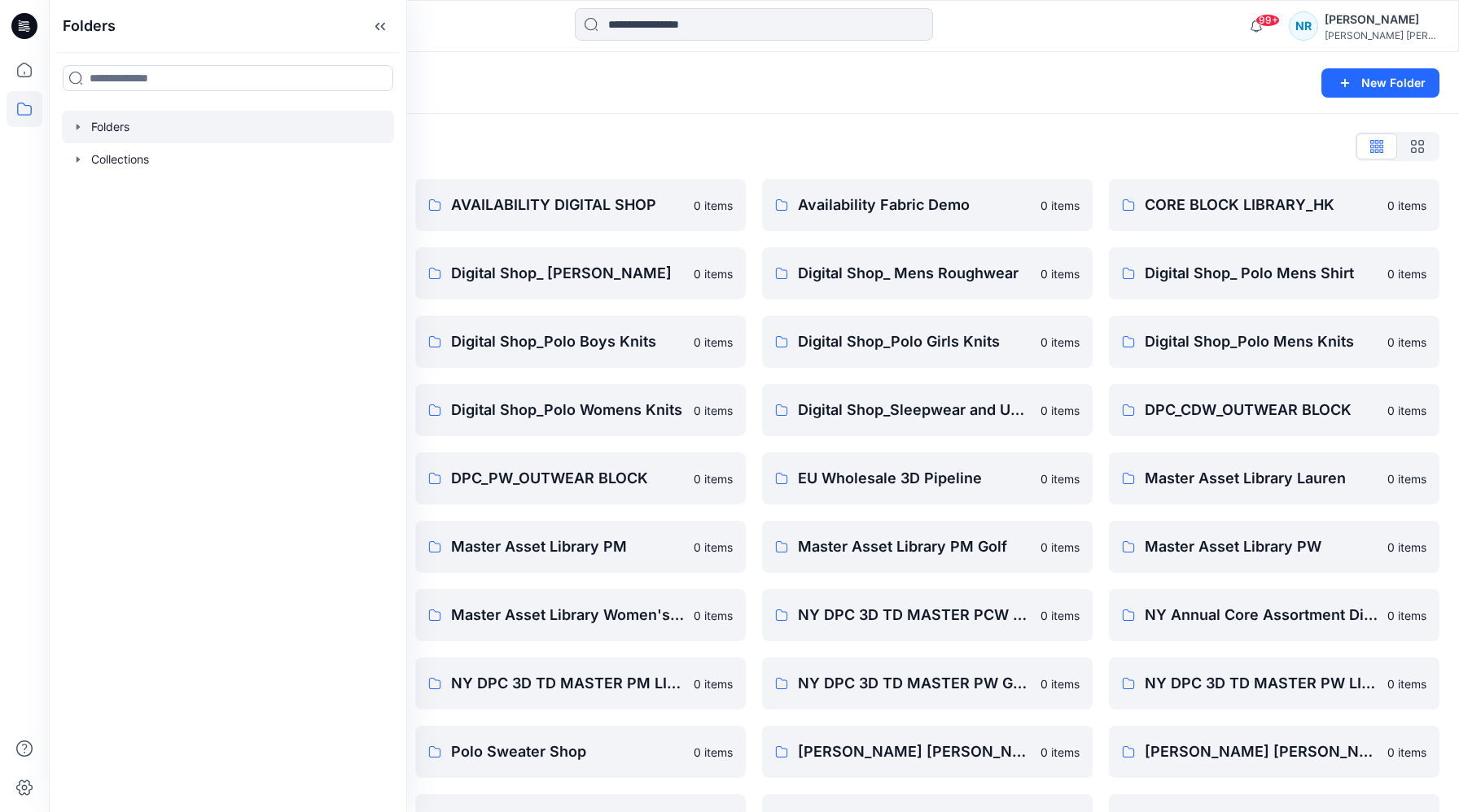
click at [615, 111] on div "Folders New Folder" at bounding box center [754, 83] width 1410 height 62
